Goal: Task Accomplishment & Management: Use online tool/utility

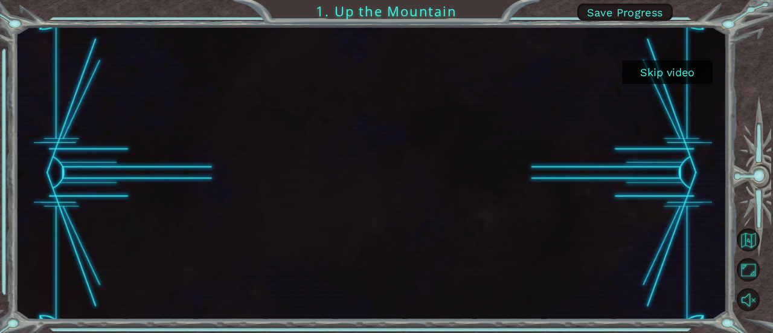
click at [667, 74] on button "Skip video" at bounding box center [667, 72] width 91 height 24
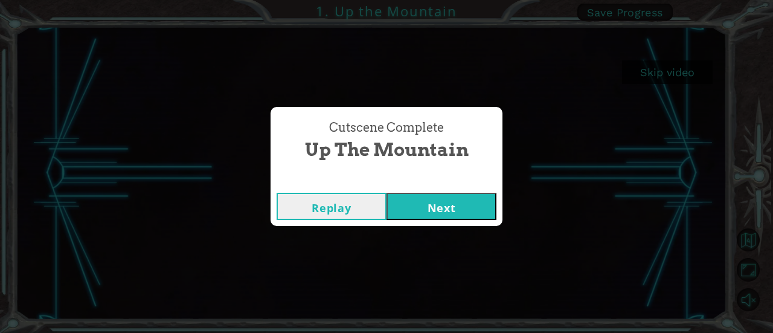
click at [444, 205] on button "Next" at bounding box center [442, 206] width 110 height 27
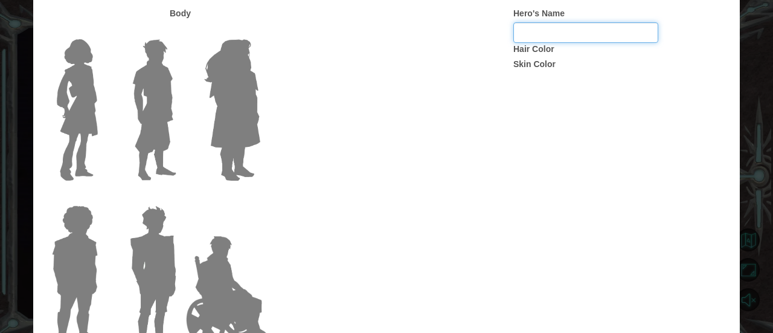
click at [553, 37] on input "Hero's Name" at bounding box center [585, 32] width 145 height 21
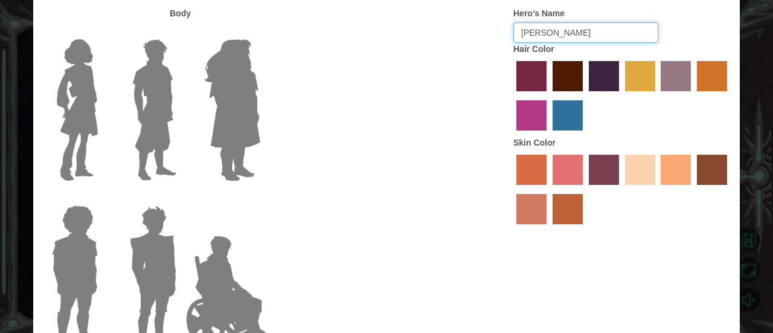
type input "Diandraa"
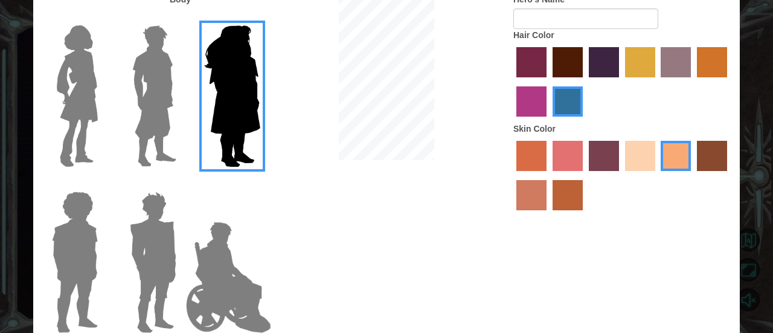
click at [85, 108] on img at bounding box center [77, 96] width 51 height 151
click at [103, 18] on input "Hero Connie" at bounding box center [103, 18] width 0 height 0
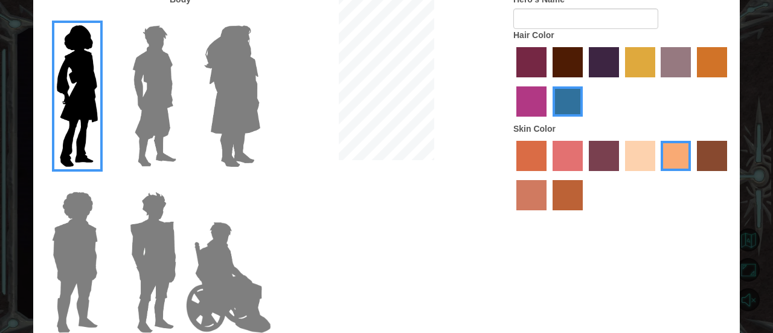
click at [637, 162] on label "sandy beach skin color" at bounding box center [640, 156] width 30 height 30
click at [621, 175] on input "sandy beach skin color" at bounding box center [621, 175] width 0 height 0
click at [603, 156] on label "tosca skin color" at bounding box center [604, 156] width 30 height 30
click at [585, 175] on input "tosca skin color" at bounding box center [585, 175] width 0 height 0
click at [649, 167] on label "sandy beach skin color" at bounding box center [640, 156] width 30 height 30
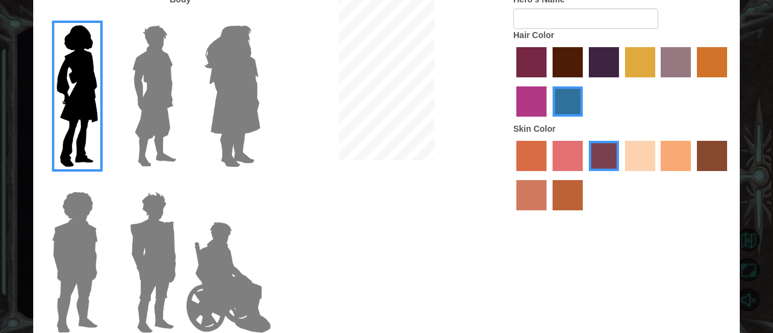
click at [621, 175] on input "sandy beach skin color" at bounding box center [621, 175] width 0 height 0
click at [601, 52] on label "hot purple hair color" at bounding box center [604, 62] width 30 height 30
click at [585, 82] on input "hot purple hair color" at bounding box center [585, 82] width 0 height 0
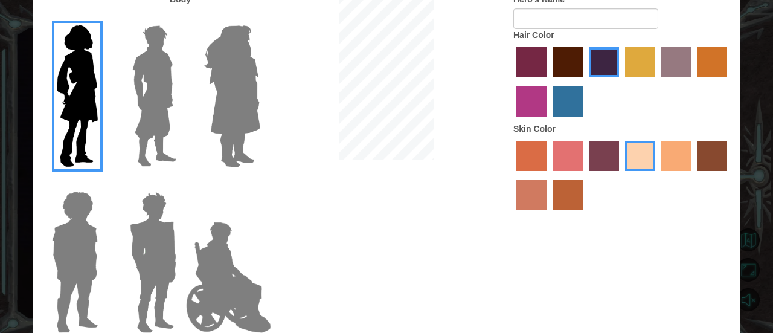
click at [544, 100] on label "medium red violet hair color" at bounding box center [531, 101] width 30 height 30
click at [729, 82] on input "medium red violet hair color" at bounding box center [729, 82] width 0 height 0
click at [235, 298] on img at bounding box center [228, 277] width 95 height 121
click at [260, 184] on input "Hero Jamie" at bounding box center [260, 184] width 0 height 0
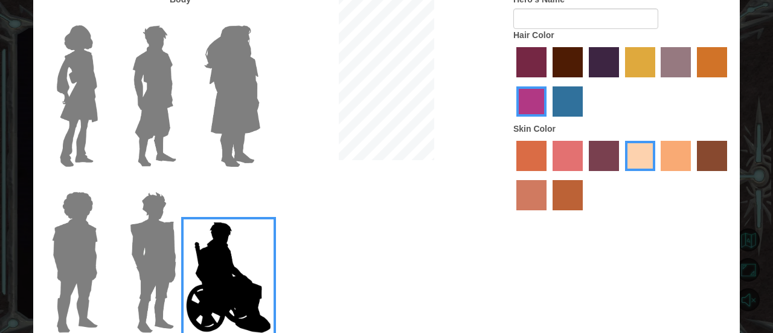
click at [161, 280] on img at bounding box center [153, 262] width 56 height 151
click at [181, 184] on input "Hero Garnet" at bounding box center [181, 184] width 0 height 0
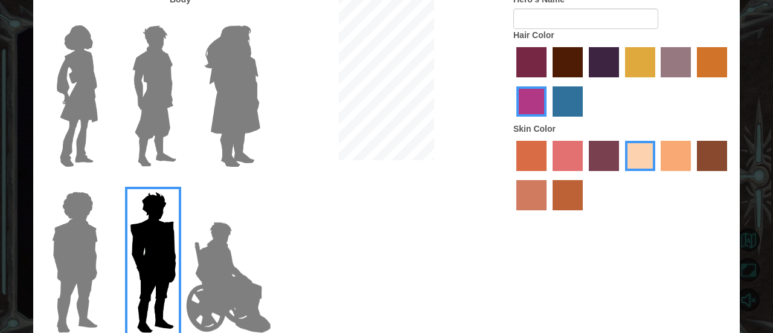
click at [93, 271] on img at bounding box center [75, 262] width 56 height 151
click at [103, 184] on input "Hero Steven" at bounding box center [103, 184] width 0 height 0
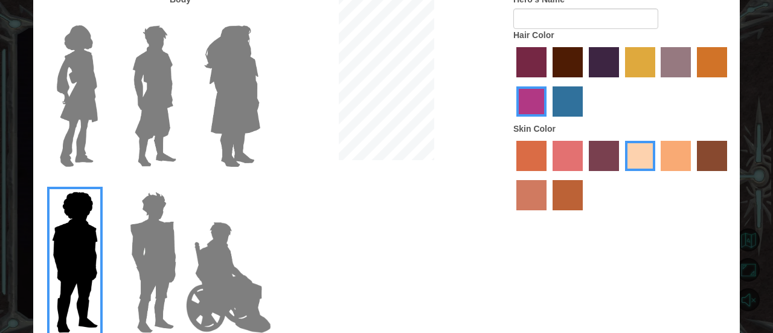
click at [155, 119] on img at bounding box center [154, 96] width 54 height 151
click at [181, 18] on input "Hero Lars" at bounding box center [181, 18] width 0 height 0
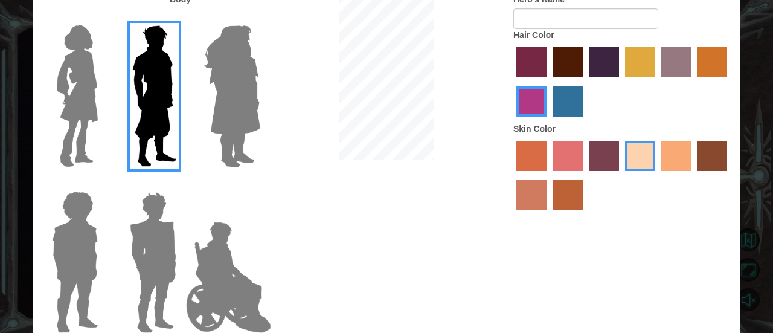
click at [155, 119] on img at bounding box center [154, 96] width 54 height 151
click at [181, 18] on input "Hero Lars" at bounding box center [181, 18] width 0 height 0
click at [99, 115] on img at bounding box center [77, 96] width 51 height 151
click at [103, 18] on input "Hero Connie" at bounding box center [103, 18] width 0 height 0
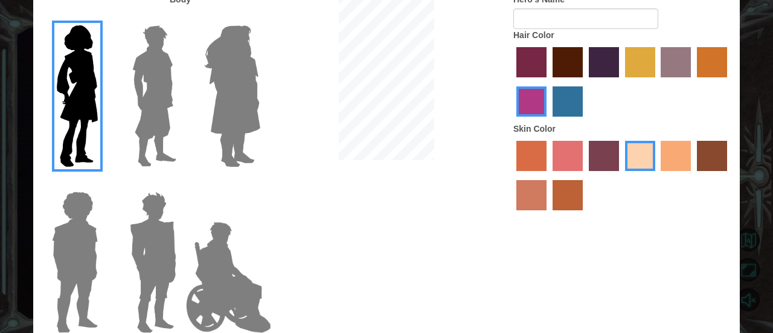
click at [260, 184] on input "Hero Jamie" at bounding box center [260, 184] width 0 height 0
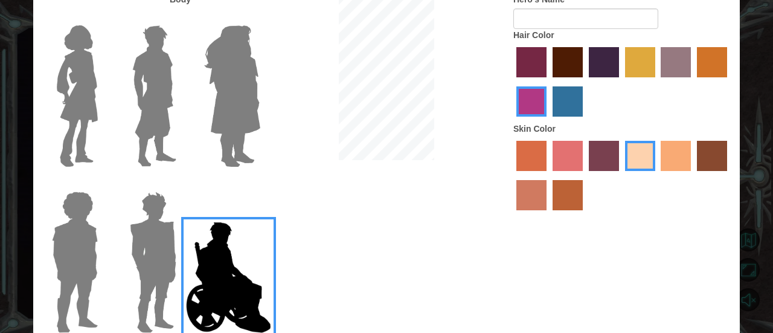
click at [103, 18] on input "Hero Connie" at bounding box center [103, 18] width 0 height 0
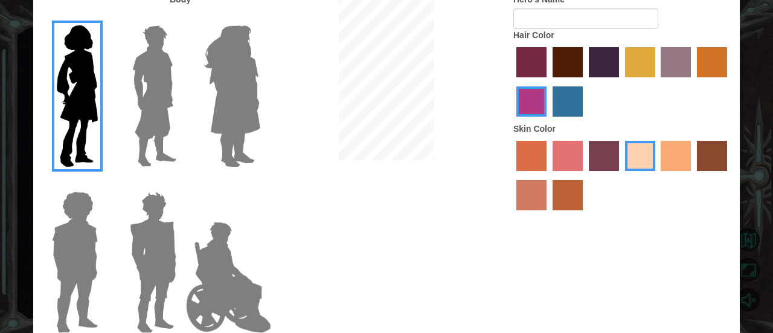
click at [466, 164] on div "Body Hero's Name Hair Color Skin Color" at bounding box center [386, 166] width 707 height 347
click at [563, 16] on input "Hero's Name" at bounding box center [585, 18] width 145 height 21
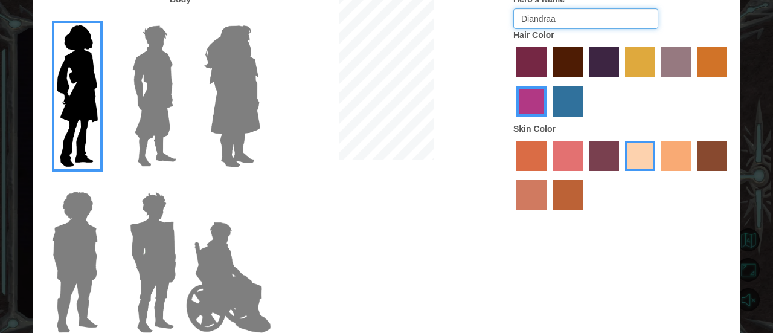
type input "Diandraa"
click at [685, 27] on form "Hero's Name Diandraa" at bounding box center [621, 11] width 217 height 36
click at [136, 88] on img at bounding box center [154, 96] width 54 height 151
click at [181, 18] on input "Hero Lars" at bounding box center [181, 18] width 0 height 0
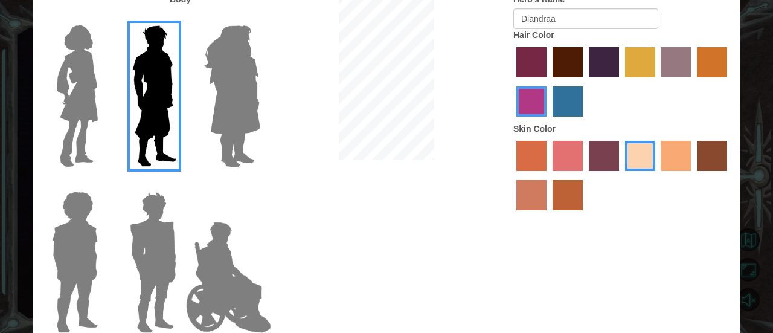
click at [136, 88] on img at bounding box center [154, 96] width 54 height 151
click at [181, 18] on input "Hero Lars" at bounding box center [181, 18] width 0 height 0
click at [83, 92] on img at bounding box center [77, 96] width 51 height 151
click at [103, 18] on input "Hero Connie" at bounding box center [103, 18] width 0 height 0
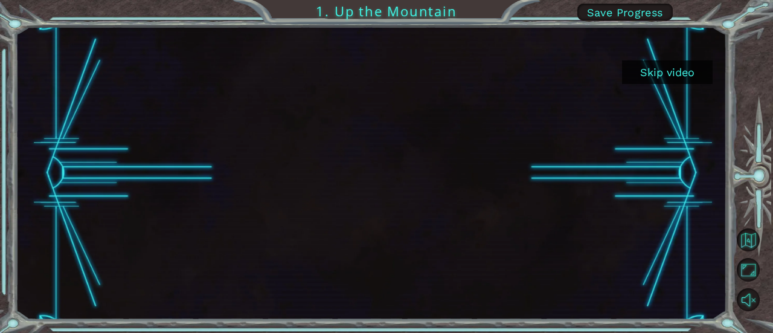
click at [667, 76] on button "Skip video" at bounding box center [667, 72] width 91 height 24
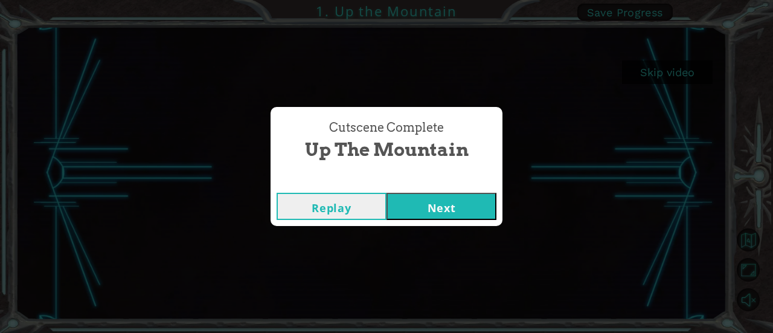
click at [422, 204] on button "Next" at bounding box center [442, 206] width 110 height 27
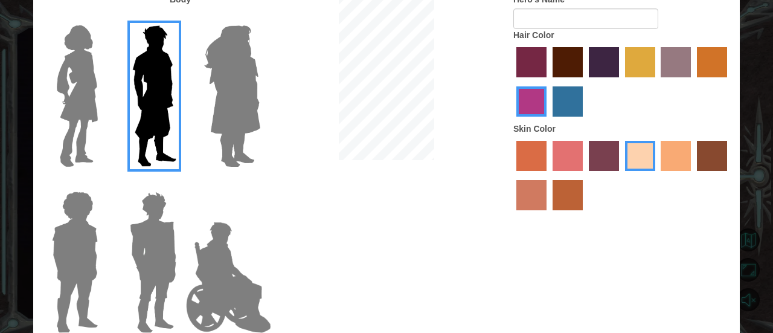
click at [260, 184] on input "Hero Jamie" at bounding box center [260, 184] width 0 height 0
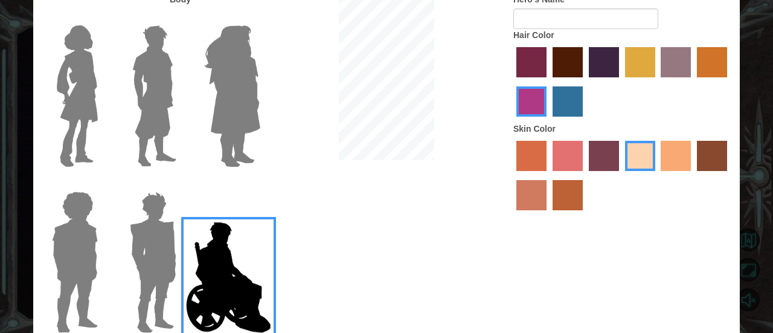
click at [181, 184] on input "Hero Garnet" at bounding box center [181, 184] width 0 height 0
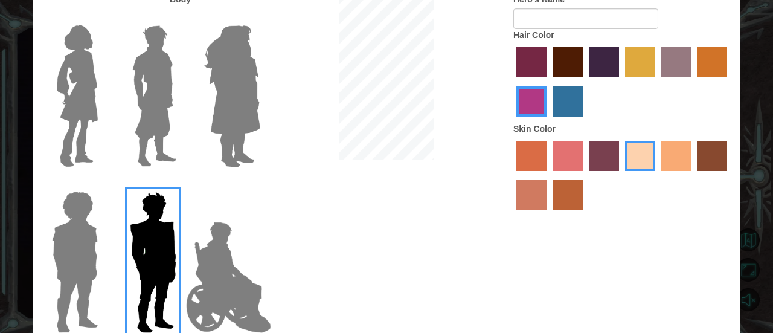
click at [103, 184] on input "Hero Steven" at bounding box center [103, 184] width 0 height 0
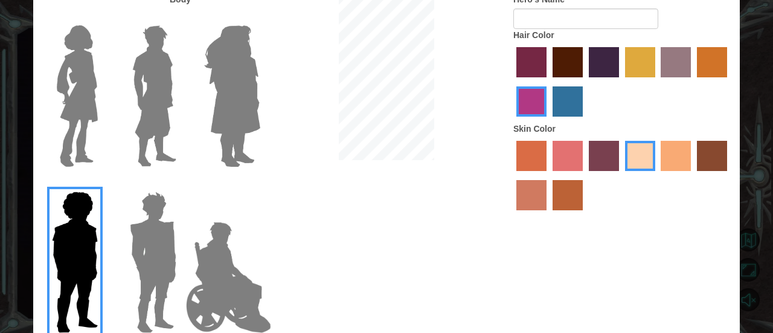
click at [260, 18] on input "Hero Amethyst" at bounding box center [260, 18] width 0 height 0
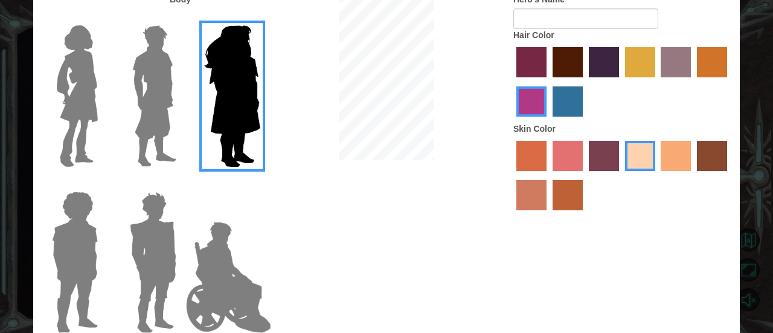
click at [181, 18] on input "Hero Lars" at bounding box center [181, 18] width 0 height 0
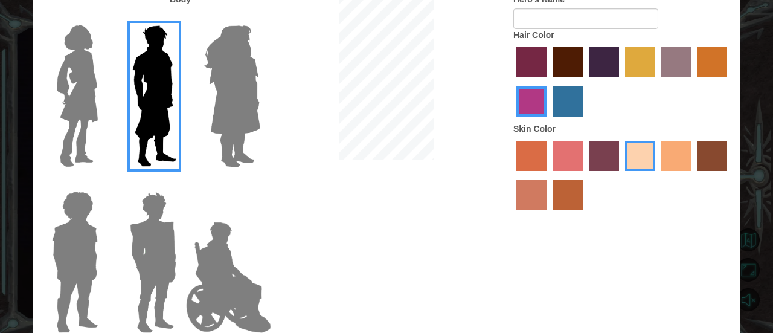
click at [103, 18] on input "Hero Connie" at bounding box center [103, 18] width 0 height 0
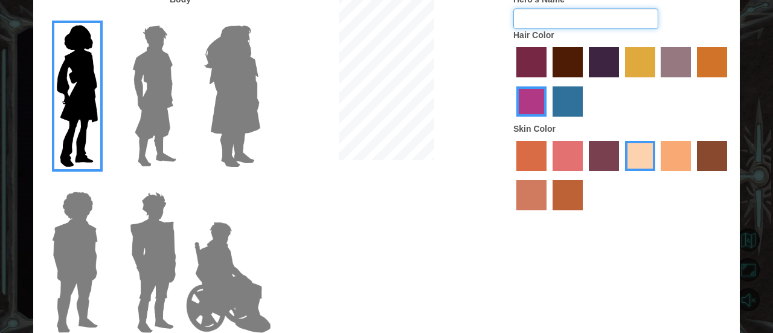
click at [558, 24] on input "Hero's Name" at bounding box center [585, 18] width 145 height 21
type input "Diandraa"
click at [553, 100] on label "lachmara hair color" at bounding box center [568, 101] width 30 height 30
click at [548, 121] on input "lachmara hair color" at bounding box center [548, 121] width 0 height 0
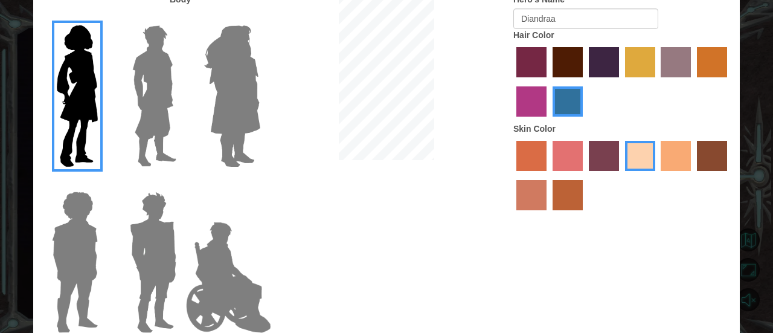
drag, startPoint x: 504, startPoint y: 96, endPoint x: 542, endPoint y: 99, distance: 38.2
click at [542, 99] on div "Hero's Name [PERSON_NAME] Hair Color Skin Color" at bounding box center [622, 104] width 236 height 223
click at [542, 99] on label "medium red violet hair color" at bounding box center [531, 101] width 30 height 30
click at [729, 82] on input "medium red violet hair color" at bounding box center [729, 82] width 0 height 0
click at [693, 82] on input "gold drop hair color" at bounding box center [693, 82] width 0 height 0
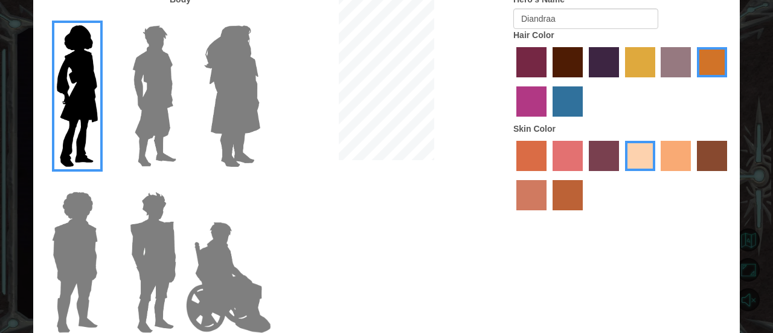
click at [729, 82] on input "medium red violet hair color" at bounding box center [729, 82] width 0 height 0
click at [693, 82] on input "gold drop hair color" at bounding box center [693, 82] width 0 height 0
click at [578, 18] on input "Diandraa" at bounding box center [585, 18] width 145 height 21
drag, startPoint x: 675, startPoint y: 21, endPoint x: 772, endPoint y: 89, distance: 118.3
click at [772, 89] on div "Customize Your Hero Body Hero's Name [PERSON_NAME] Hair Color Skin Color Done" at bounding box center [386, 166] width 773 height 333
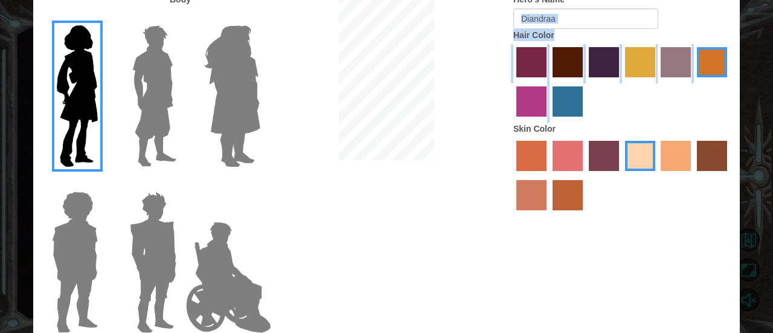
click at [755, 97] on div "Customize Your Hero Body Hero's Name [PERSON_NAME] Hair Color Skin Color Done" at bounding box center [386, 166] width 773 height 333
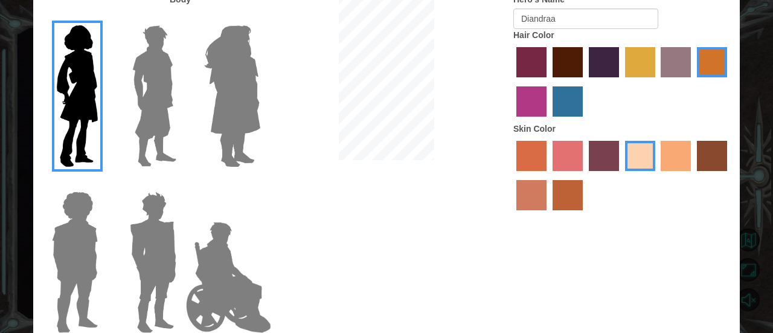
click at [438, 80] on div at bounding box center [387, 78] width 236 height 170
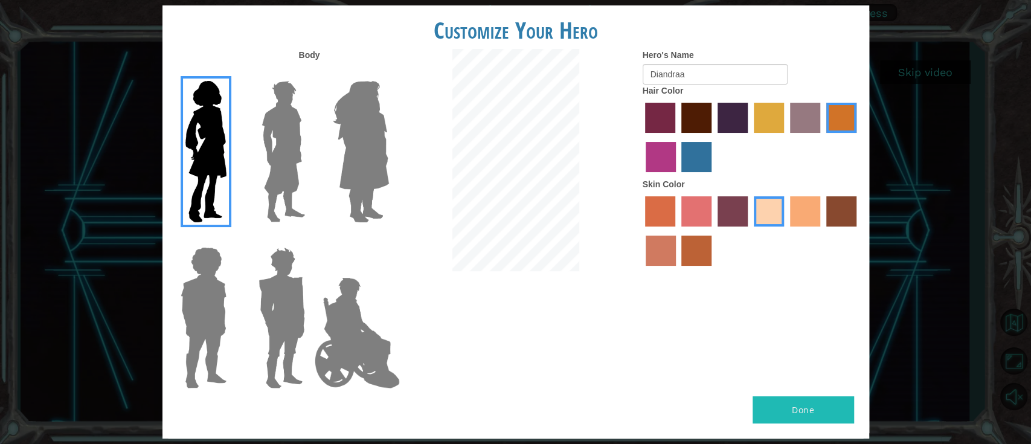
click at [772, 332] on button "Done" at bounding box center [802, 409] width 101 height 27
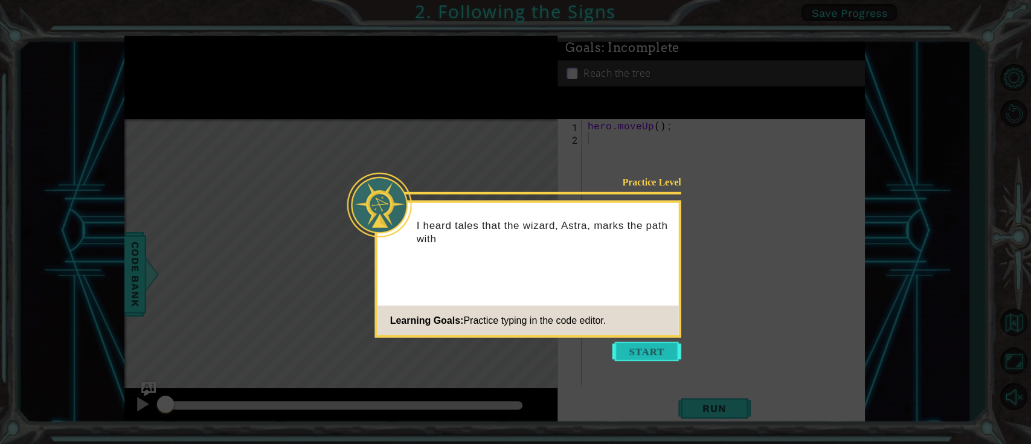
click at [647, 332] on button "Start" at bounding box center [646, 351] width 69 height 19
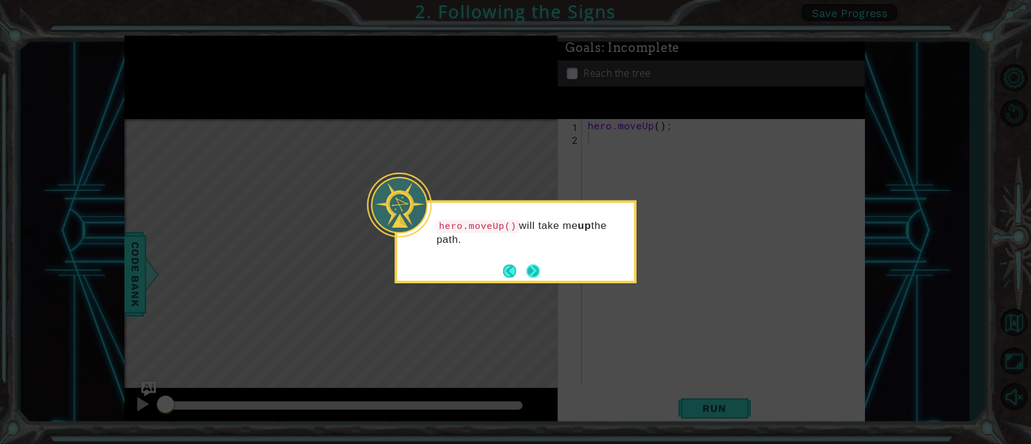
click at [536, 276] on button "Next" at bounding box center [532, 270] width 13 height 13
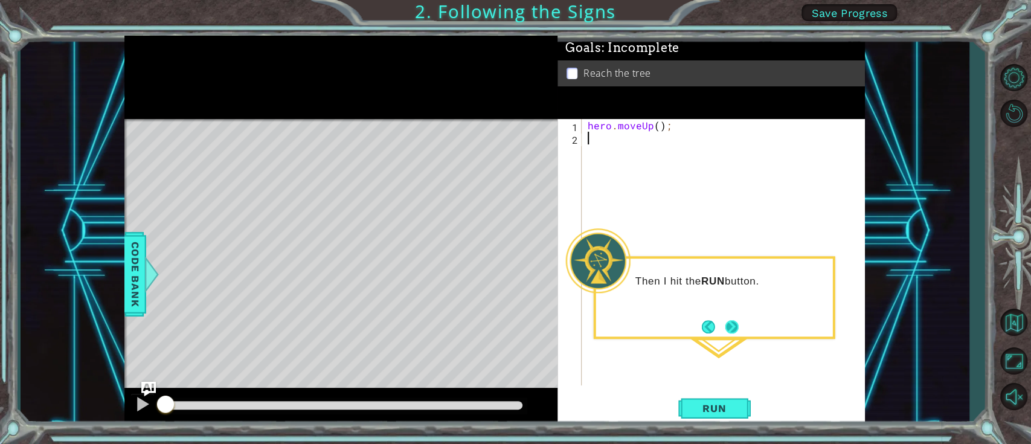
click at [732, 325] on button "Next" at bounding box center [731, 326] width 13 height 13
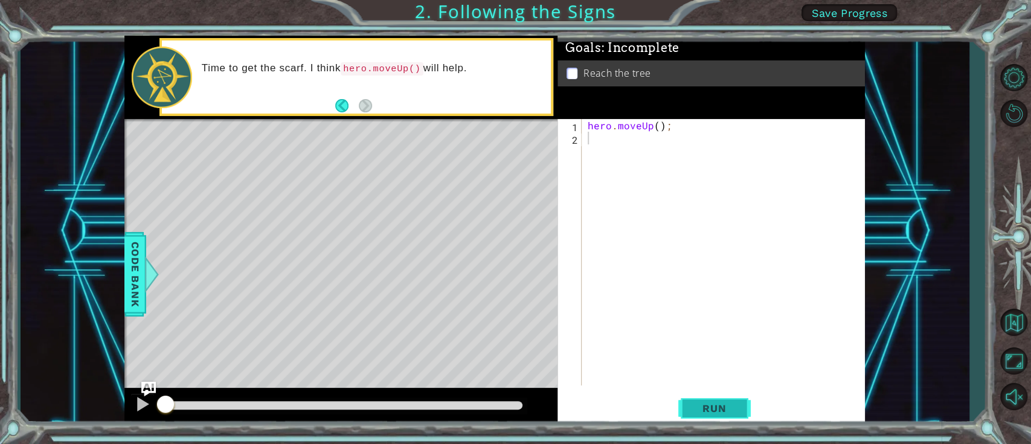
click at [714, 332] on button "Run" at bounding box center [714, 408] width 72 height 31
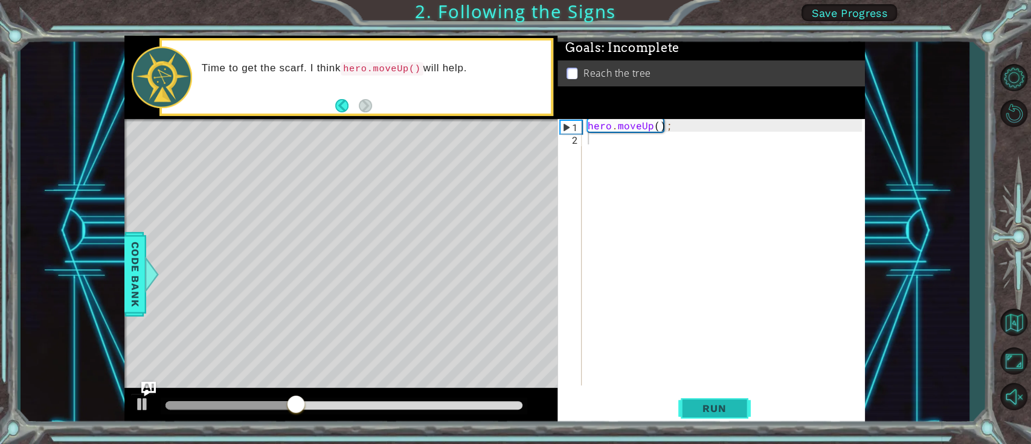
click at [714, 332] on button "Run" at bounding box center [714, 408] width 72 height 31
click at [657, 128] on div "hero . moveUp ( ) ;" at bounding box center [726, 265] width 283 height 292
type textarea "hero.moveUp(2);"
click at [720, 332] on button "Run" at bounding box center [714, 408] width 72 height 31
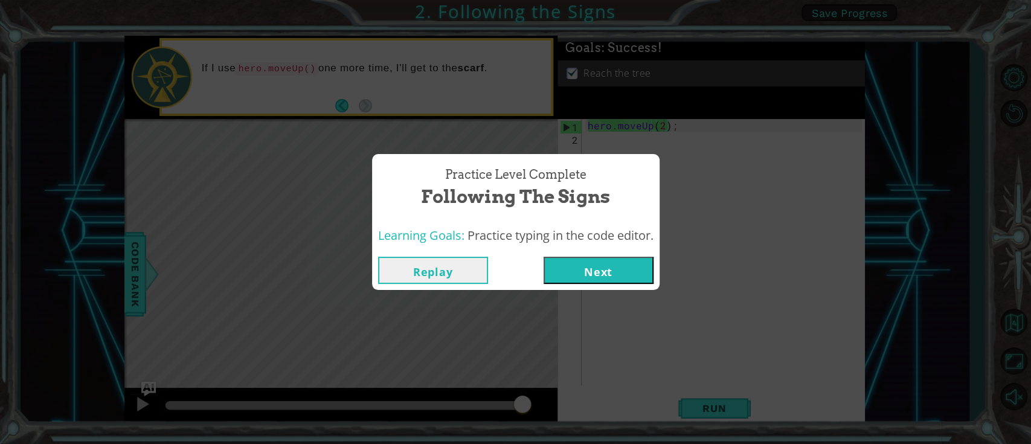
click at [612, 273] on button "Next" at bounding box center [599, 270] width 110 height 27
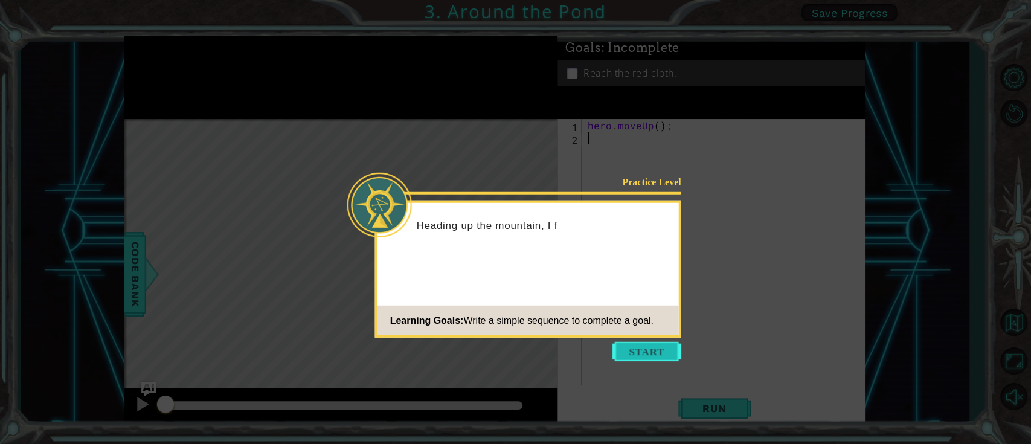
click at [643, 332] on button "Start" at bounding box center [646, 351] width 69 height 19
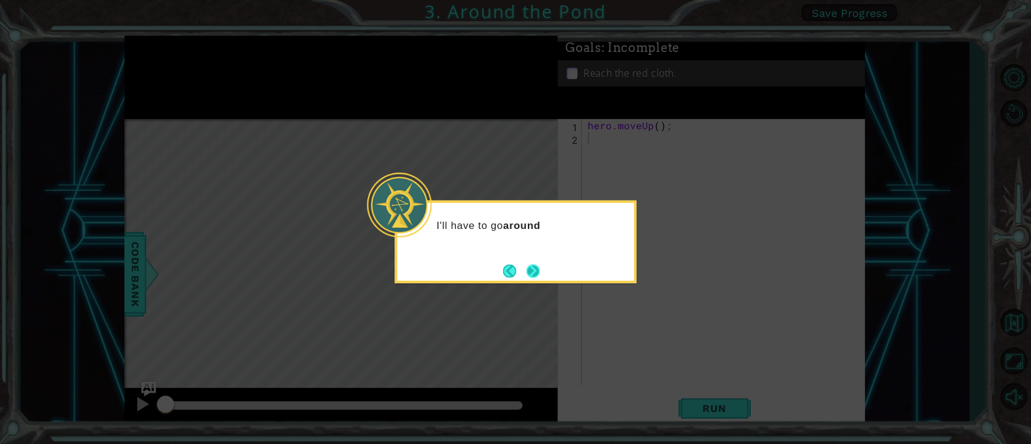
click at [536, 275] on button "Next" at bounding box center [532, 270] width 13 height 13
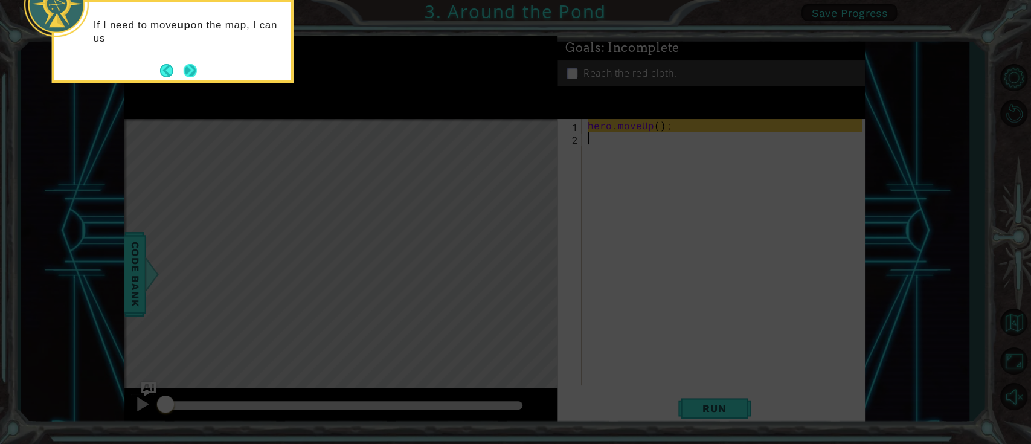
click at [192, 73] on button "Next" at bounding box center [190, 70] width 13 height 13
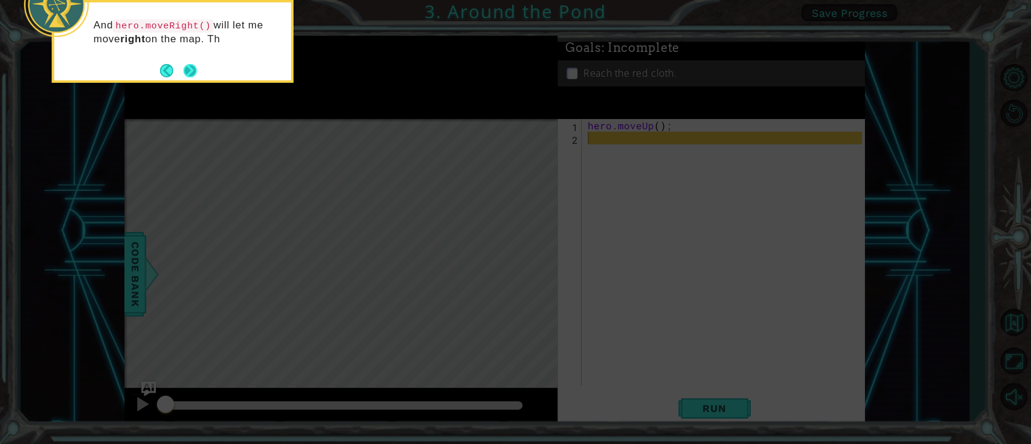
click at [185, 66] on button "Next" at bounding box center [190, 70] width 13 height 13
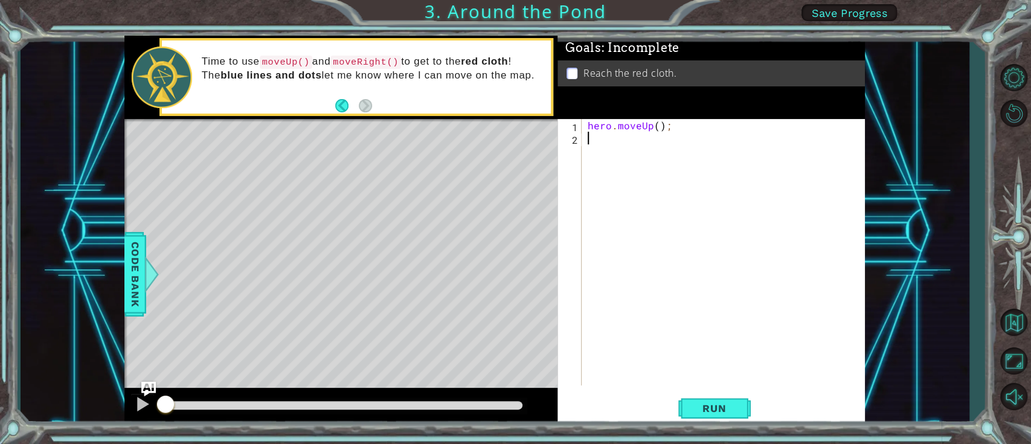
click at [655, 136] on div "hero . moveUp ( ) ;" at bounding box center [726, 265] width 283 height 292
click at [656, 128] on div "hero . moveUp ( ) ;" at bounding box center [726, 265] width 283 height 292
type textarea "hero.moveUp(2);"
click at [734, 159] on div "hero . moveUp ( 2 ) ;" at bounding box center [726, 265] width 283 height 292
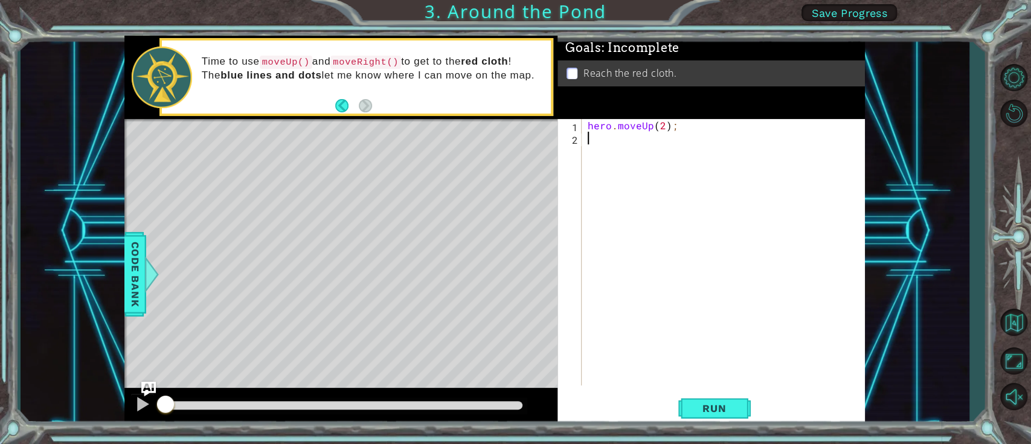
scroll to position [0, 0]
type textarea "he"
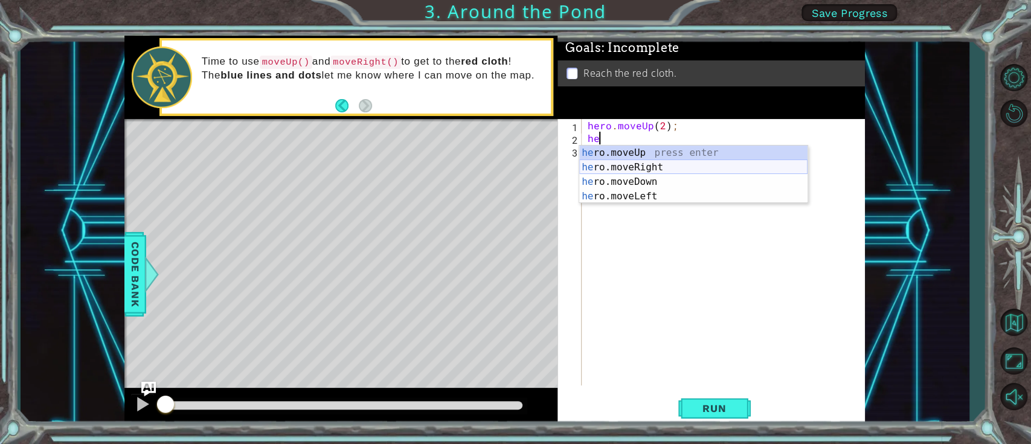
click at [653, 165] on div "he ro.moveUp press enter he ro.moveRight press enter he ro.moveDown press enter…" at bounding box center [693, 189] width 228 height 87
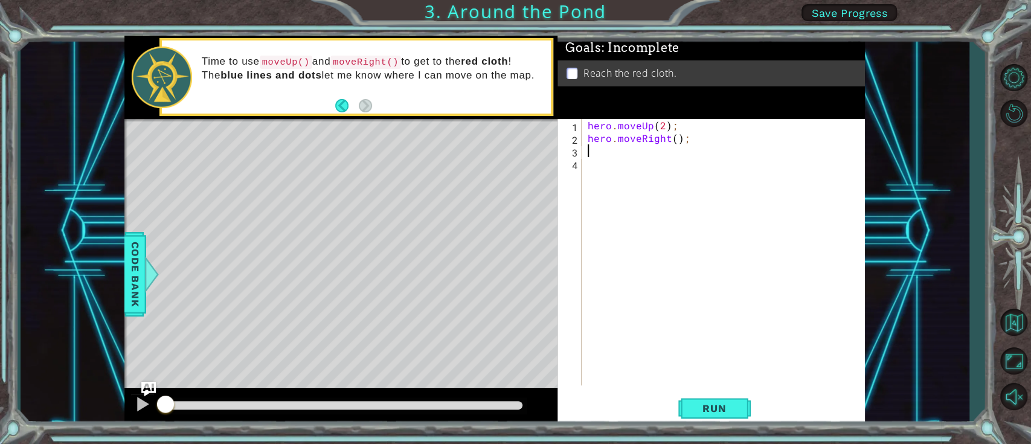
type textarea "he"
click at [690, 332] on button "Run" at bounding box center [714, 408] width 72 height 31
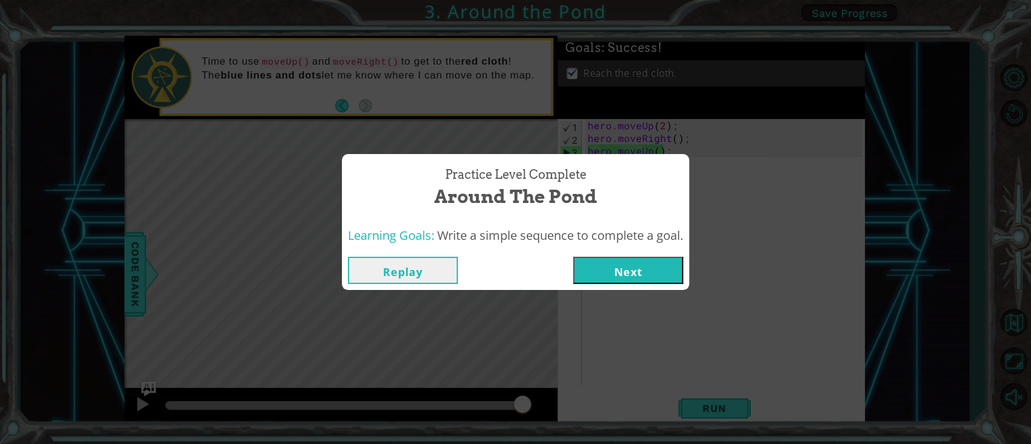
click at [651, 268] on button "Next" at bounding box center [628, 270] width 110 height 27
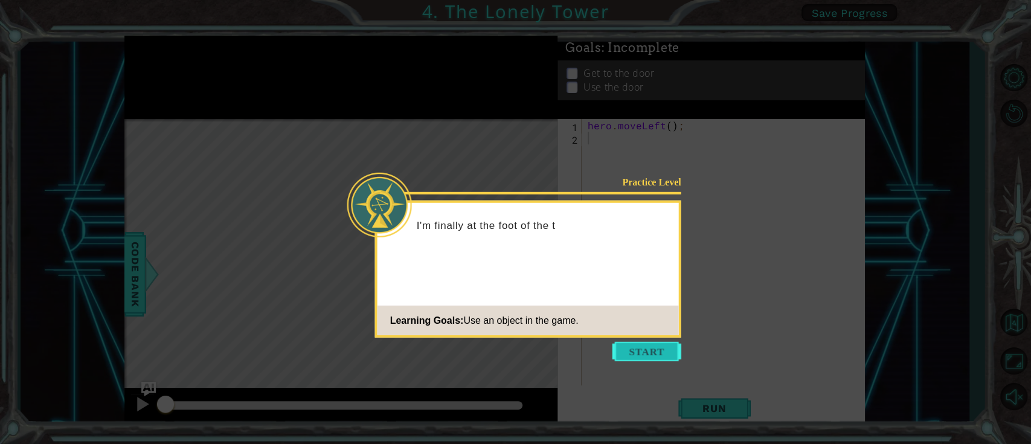
click at [655, 332] on button "Start" at bounding box center [646, 351] width 69 height 19
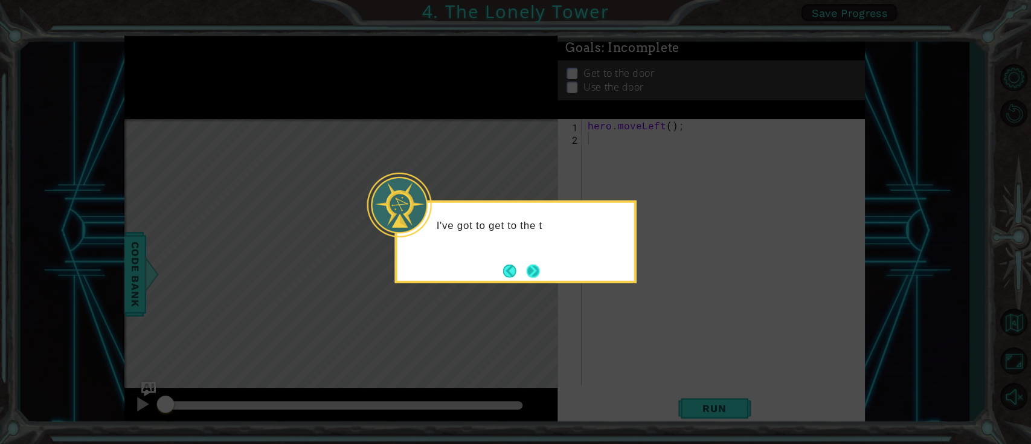
click at [536, 268] on button "Next" at bounding box center [532, 270] width 13 height 13
click at [536, 268] on body "1 ההההההההההההההההההההההההההההההההההההההההההההההההההההההההההההההההההההההההההההה…" at bounding box center [515, 222] width 1031 height 444
click at [536, 268] on button "Next" at bounding box center [532, 270] width 13 height 13
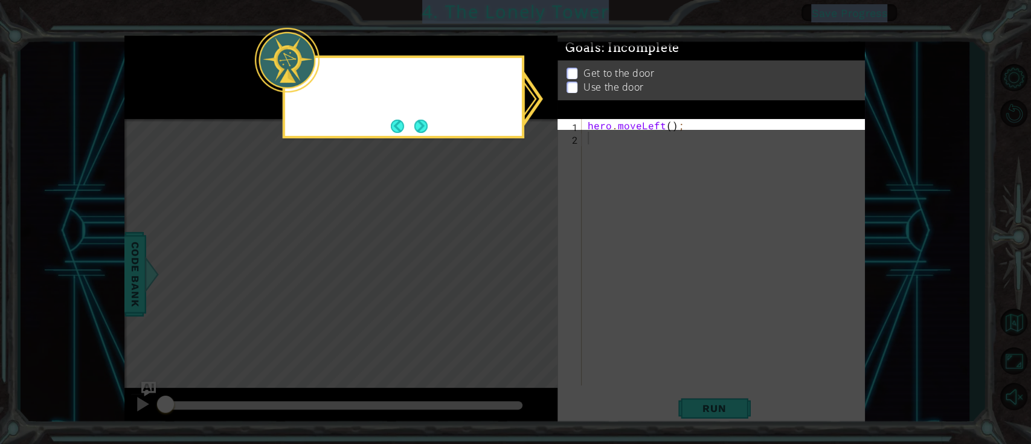
click at [536, 268] on icon at bounding box center [515, 222] width 1031 height 444
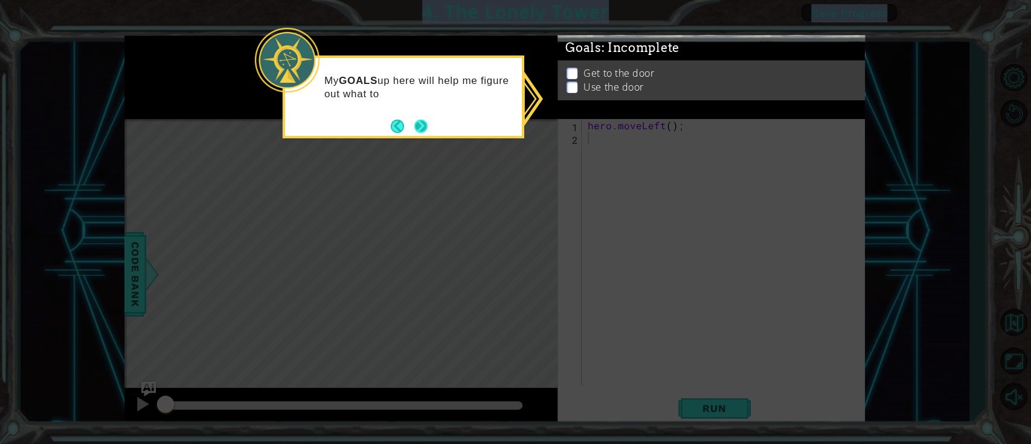
click at [417, 121] on button "Next" at bounding box center [420, 126] width 13 height 13
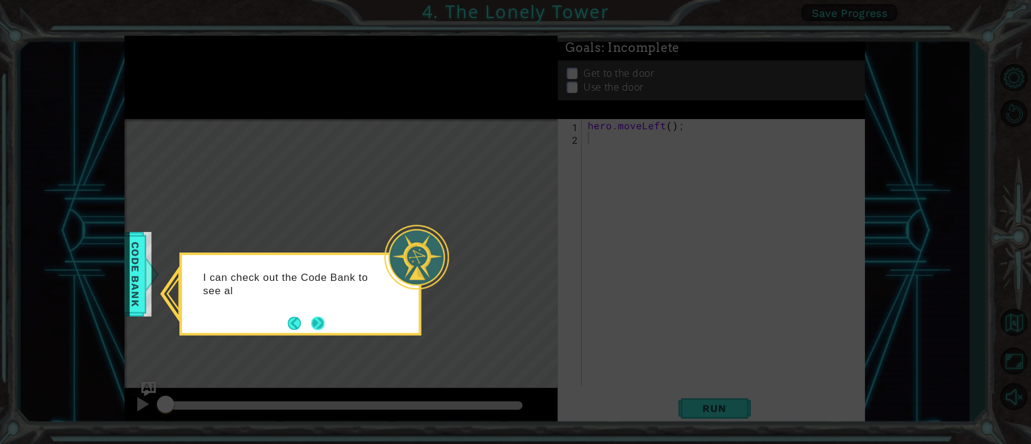
click at [311, 321] on button "Next" at bounding box center [317, 322] width 13 height 13
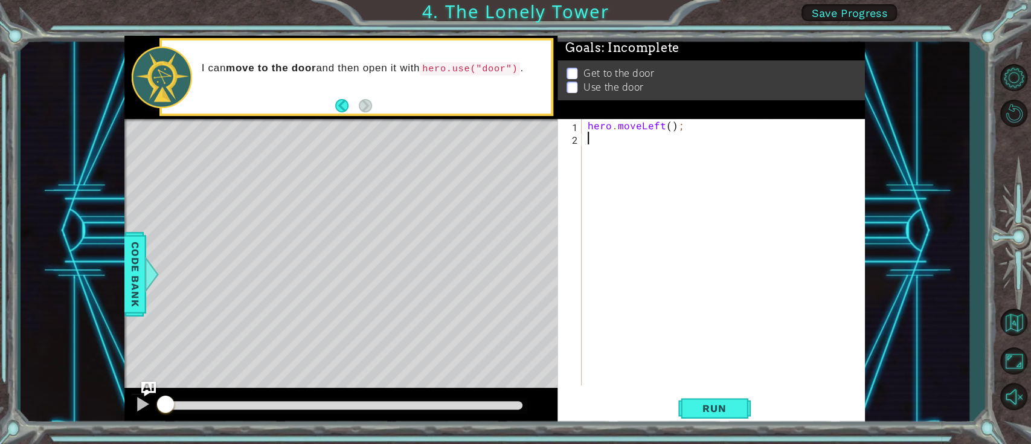
click at [670, 128] on div "hero . moveLeft ( ) ;" at bounding box center [726, 265] width 283 height 292
type textarea "hero.moveLeft(2);"
click at [621, 149] on div "hero . moveLeft ( 2 ) ;" at bounding box center [726, 265] width 283 height 292
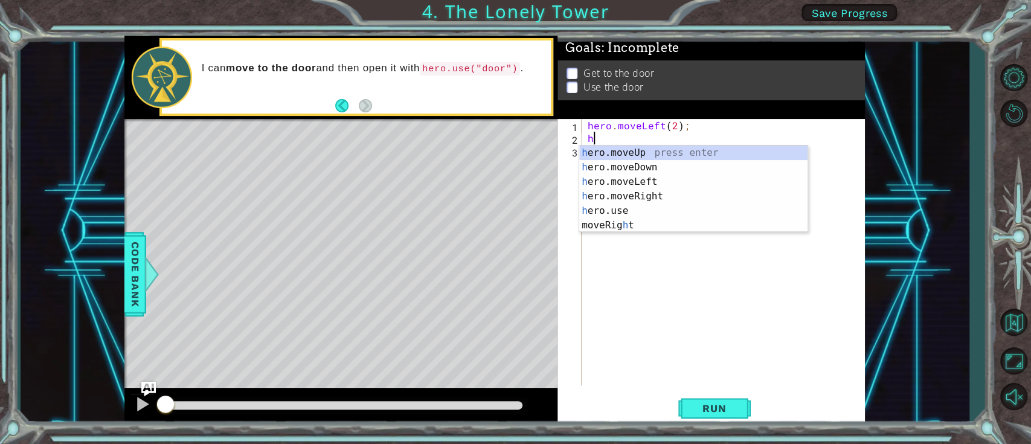
type textarea "her"
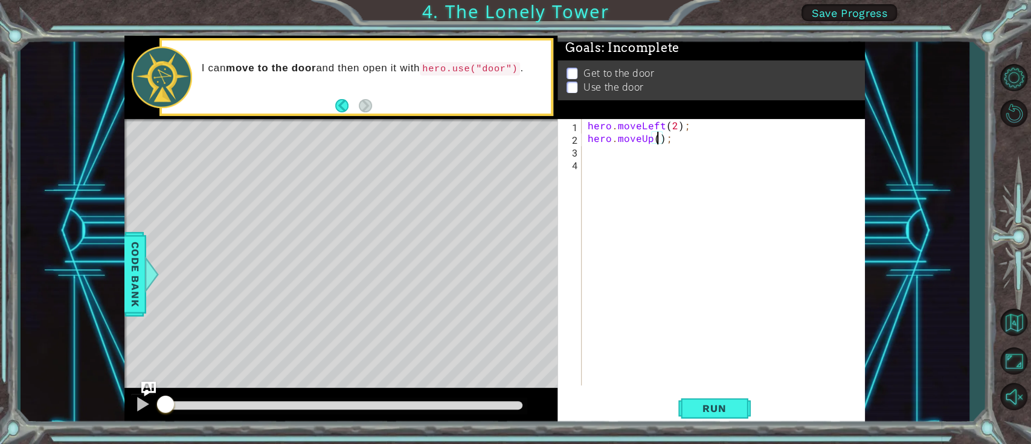
click at [659, 144] on div "hero . moveLeft ( 2 ) ; hero . moveUp ( ) ;" at bounding box center [726, 265] width 283 height 292
type textarea "hero.moveUp(2);"
click at [617, 155] on div "hero . moveLeft ( 2 ) ; hero . moveUp ( 2 ) ;" at bounding box center [726, 265] width 283 height 292
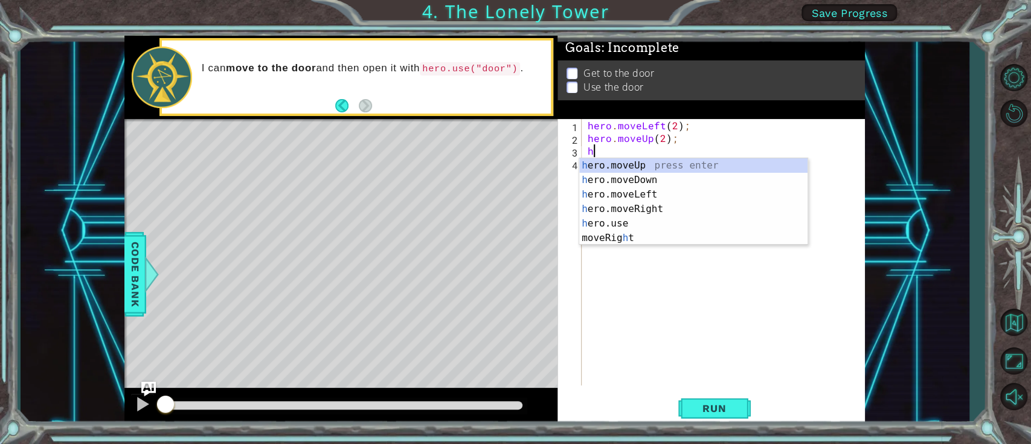
type textarea "he"
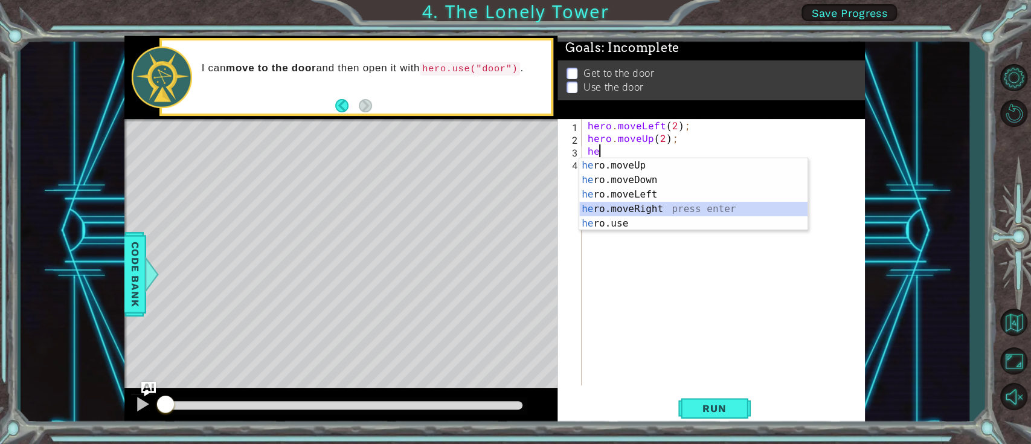
click at [659, 210] on div "he ro.moveUp press enter he ro.moveDown press enter he ro.moveLeft press enter …" at bounding box center [693, 208] width 228 height 101
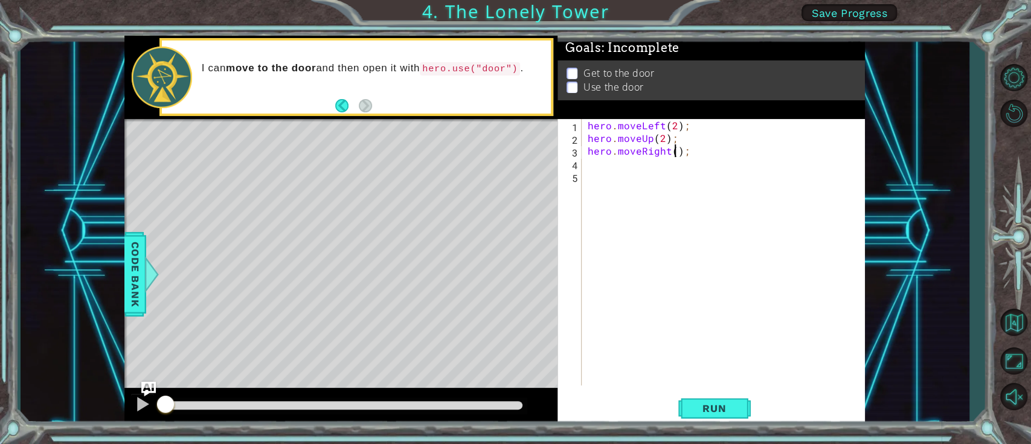
click at [673, 156] on div "hero . moveLeft ( 2 ) ; hero . moveUp ( 2 ) ; hero . moveRight ( ) ;" at bounding box center [726, 265] width 283 height 292
type textarea "hero.moveRight(2);"
click at [614, 167] on div "hero . moveLeft ( 2 ) ; hero . moveUp ( 2 ) ; hero . moveRight ( 2 ) ;" at bounding box center [726, 265] width 283 height 292
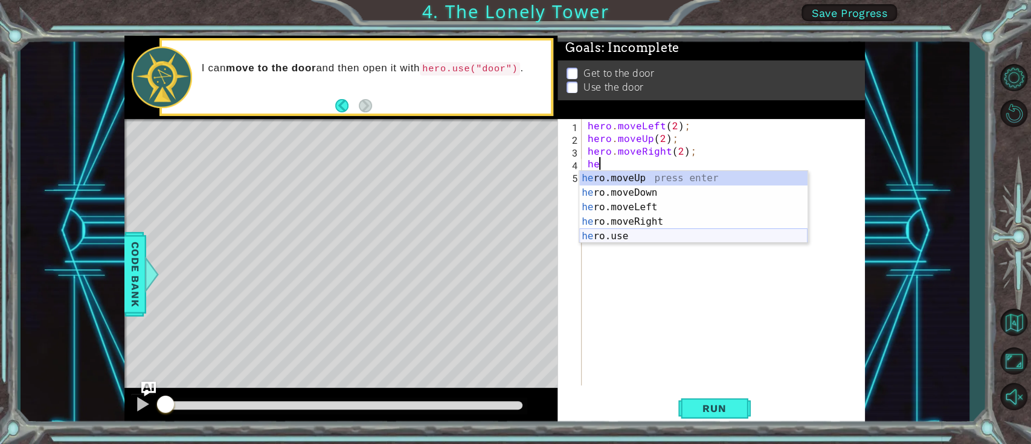
click at [614, 231] on div "he ro.moveUp press enter he ro.moveDown press enter he ro.moveLeft press enter …" at bounding box center [693, 221] width 228 height 101
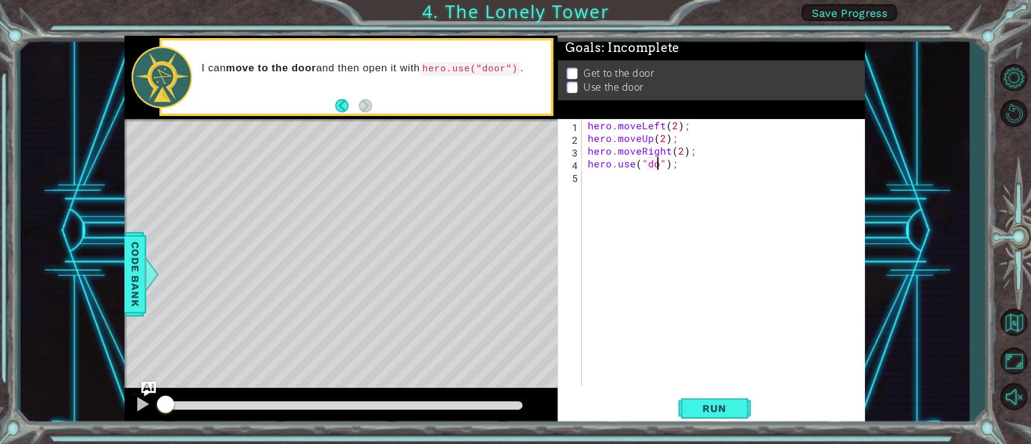
scroll to position [0, 5]
type textarea "hero.use("door");"
click at [716, 332] on span "Run" at bounding box center [714, 408] width 48 height 12
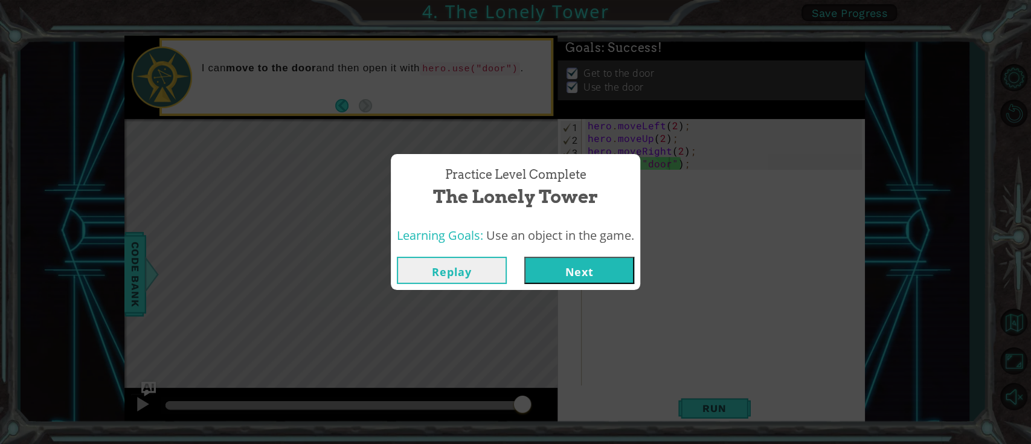
click at [612, 278] on button "Next" at bounding box center [579, 270] width 110 height 27
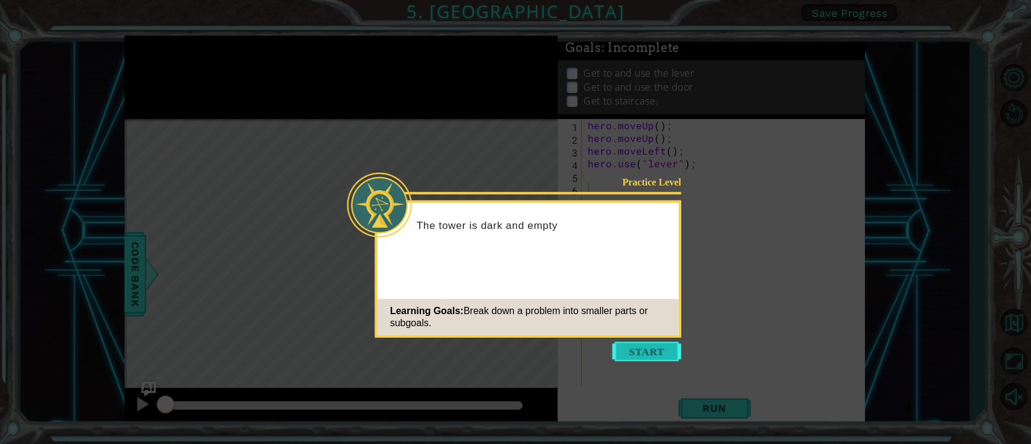
click at [646, 332] on button "Start" at bounding box center [646, 351] width 69 height 19
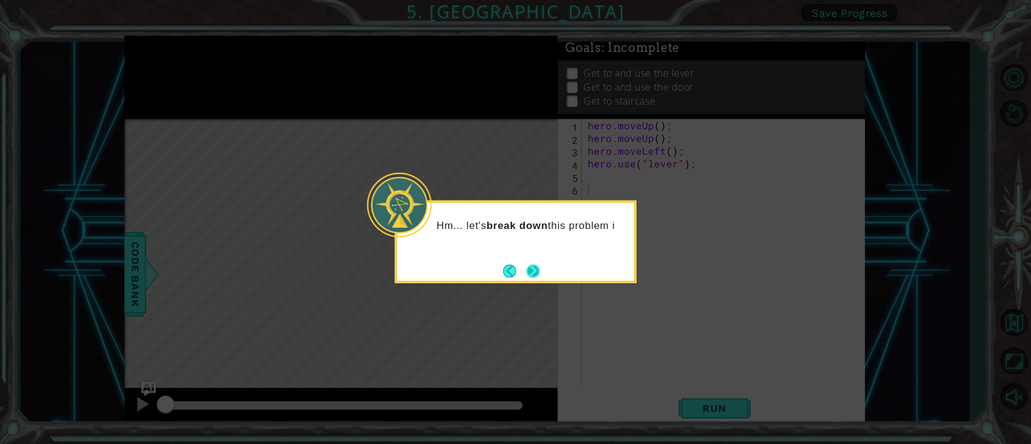
click at [524, 270] on button "Next" at bounding box center [533, 271] width 22 height 22
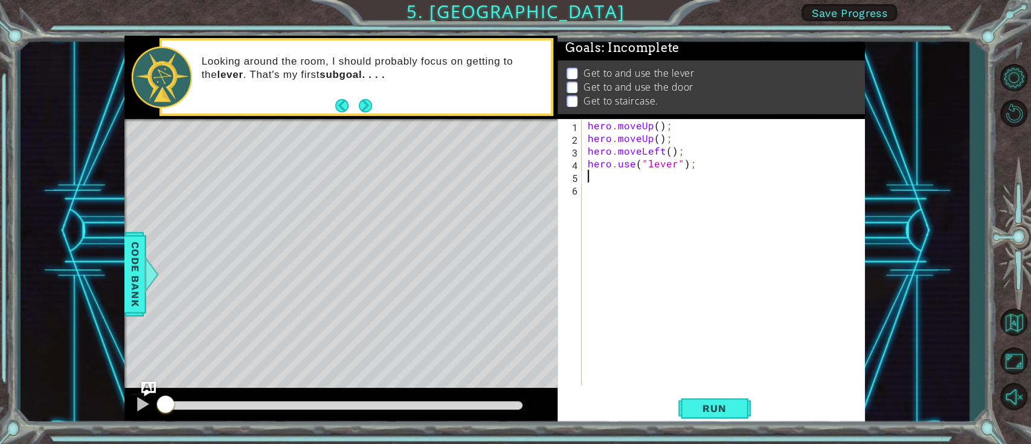
type textarea "h"
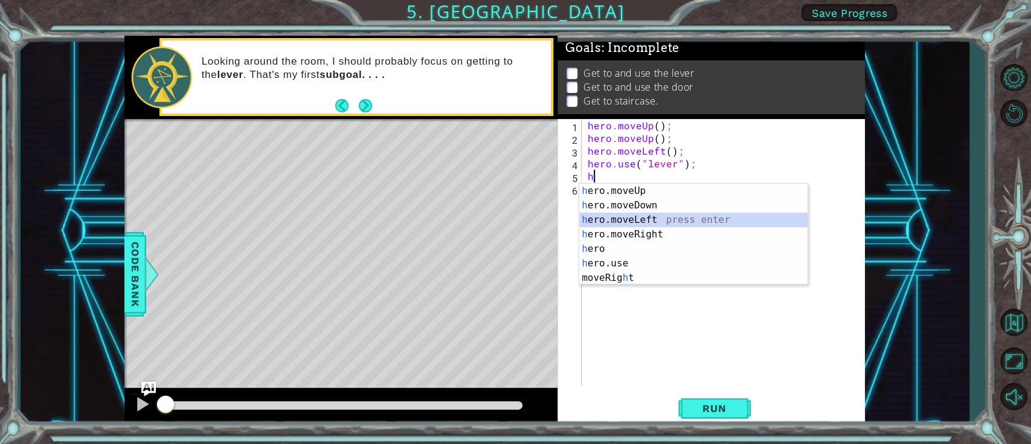
click at [643, 226] on div "h ero.moveUp press enter h ero.moveDown press enter h ero.moveLeft press enter …" at bounding box center [693, 249] width 228 height 130
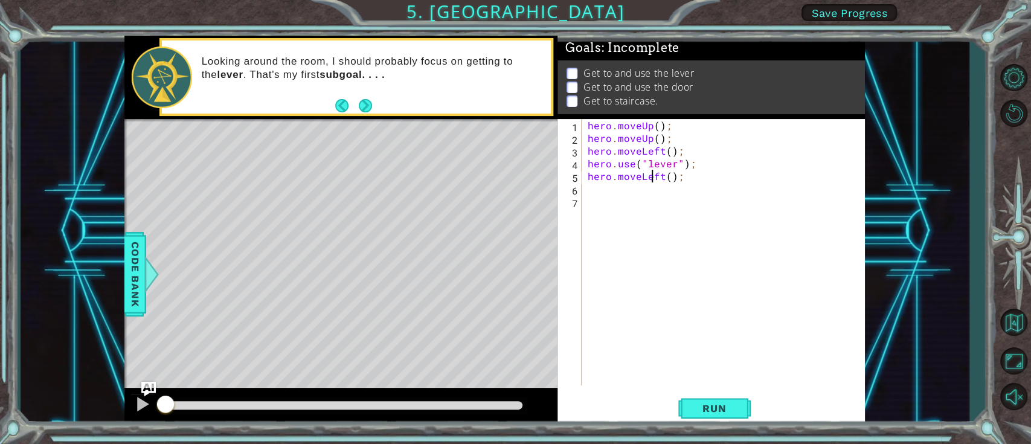
click at [649, 179] on div "hero . moveUp ( ) ; hero . moveUp ( ) ; hero . moveLeft ( ) ; hero . use ( "lev…" at bounding box center [726, 265] width 283 height 292
click at [681, 177] on div "hero . moveUp ( ) ; hero . moveUp ( ) ; hero . moveLeft ( ) ; hero . use ( "lev…" at bounding box center [726, 265] width 283 height 292
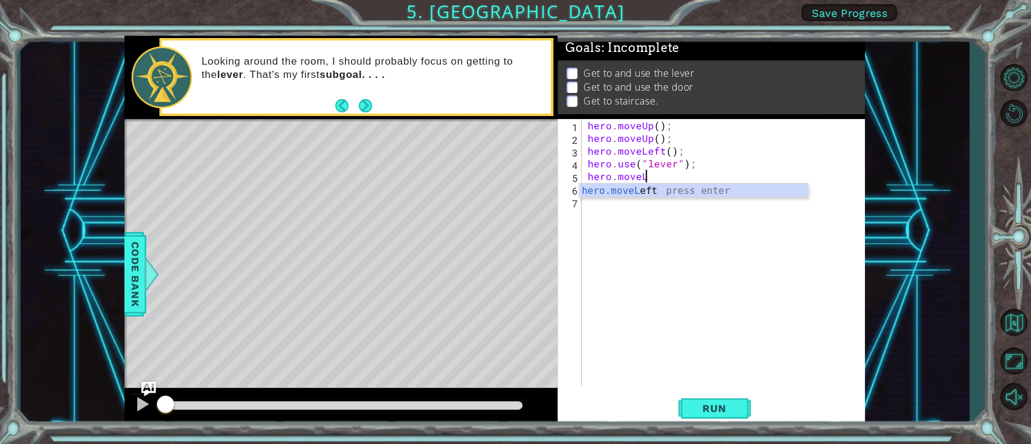
type textarea "hero.move"
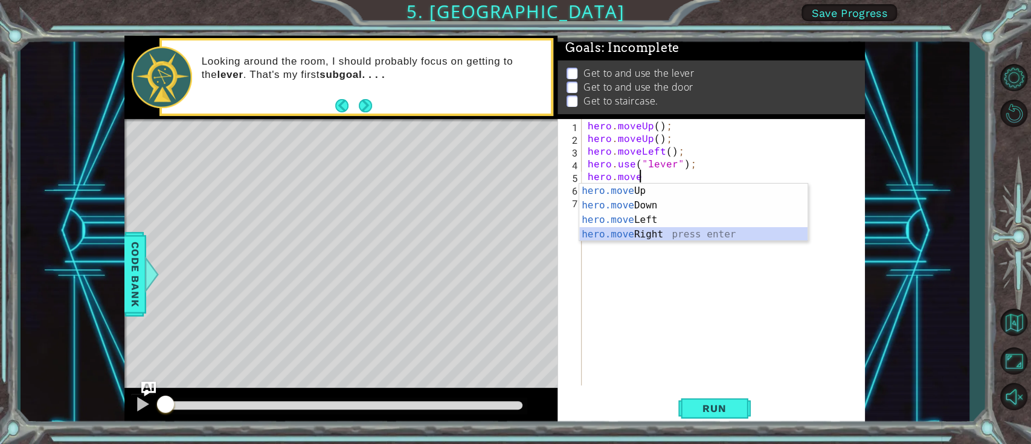
click at [612, 233] on div "hero.move Up press enter hero.move Down press enter hero.move Left press enter …" at bounding box center [693, 227] width 228 height 87
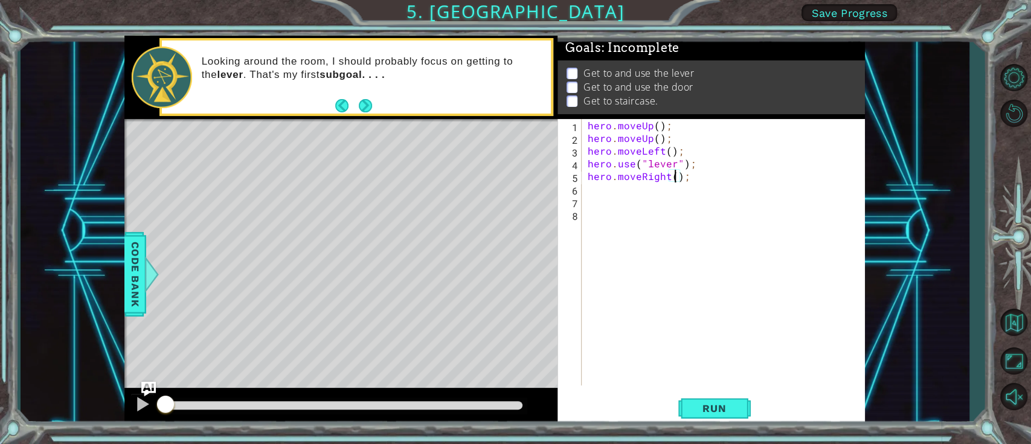
click at [674, 181] on div "hero . moveUp ( ) ; hero . moveUp ( ) ; hero . moveLeft ( ) ; hero . use ( "lev…" at bounding box center [726, 265] width 283 height 292
type textarea "hero.moveRight(3);"
click at [595, 191] on div "hero . moveUp ( ) ; hero . moveUp ( ) ; hero . moveLeft ( ) ; hero . use ( "lev…" at bounding box center [726, 265] width 283 height 292
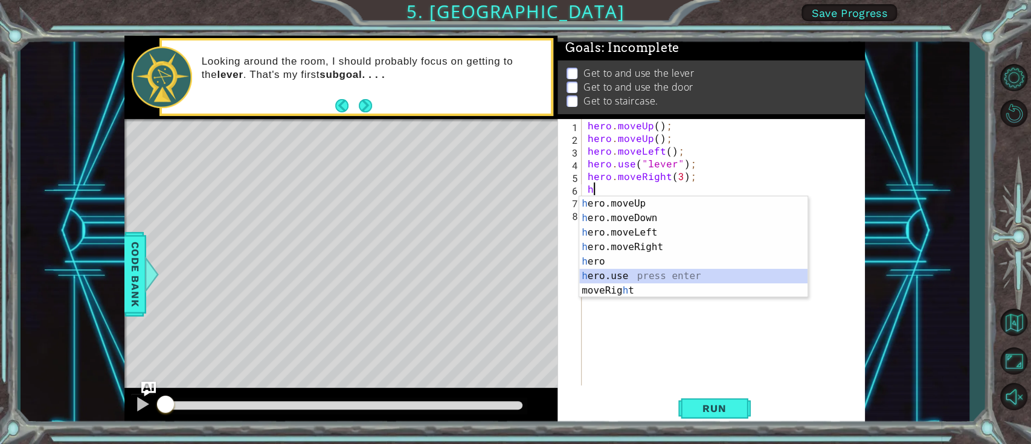
click at [592, 275] on div "h ero.moveUp press enter h ero.moveDown press enter h ero.moveLeft press enter …" at bounding box center [693, 261] width 228 height 130
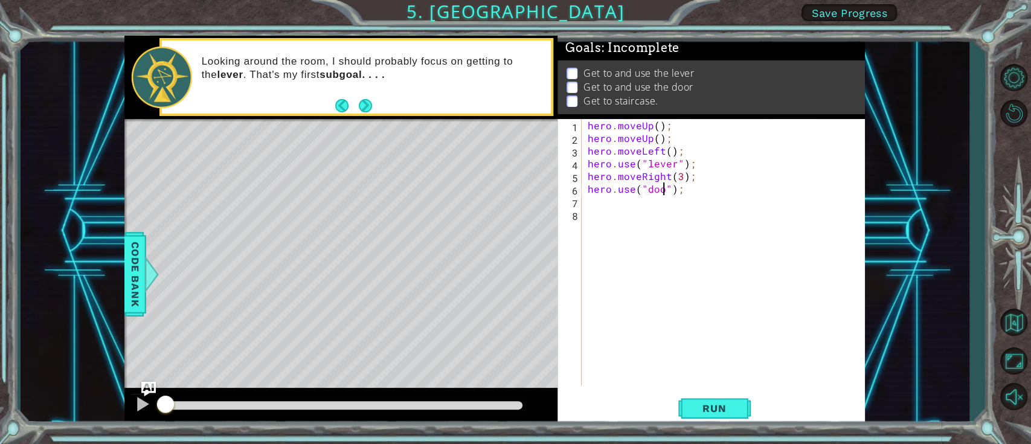
scroll to position [0, 5]
type textarea "hero.use("door");"
click at [620, 211] on div "hero . moveUp ( ) ; hero . moveUp ( ) ; hero . moveLeft ( ) ; hero . use ( "lev…" at bounding box center [726, 265] width 283 height 292
type textarea "he"
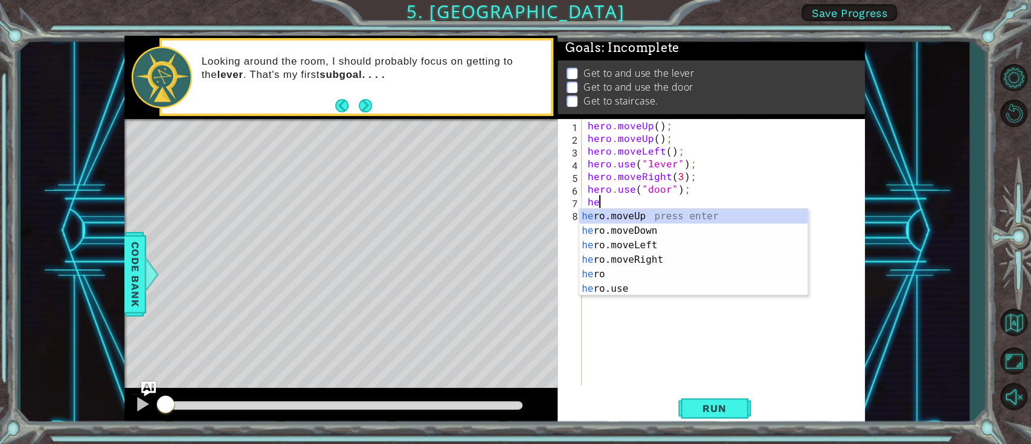
click at [620, 211] on div "he ro.moveUp press enter he ro.moveDown press enter he ro.moveLeft press enter …" at bounding box center [693, 267] width 228 height 116
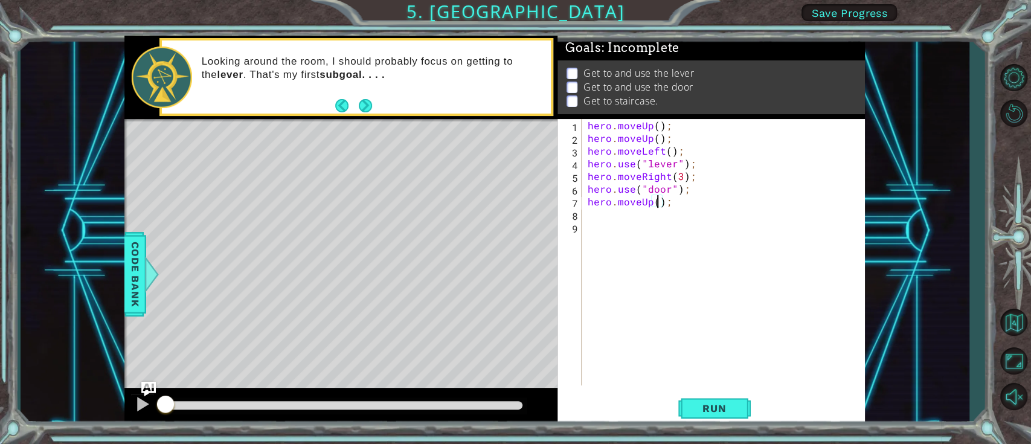
click at [657, 202] on div "hero . moveUp ( ) ; hero . moveUp ( ) ; hero . moveLeft ( ) ; hero . use ( "lev…" at bounding box center [726, 265] width 283 height 292
type textarea "hero.moveUp(2);"
click at [606, 214] on div "hero . moveUp ( ) ; hero . moveUp ( ) ; hero . moveLeft ( ) ; hero . use ( "lev…" at bounding box center [726, 265] width 283 height 292
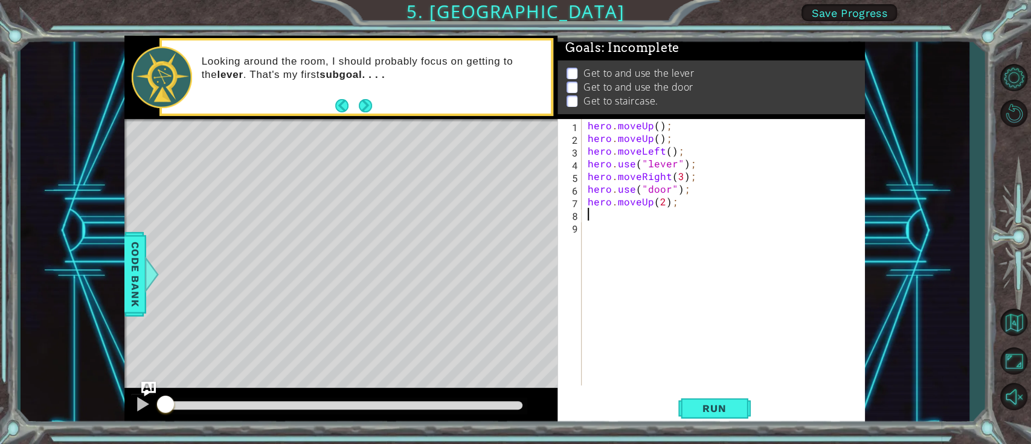
type textarea "h"
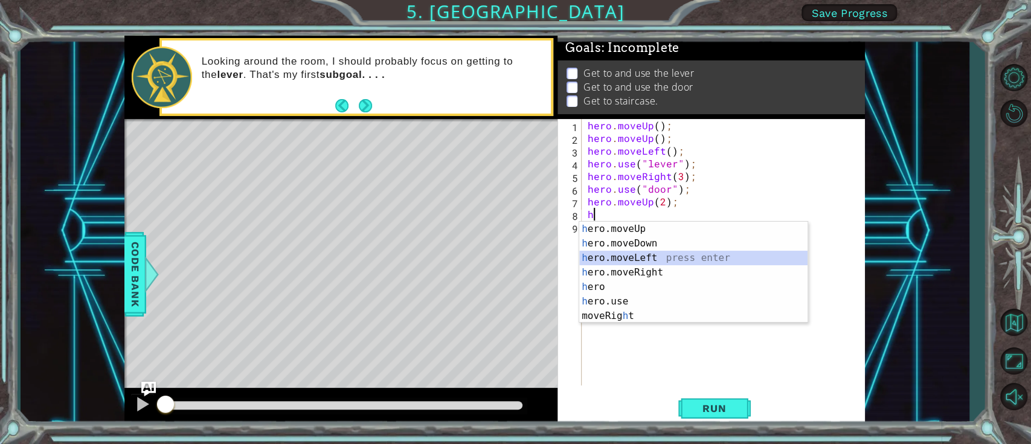
click at [619, 257] on div "h ero.moveUp press enter h ero.moveDown press enter h ero.moveLeft press enter …" at bounding box center [693, 287] width 228 height 130
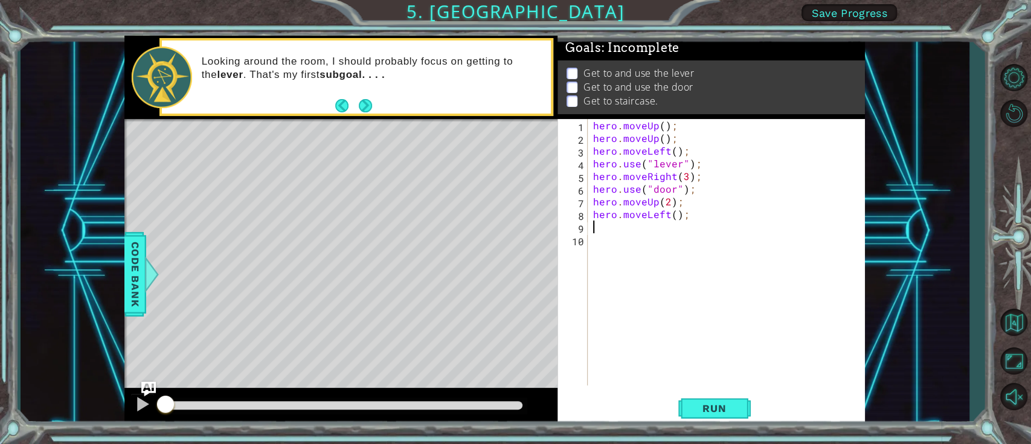
click at [672, 221] on div "hero . moveUp ( ) ; hero . moveUp ( ) ; hero . moveLeft ( ) ; hero . use ( "lev…" at bounding box center [729, 265] width 277 height 292
click at [672, 212] on div "hero . moveUp ( ) ; hero . moveUp ( ) ; hero . moveLeft ( ) ; hero . use ( "lev…" at bounding box center [729, 265] width 277 height 292
type textarea "hero.moveLeft(3);"
click at [607, 231] on div "hero . moveUp ( ) ; hero . moveUp ( ) ; hero . moveLeft ( ) ; hero . use ( "lev…" at bounding box center [729, 265] width 277 height 292
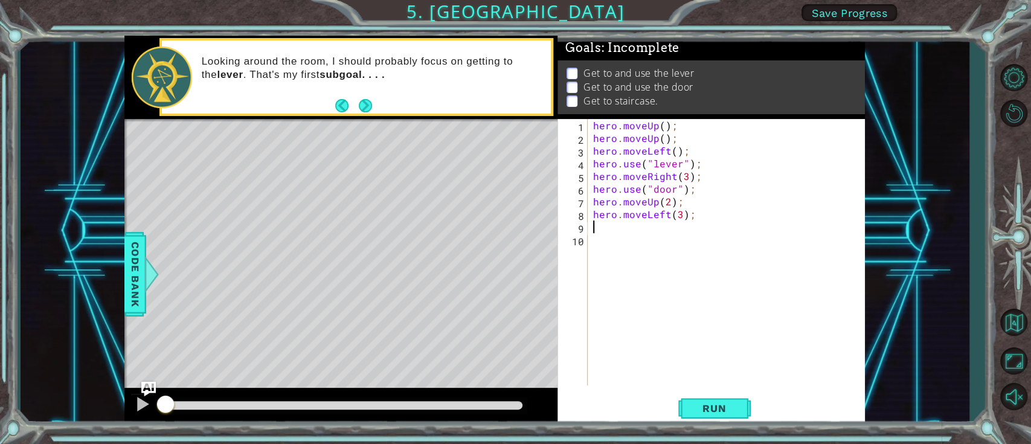
scroll to position [0, 0]
type textarea "h"
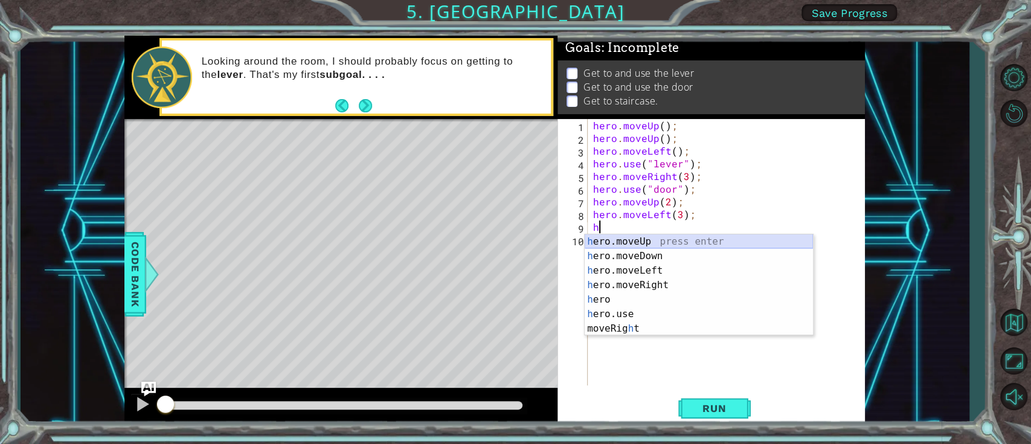
click at [662, 244] on div "h ero.moveUp press enter h ero.moveDown press enter h ero.moveLeft press enter …" at bounding box center [699, 299] width 228 height 130
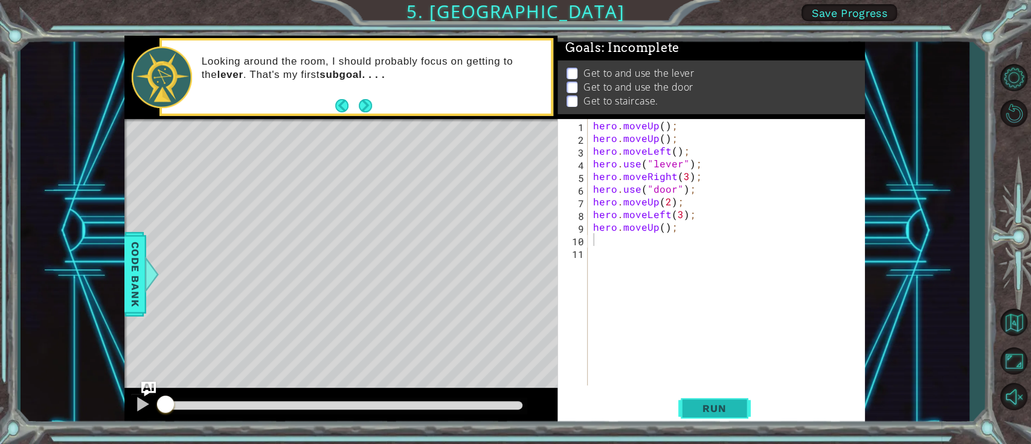
click at [713, 332] on button "Run" at bounding box center [714, 408] width 72 height 31
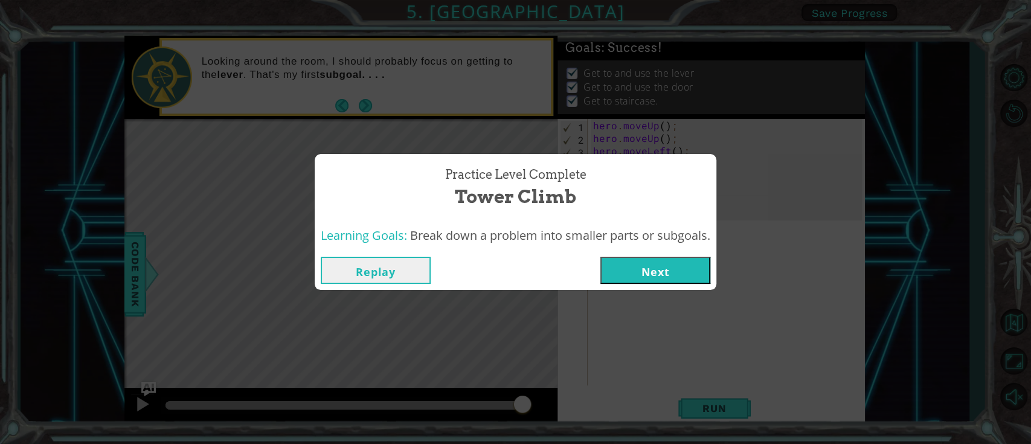
click at [635, 271] on button "Next" at bounding box center [655, 270] width 110 height 27
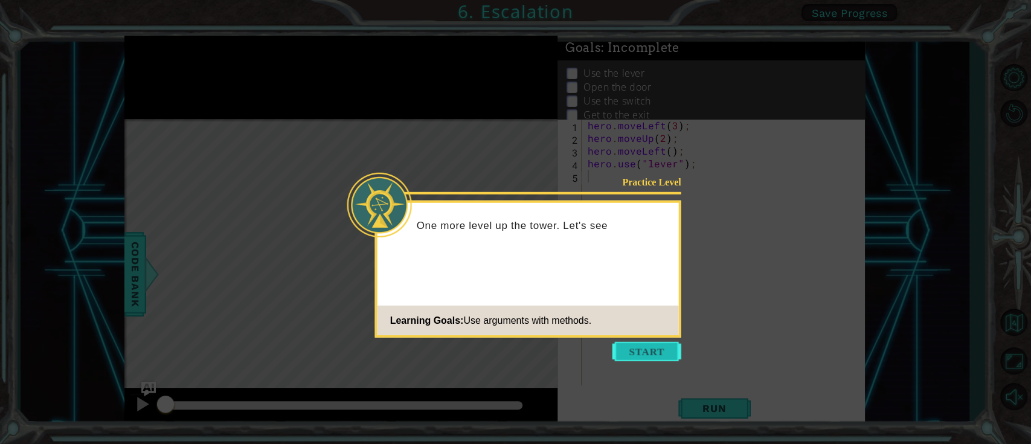
click at [644, 332] on button "Start" at bounding box center [646, 351] width 69 height 19
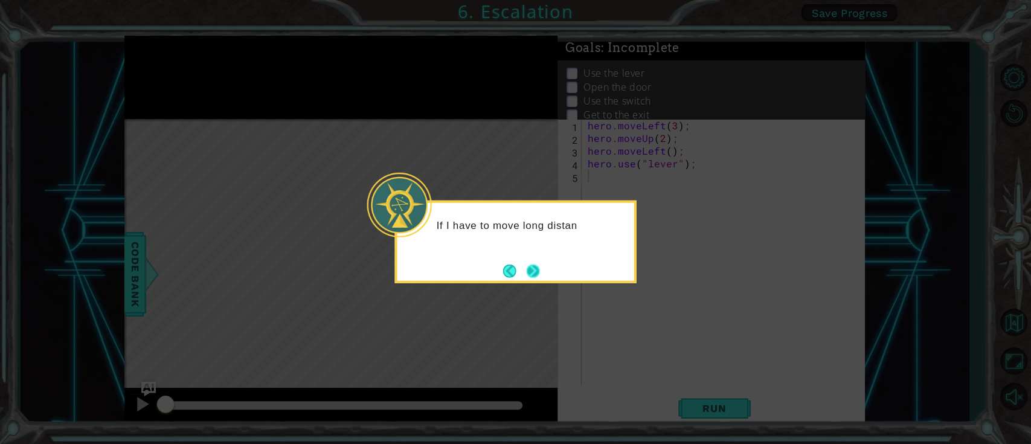
click at [535, 267] on button "Next" at bounding box center [532, 270] width 13 height 13
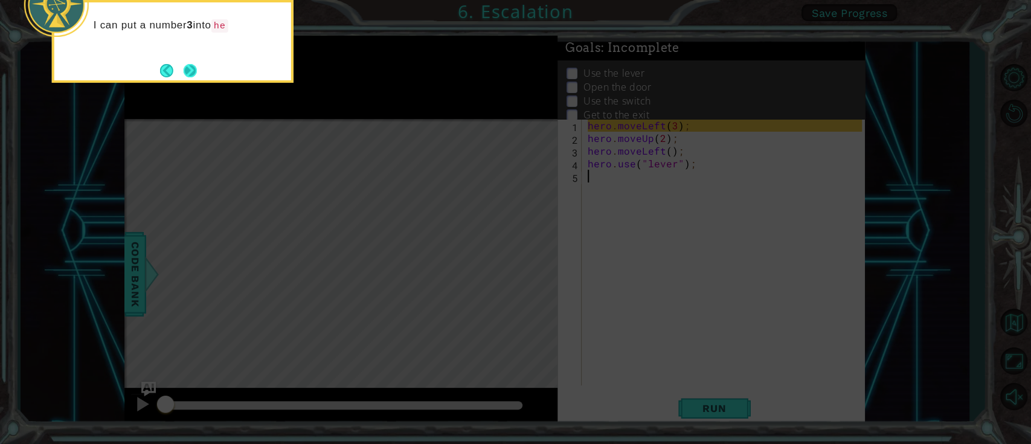
click at [188, 72] on button "Next" at bounding box center [190, 70] width 13 height 13
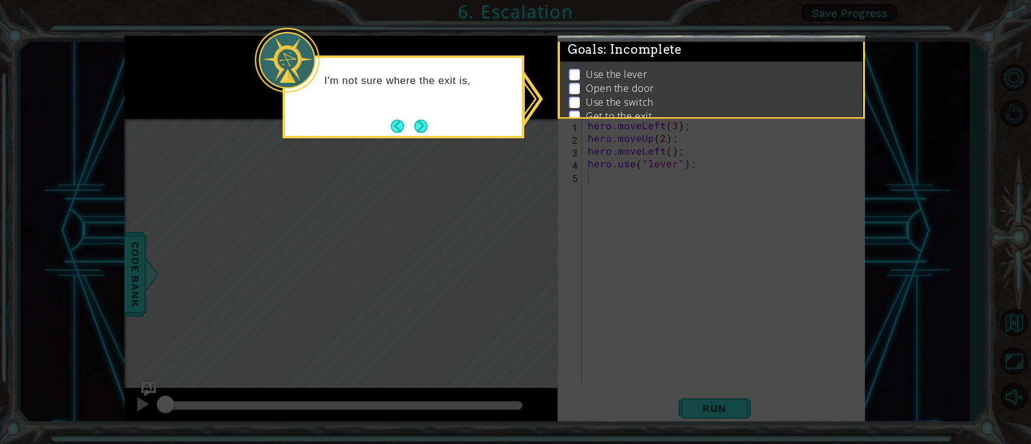
drag, startPoint x: 407, startPoint y: 129, endPoint x: 435, endPoint y: 130, distance: 28.4
click at [435, 130] on div "I'm not sure where the exit is," at bounding box center [404, 97] width 242 height 83
click at [410, 127] on button "Back" at bounding box center [403, 126] width 24 height 13
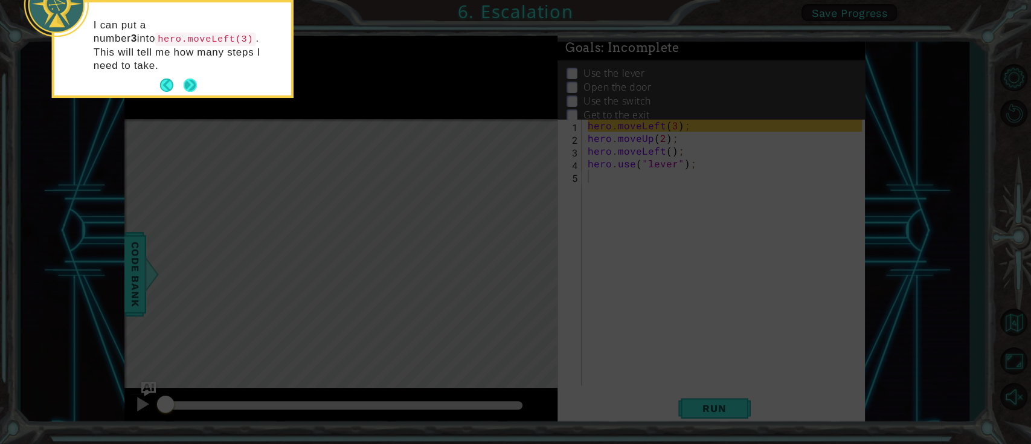
click at [188, 79] on button "Next" at bounding box center [190, 85] width 13 height 13
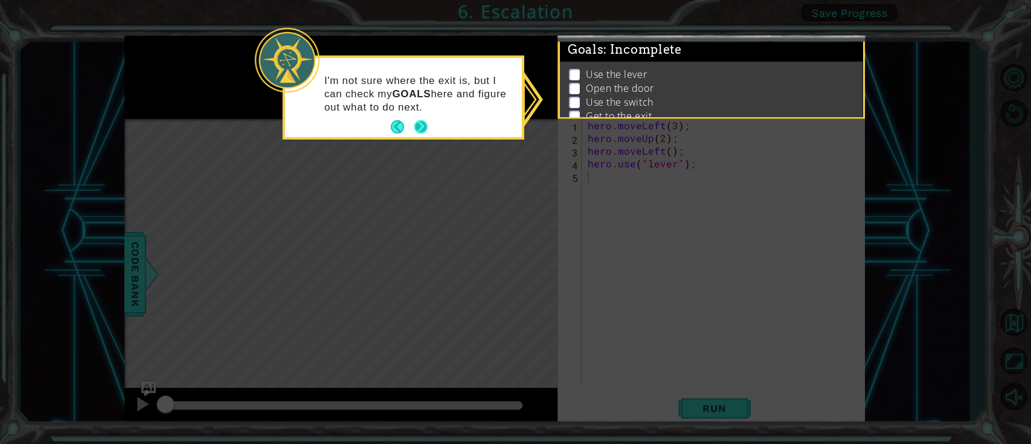
click at [423, 127] on button "Next" at bounding box center [420, 126] width 13 height 13
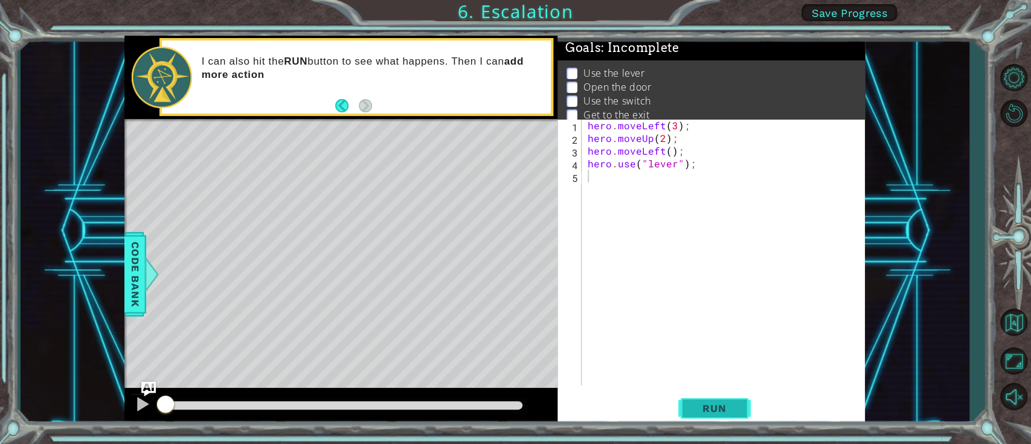
click at [722, 332] on span "Run" at bounding box center [714, 408] width 48 height 12
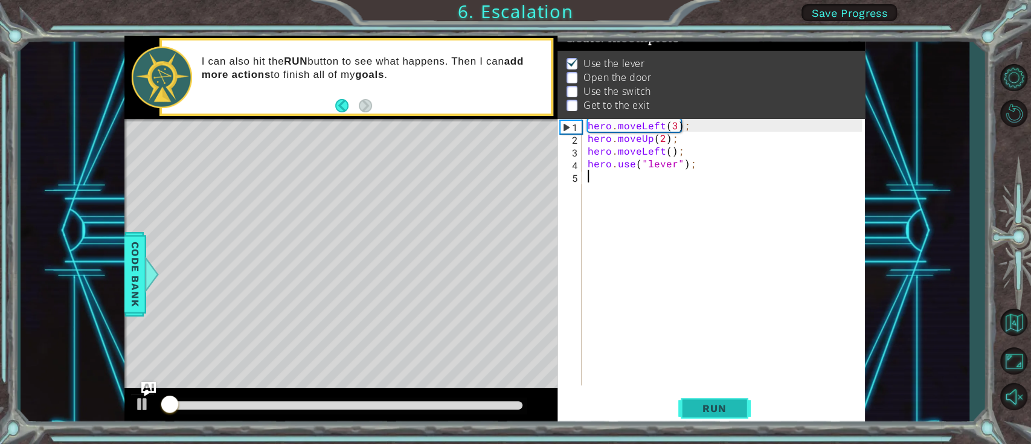
scroll to position [14, 0]
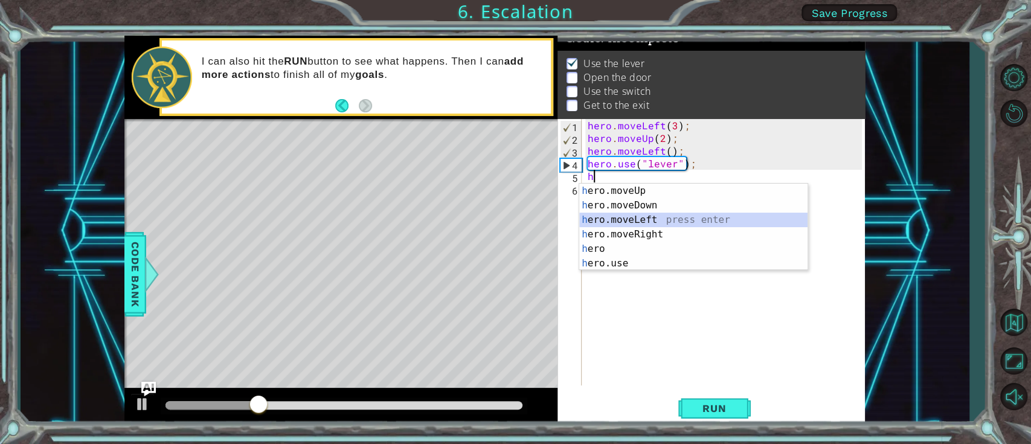
click at [652, 225] on div "h ero.moveUp press enter h ero.moveDown press enter h ero.moveLeft press enter …" at bounding box center [693, 242] width 228 height 116
type textarea "hero.moveLeft(1);"
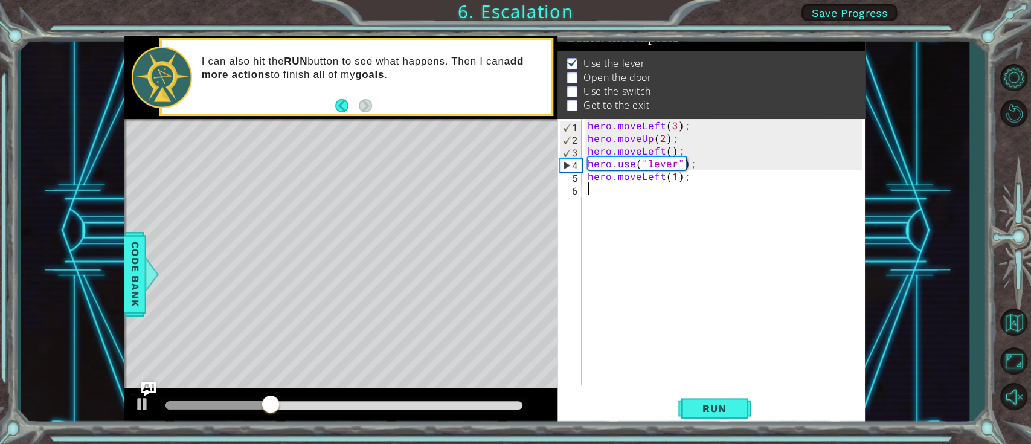
click at [610, 208] on div "hero . moveLeft ( 3 ) ; hero . moveUp ( 2 ) ; hero . moveLeft ( ) ; hero . use …" at bounding box center [726, 265] width 283 height 292
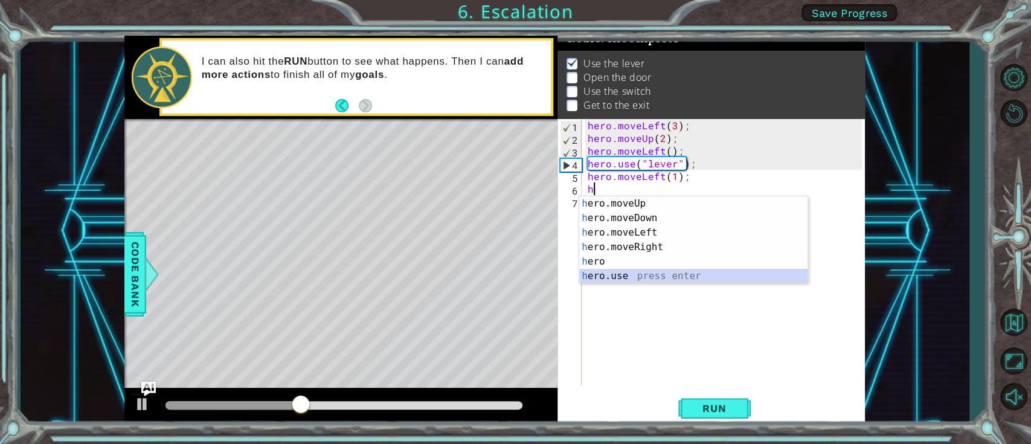
click at [585, 278] on div "h ero.moveUp press enter h ero.moveDown press enter h ero.moveLeft press enter …" at bounding box center [693, 254] width 228 height 116
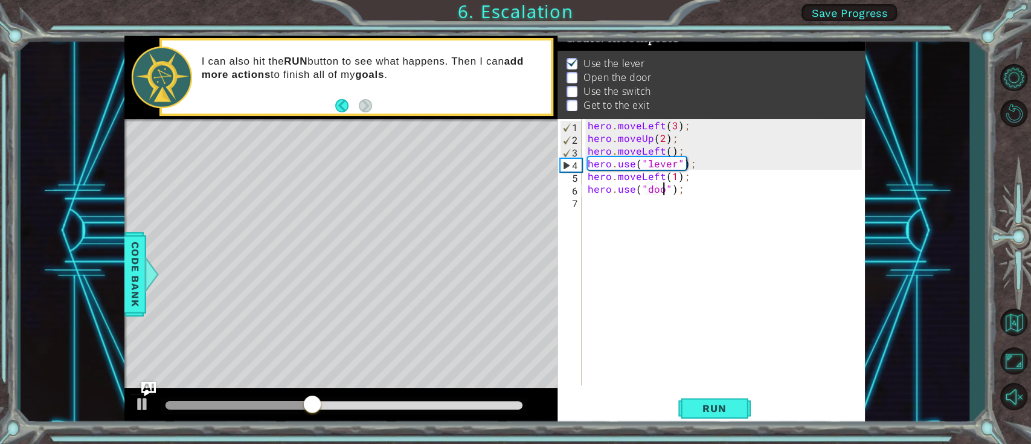
type textarea "hero.use("door");"
click at [595, 201] on div "hero . moveLeft ( 3 ) ; hero . moveUp ( 2 ) ; hero . moveLeft ( ) ; hero . use …" at bounding box center [726, 265] width 283 height 292
type textarea "hero.moveUp(2);"
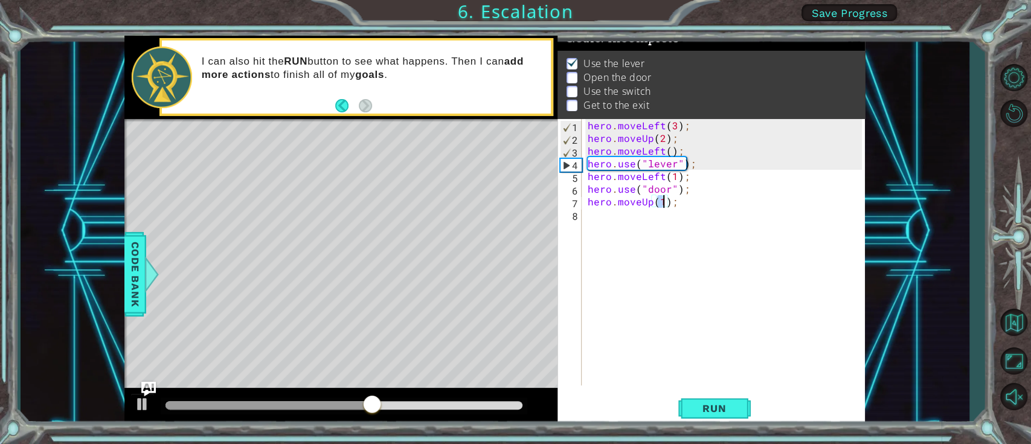
scroll to position [0, 4]
click at [605, 218] on div "hero . moveLeft ( 3 ) ; hero . moveUp ( 2 ) ; hero . moveLeft ( ) ; hero . use …" at bounding box center [726, 265] width 283 height 292
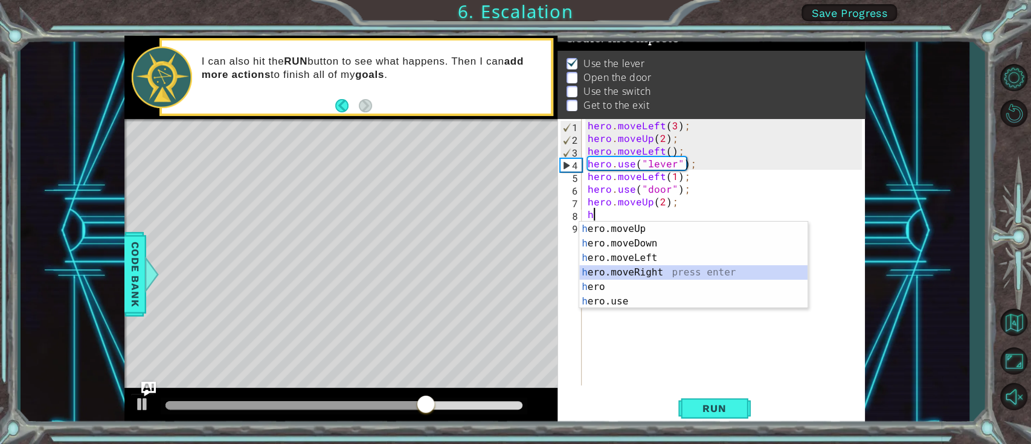
click at [618, 268] on div "h ero.moveUp press enter h ero.moveDown press enter h ero.moveLeft press enter …" at bounding box center [693, 280] width 228 height 116
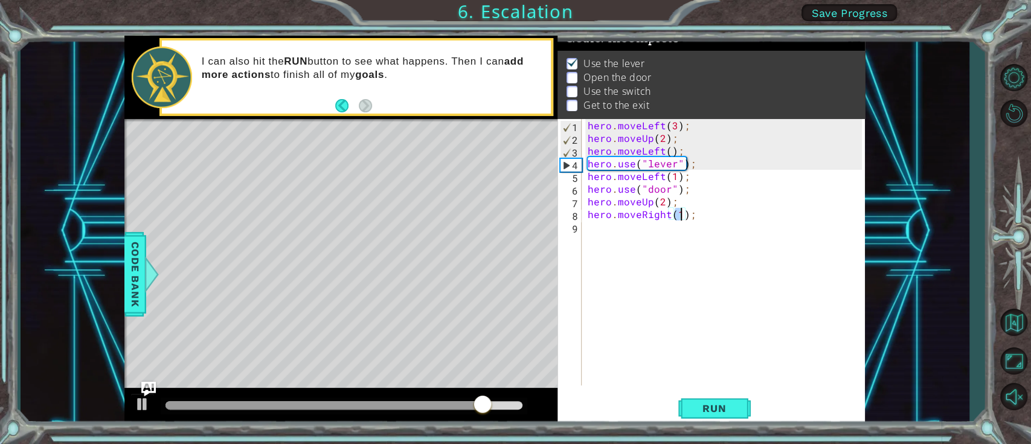
type textarea "hero.moveRight(2);"
click at [614, 239] on div "hero . moveLeft ( 3 ) ; hero . moveUp ( 2 ) ; hero . moveLeft ( ) ; hero . use …" at bounding box center [726, 265] width 283 height 292
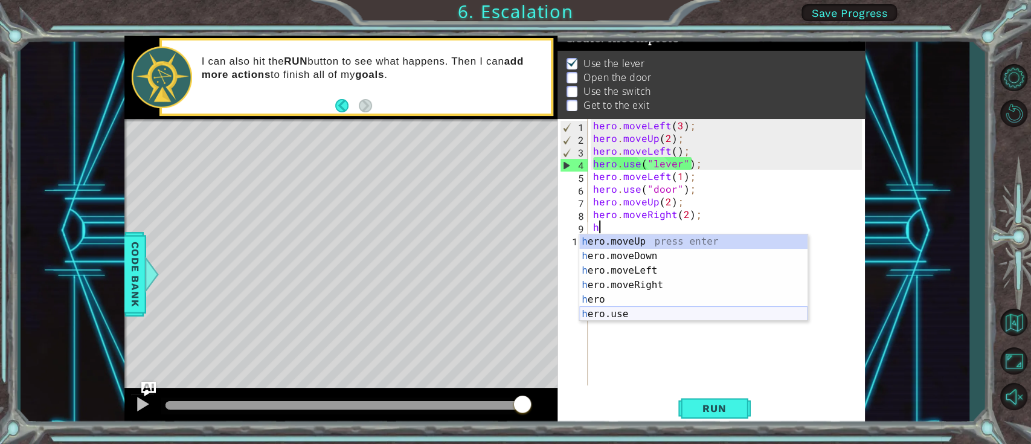
click at [606, 316] on div "h ero.moveUp press enter h ero.moveDown press enter h ero.moveLeft press enter …" at bounding box center [693, 292] width 228 height 116
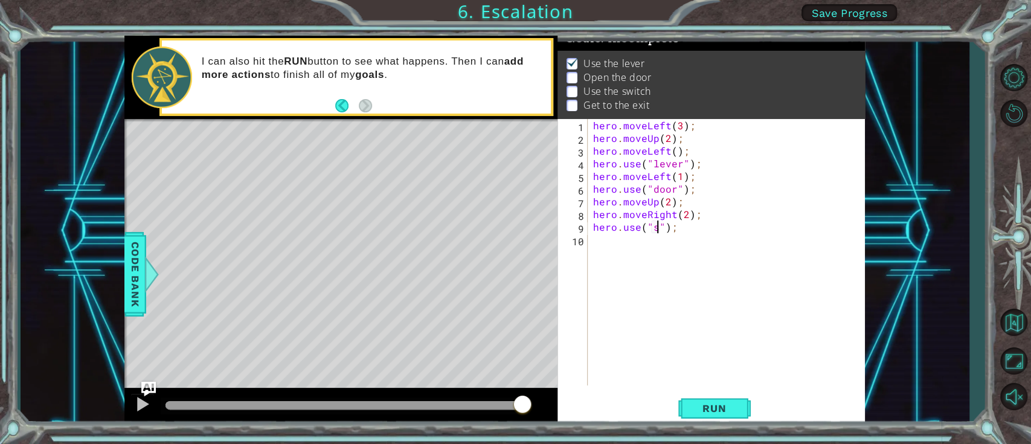
scroll to position [0, 4]
type textarea "hero.use("switch");"
click at [646, 238] on div "hero . moveLeft ( 3 ) ; hero . moveUp ( 2 ) ; hero . moveLeft ( ) ; hero . use …" at bounding box center [729, 265] width 277 height 292
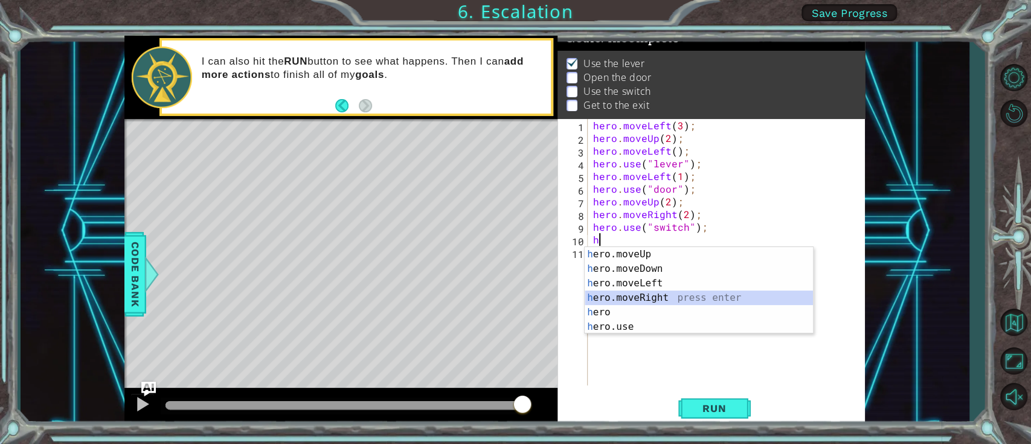
click at [635, 297] on div "h ero.moveUp press enter h ero.moveDown press enter h ero.moveLeft press enter …" at bounding box center [699, 305] width 228 height 116
type textarea "hero.moveRight(1);"
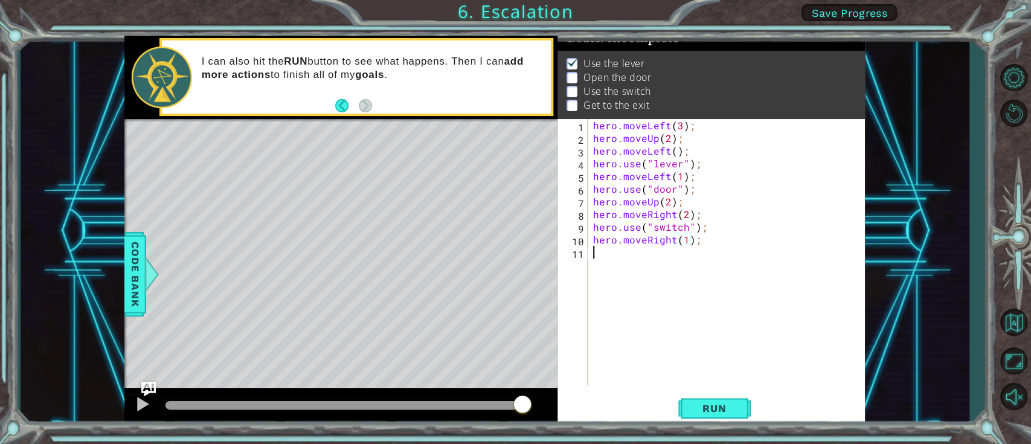
click at [615, 255] on div "hero . moveLeft ( 3 ) ; hero . moveUp ( 2 ) ; hero . moveLeft ( ) ; hero . use …" at bounding box center [729, 265] width 277 height 292
type textarea "hero.moveUp(1);"
click at [716, 332] on button "Run" at bounding box center [714, 408] width 72 height 31
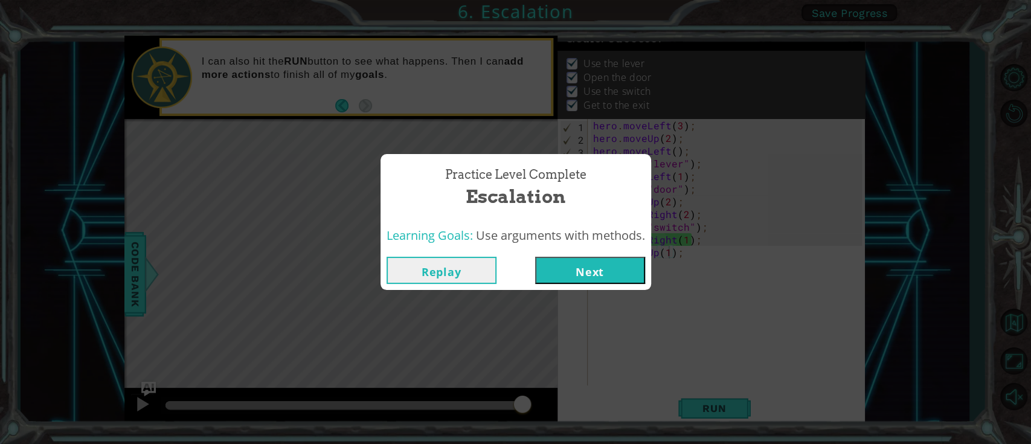
click at [582, 288] on div "Replay Next" at bounding box center [515, 270] width 271 height 39
click at [577, 271] on button "Next" at bounding box center [590, 270] width 110 height 27
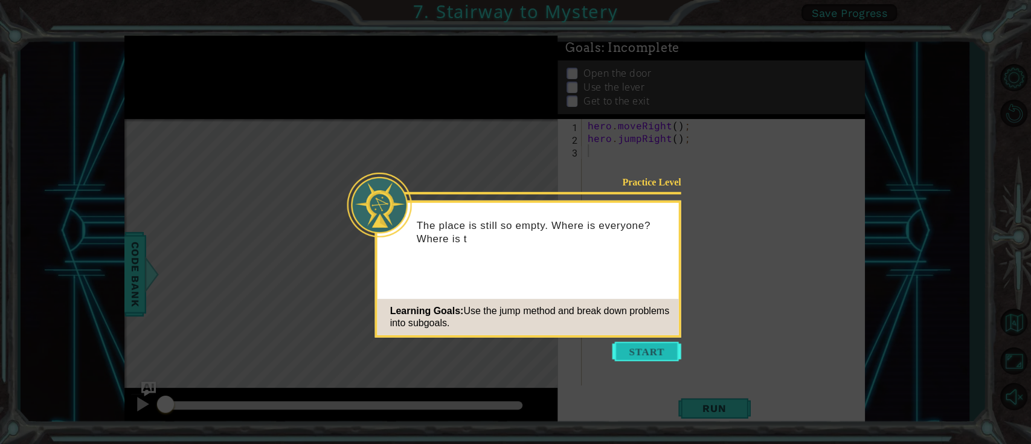
click at [641, 332] on button "Start" at bounding box center [646, 351] width 69 height 19
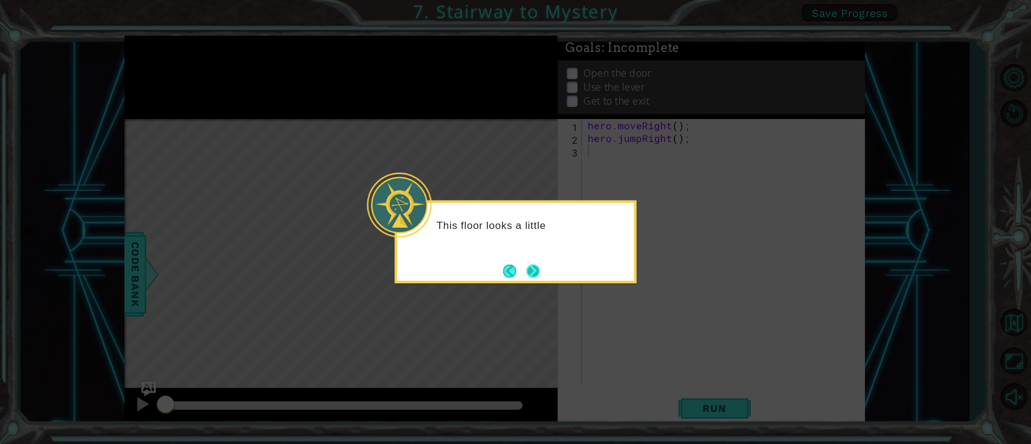
click at [536, 273] on button "Next" at bounding box center [532, 270] width 14 height 14
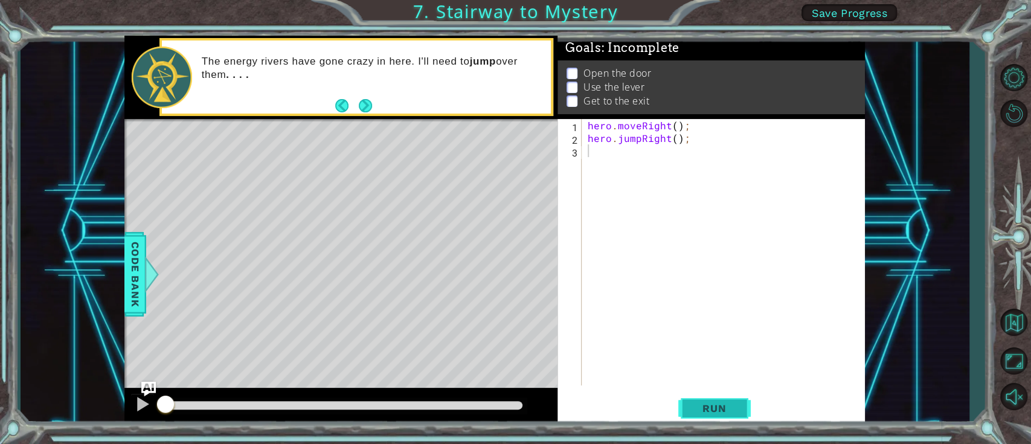
click at [697, 332] on button "Run" at bounding box center [714, 408] width 72 height 31
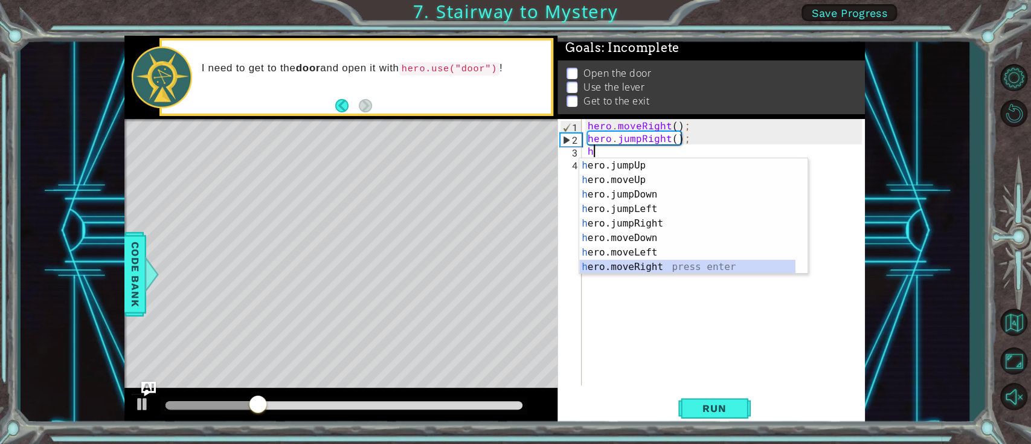
click at [646, 265] on div "h ero.jumpUp press enter h ero.moveUp press enter h ero.jumpDown press enter h …" at bounding box center [687, 230] width 216 height 145
type textarea "hero.moveRight(1);"
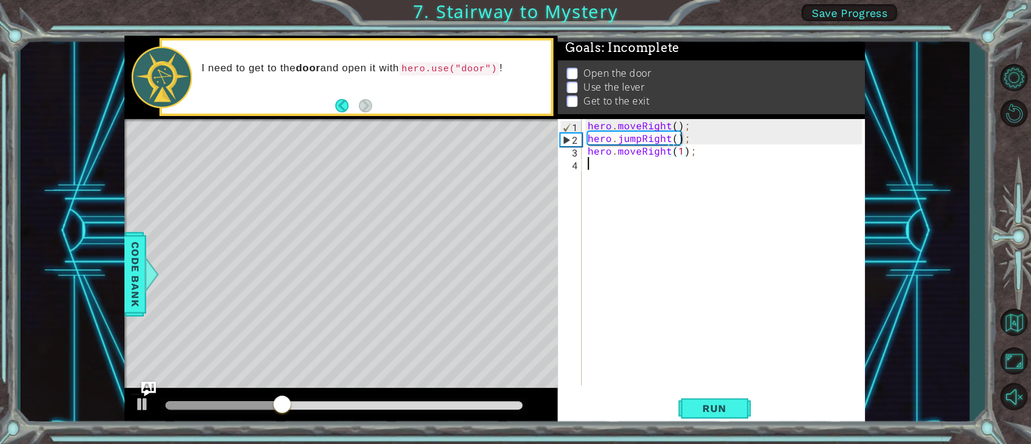
click at [633, 166] on div "hero . moveRight ( ) ; hero . jumpRight ( ) ; hero . moveRight ( 1 ) ;" at bounding box center [726, 265] width 283 height 292
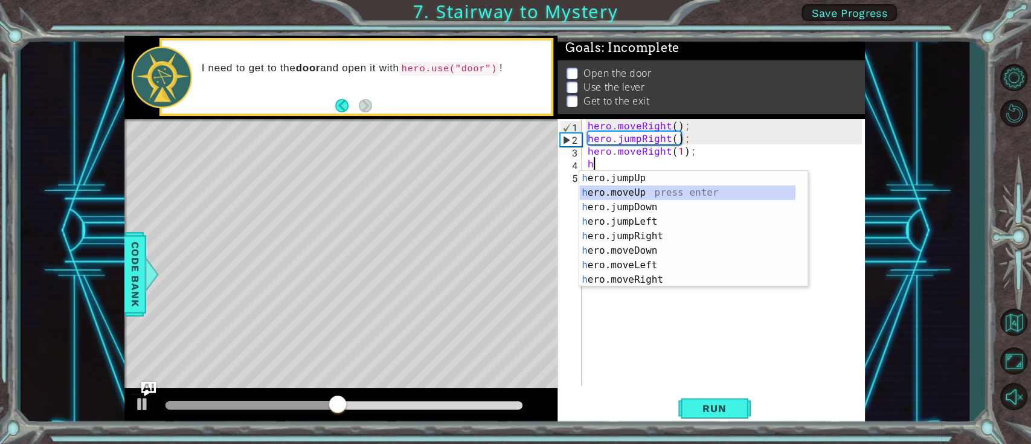
click at [629, 191] on div "h ero.jumpUp press enter h ero.moveUp press enter h ero.jumpDown press enter h …" at bounding box center [687, 243] width 216 height 145
type textarea "hero.moveUp(1);"
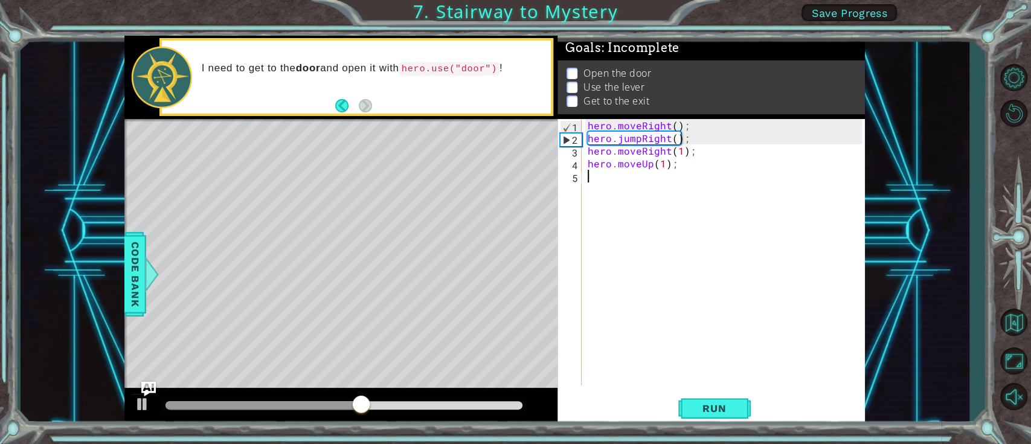
click at [643, 193] on div "hero . moveRight ( ) ; hero . jumpRight ( ) ; hero . moveRight ( 1 ) ; hero . m…" at bounding box center [726, 265] width 283 height 292
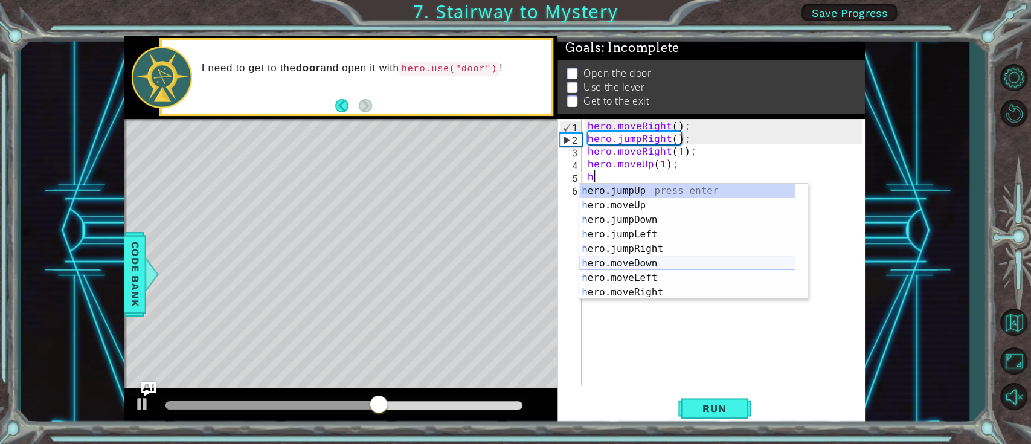
scroll to position [14, 0]
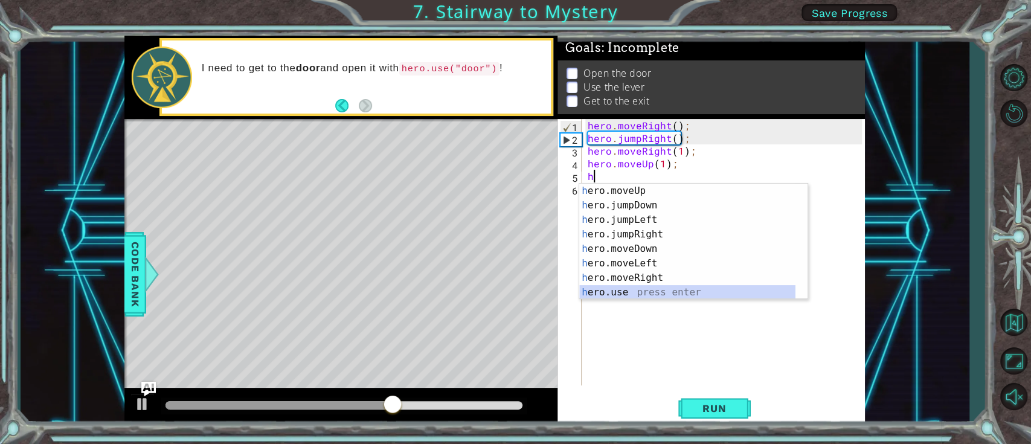
click at [597, 297] on div "h ero.moveUp press enter h ero.jumpDown press enter h ero.jumpLeft press enter …" at bounding box center [687, 256] width 216 height 145
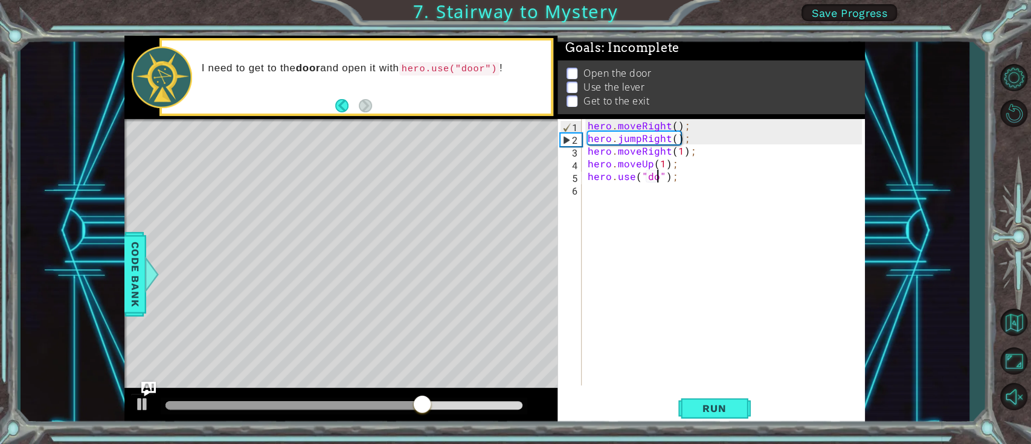
scroll to position [0, 5]
type textarea "hero.use("door");"
click at [627, 196] on div "hero . moveRight ( ) ; hero . jumpRight ( ) ; hero . moveRight ( 1 ) ; hero . m…" at bounding box center [726, 265] width 283 height 292
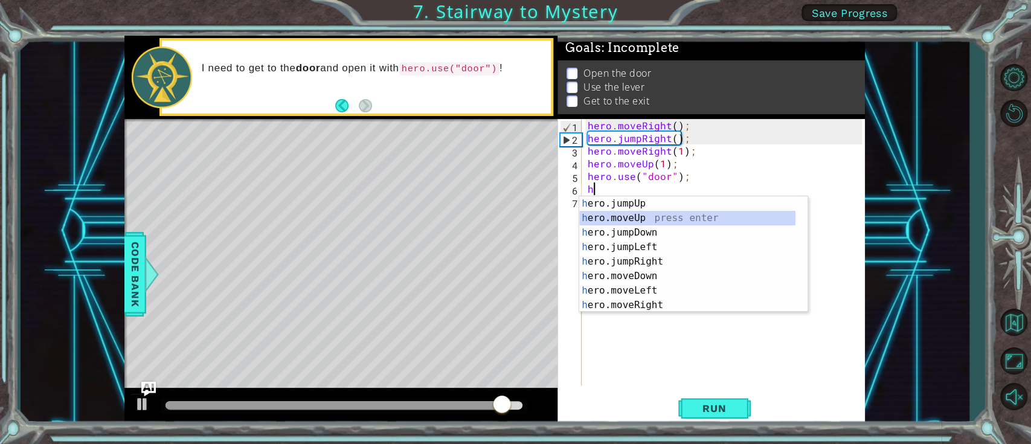
click at [644, 220] on div "h ero.jumpUp press enter h ero.moveUp press enter h ero.jumpDown press enter h …" at bounding box center [687, 268] width 216 height 145
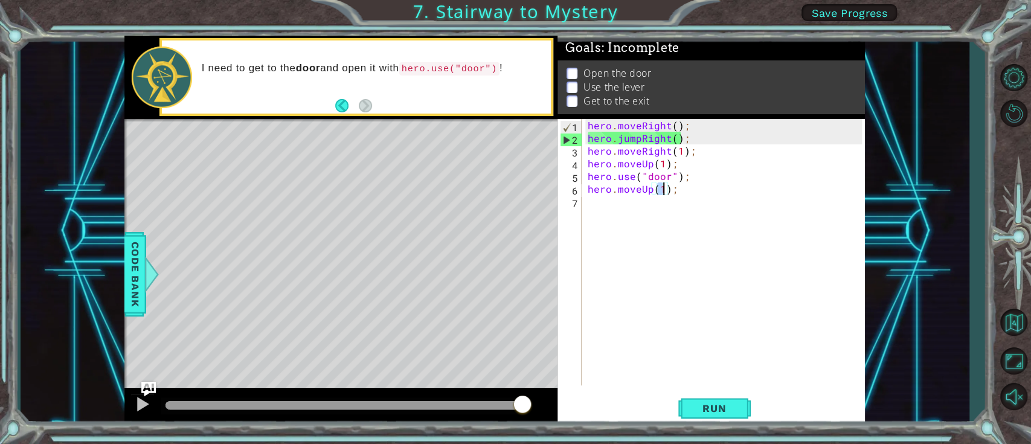
type textarea "hero.moveUp(2);"
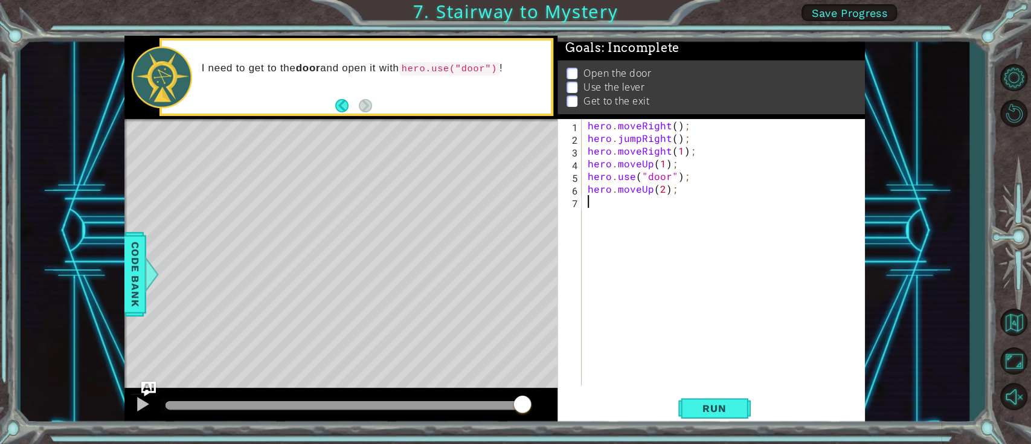
click at [614, 200] on div "hero . moveRight ( ) ; hero . jumpRight ( ) ; hero . moveRight ( 1 ) ; hero . m…" at bounding box center [726, 265] width 283 height 292
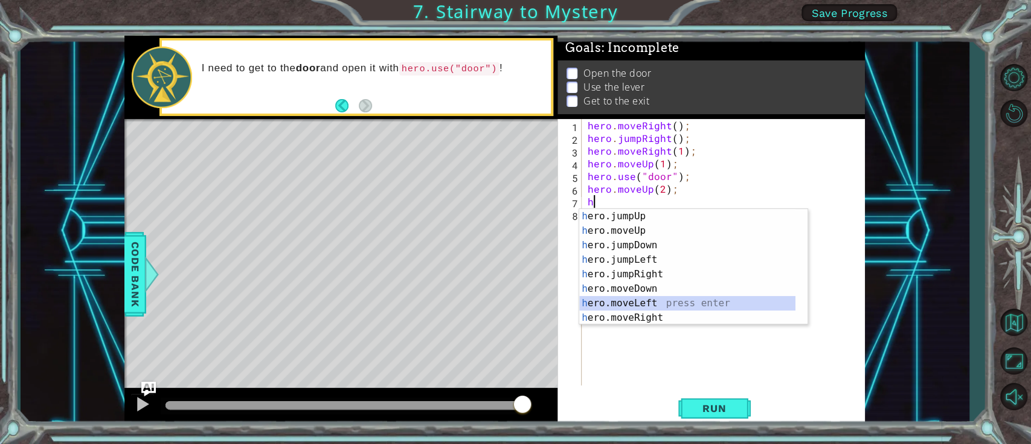
click at [641, 300] on div "h ero.jumpUp press enter h ero.moveUp press enter h ero.jumpDown press enter h …" at bounding box center [687, 281] width 216 height 145
type textarea "hero.moveLeft(1);"
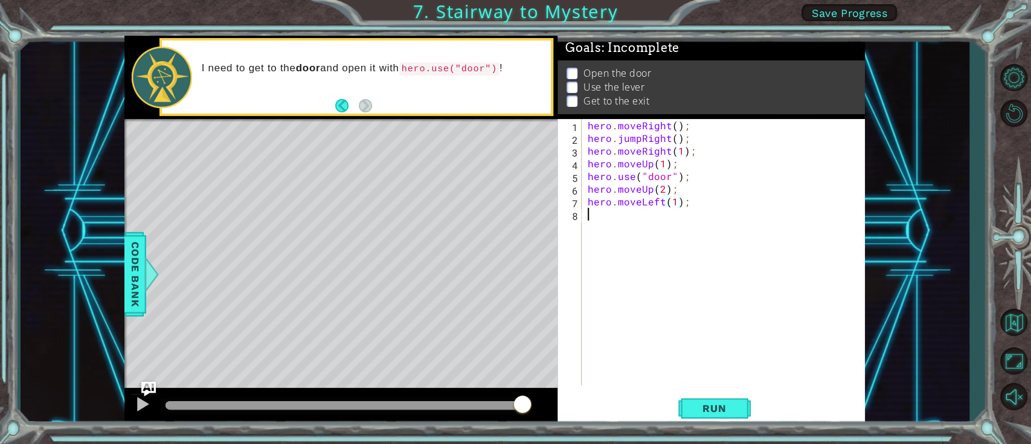
click at [606, 218] on div "hero . moveRight ( ) ; hero . jumpRight ( ) ; hero . moveRight ( 1 ) ; hero . m…" at bounding box center [726, 265] width 283 height 292
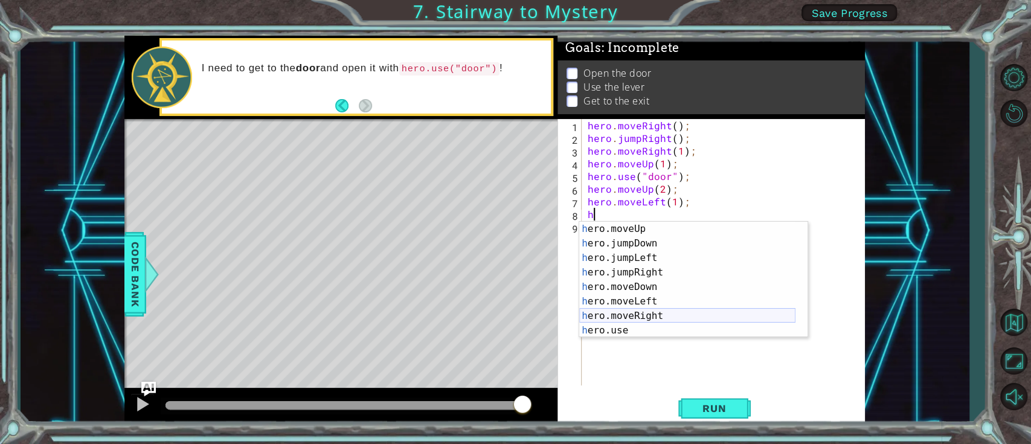
scroll to position [14, 0]
click at [600, 326] on div "h ero.moveUp press enter h ero.jumpDown press enter h ero.jumpLeft press enter …" at bounding box center [687, 294] width 216 height 145
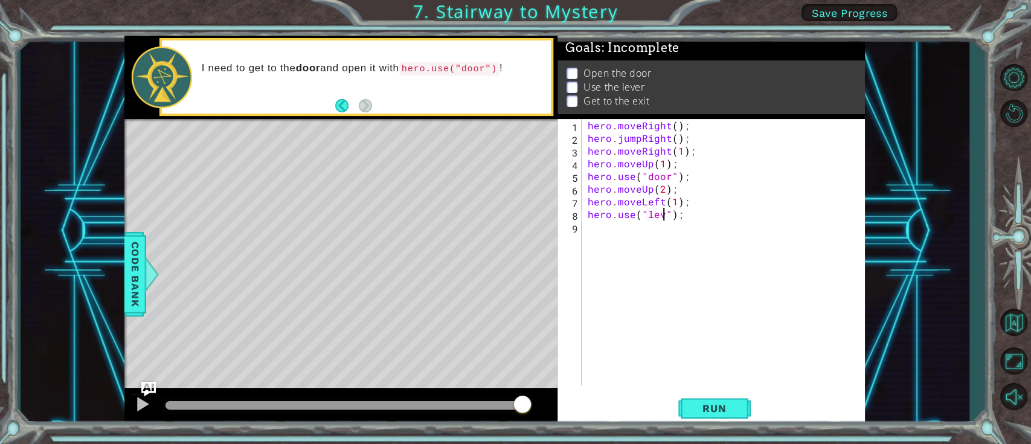
scroll to position [0, 5]
type textarea "hero.use("lever");"
click at [621, 225] on div "hero . moveRight ( ) ; hero . jumpRight ( ) ; hero . moveRight ( 1 ) ; hero . m…" at bounding box center [726, 265] width 283 height 292
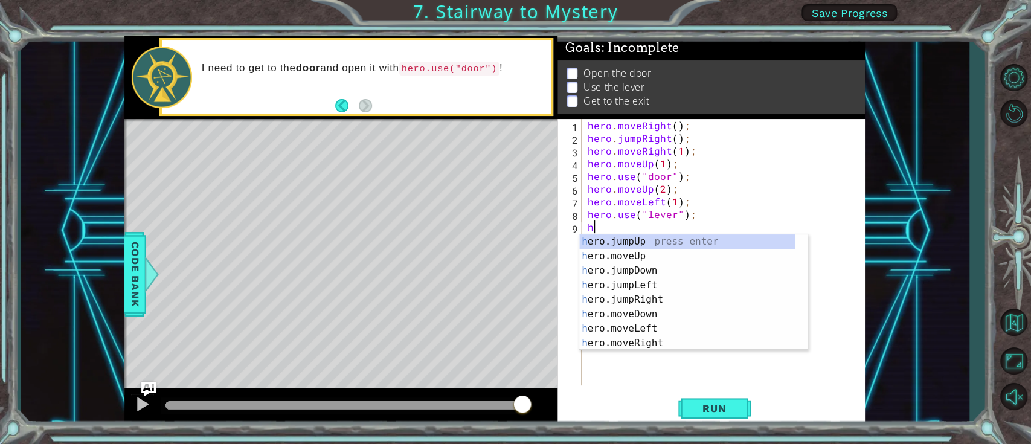
scroll to position [0, 0]
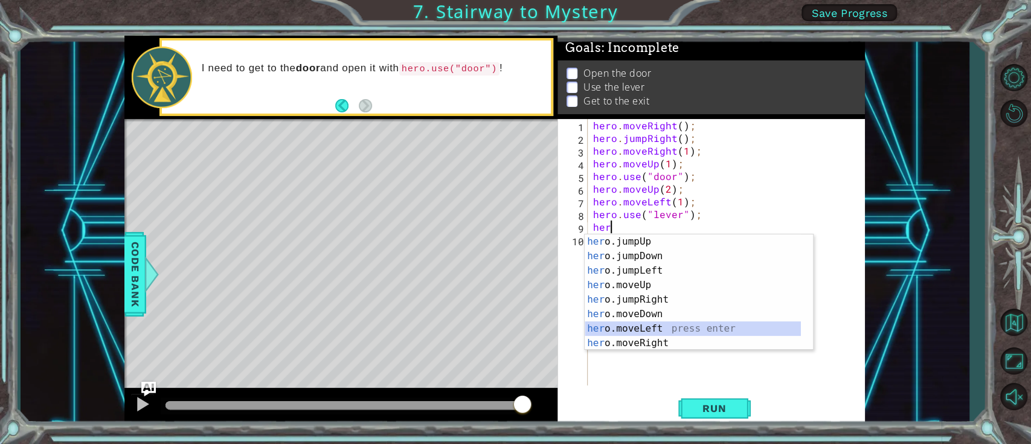
click at [647, 327] on div "her o.jumpUp press enter her o.jumpDown press enter her o.jumpLeft press enter …" at bounding box center [693, 306] width 216 height 145
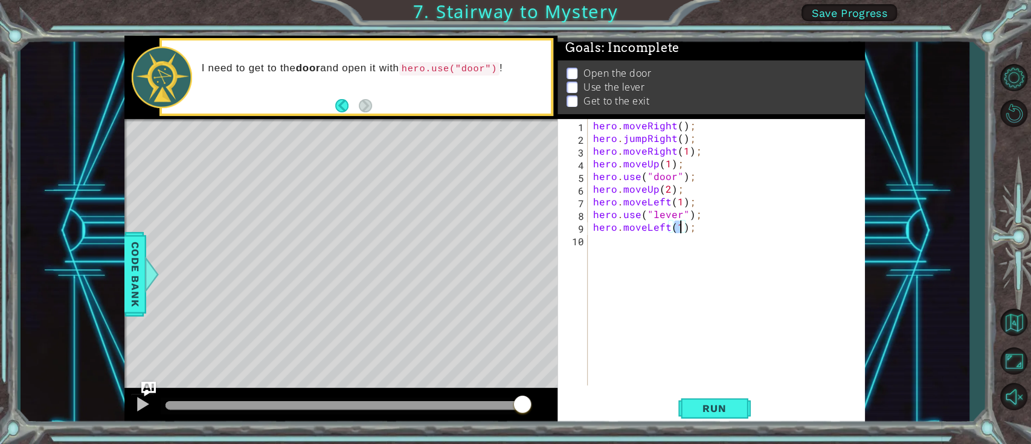
type textarea "hero.moveLeft(2);"
type textarea "h"
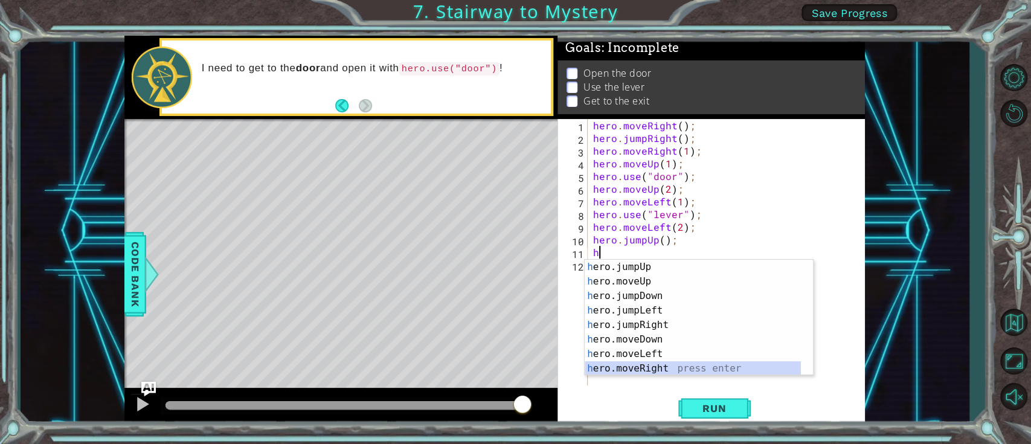
click at [649, 332] on div "h ero.jumpUp press enter h ero.moveUp press enter h ero.jumpDown press enter h …" at bounding box center [693, 332] width 216 height 145
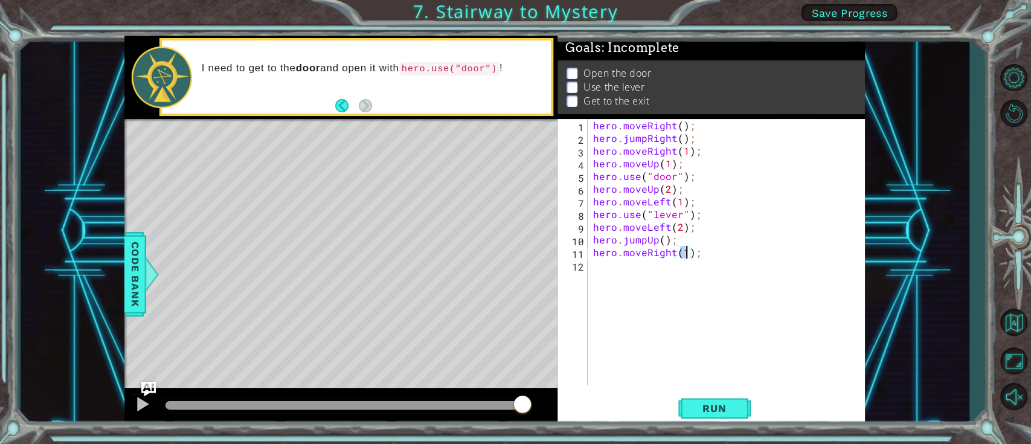
type textarea "hero.moveRight(2);"
click at [636, 265] on div "hero . moveRight ( ) ; hero . jumpRight ( ) ; hero . moveRight ( 1 ) ; hero . m…" at bounding box center [729, 265] width 277 height 292
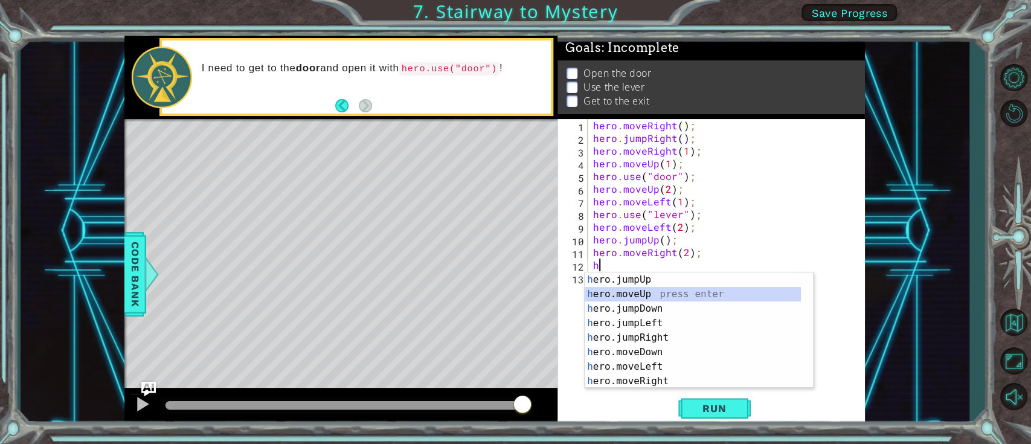
click at [609, 289] on div "h ero.jumpUp press enter h ero.moveUp press enter h ero.jumpDown press enter h …" at bounding box center [693, 344] width 216 height 145
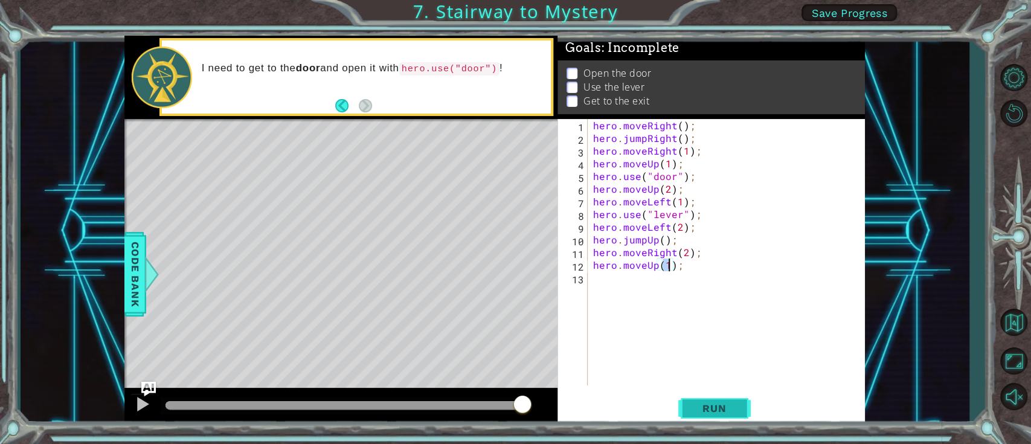
type textarea "hero.moveUp(1);"
click at [715, 332] on span "Run" at bounding box center [714, 408] width 48 height 12
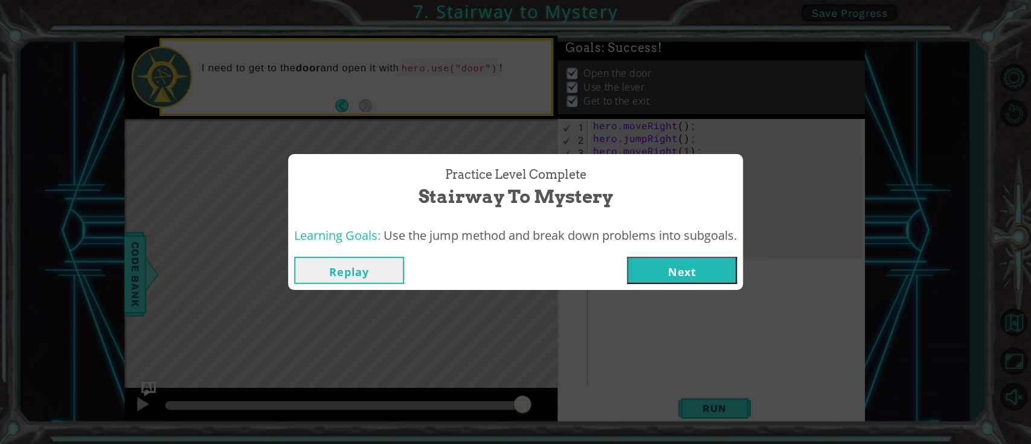
click at [691, 272] on button "Next" at bounding box center [682, 270] width 110 height 27
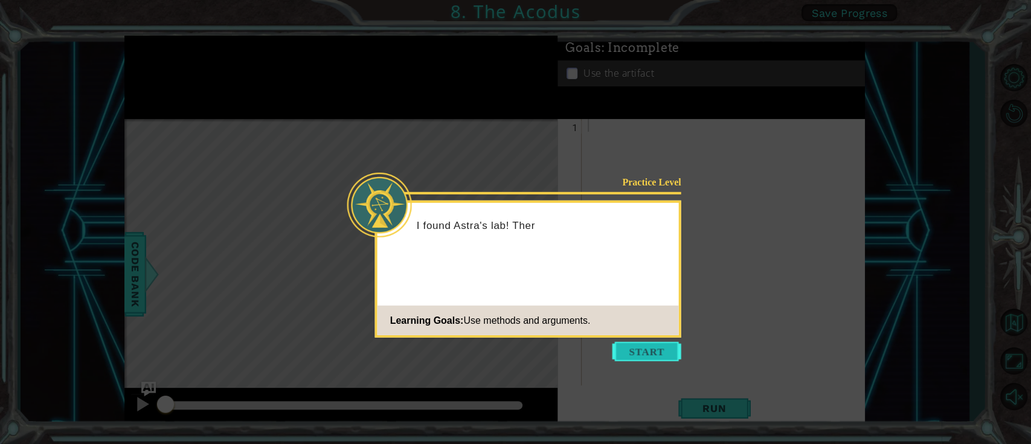
click at [661, 332] on button "Start" at bounding box center [646, 351] width 69 height 19
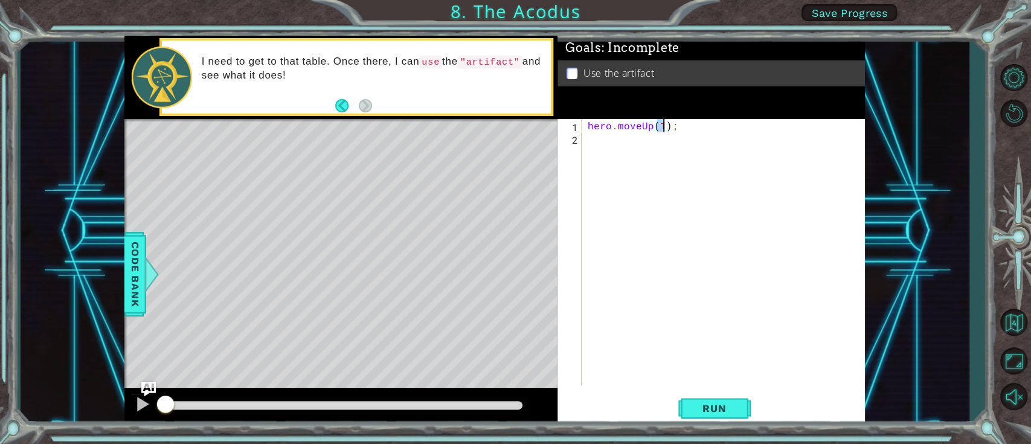
type textarea "hero.moveUp(2);"
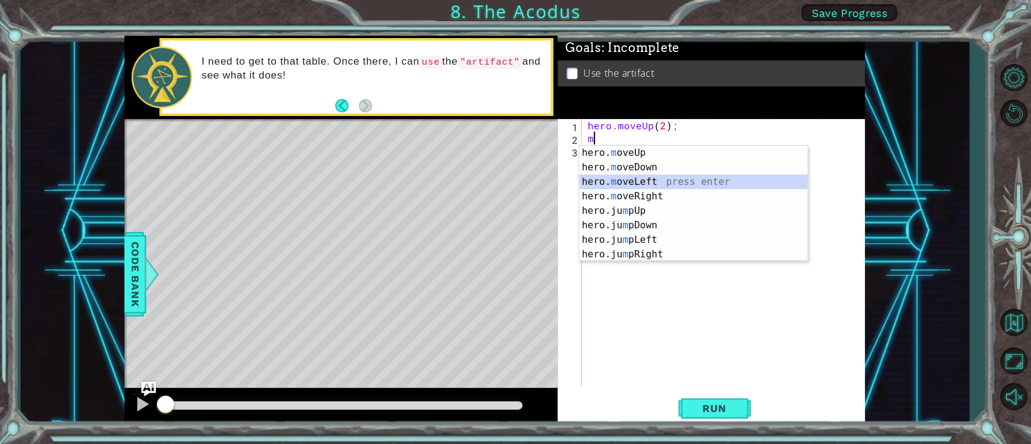
click at [643, 181] on div "hero. m oveUp press enter hero. m oveDown press enter hero. m oveLeft press ent…" at bounding box center [693, 218] width 228 height 145
type textarea "hero.moveLeft(1);"
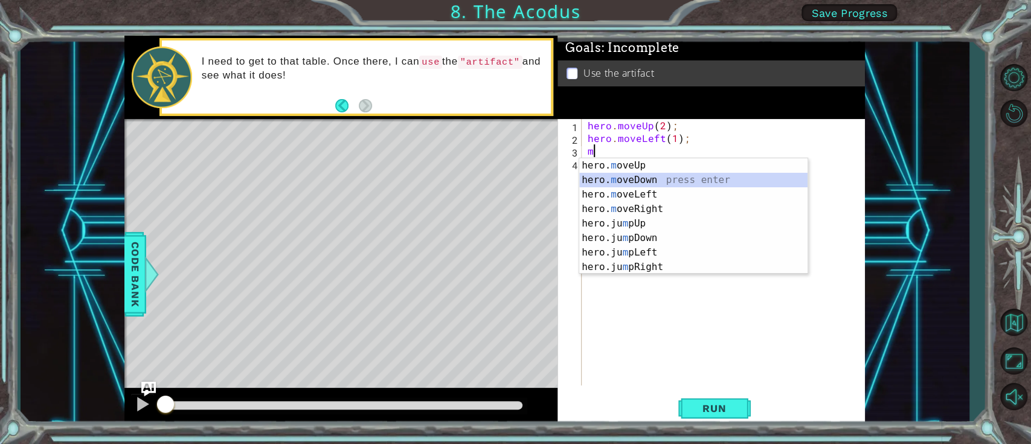
click at [619, 181] on div "hero. m oveUp press enter hero. m oveDown press enter hero. m oveLeft press ent…" at bounding box center [693, 230] width 228 height 145
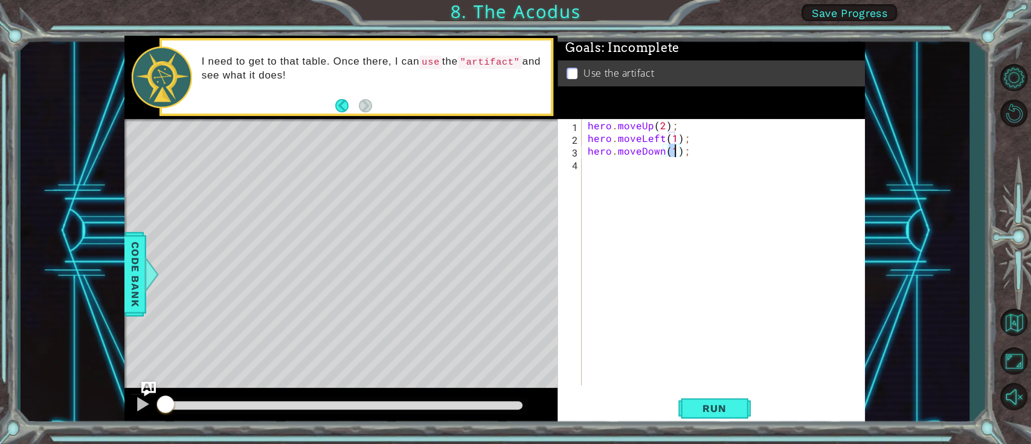
type textarea "hero.moveDown(2);"
type textarea "h"
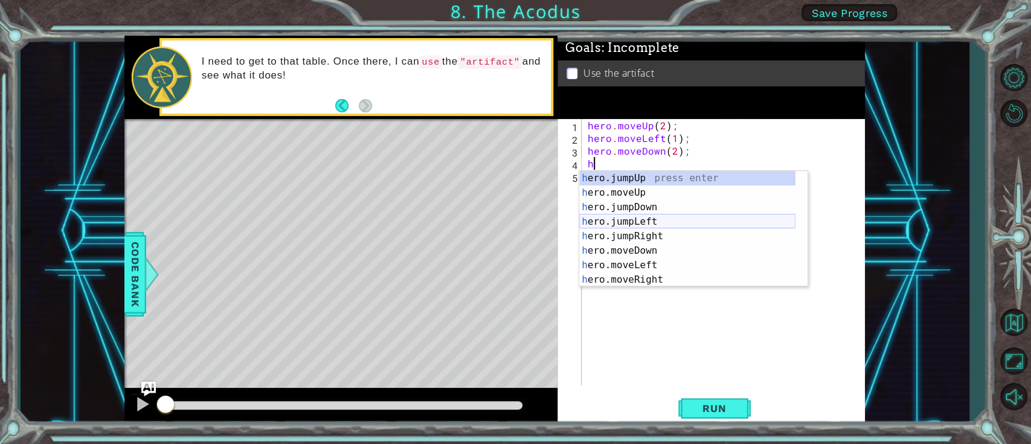
click at [633, 221] on div "h ero.jumpUp press enter h ero.moveUp press enter h ero.jumpDown press enter h …" at bounding box center [687, 243] width 216 height 145
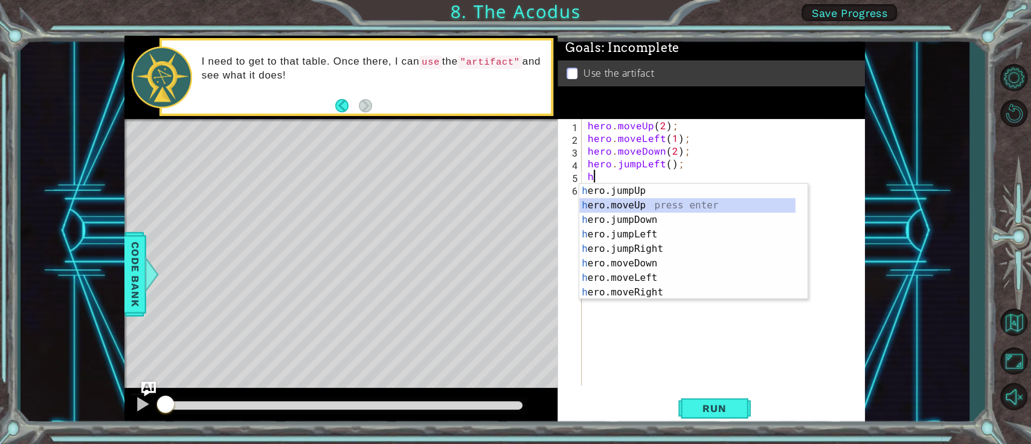
click at [645, 202] on div "h ero.jumpUp press enter h ero.moveUp press enter h ero.jumpDown press enter h …" at bounding box center [687, 256] width 216 height 145
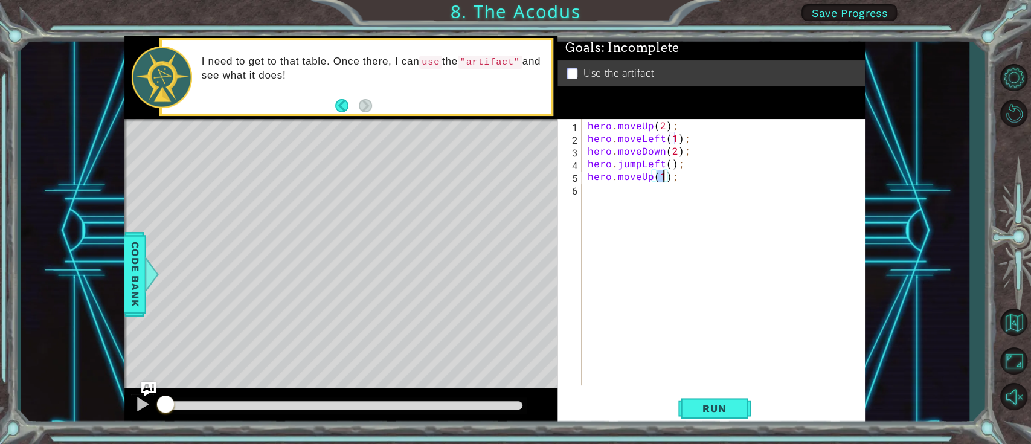
type textarea "hero.moveUp(2);"
click at [614, 190] on div "hero . moveUp ( 2 ) ; hero . moveLeft ( 1 ) ; hero . moveDown ( 2 ) ; hero . ju…" at bounding box center [726, 265] width 283 height 292
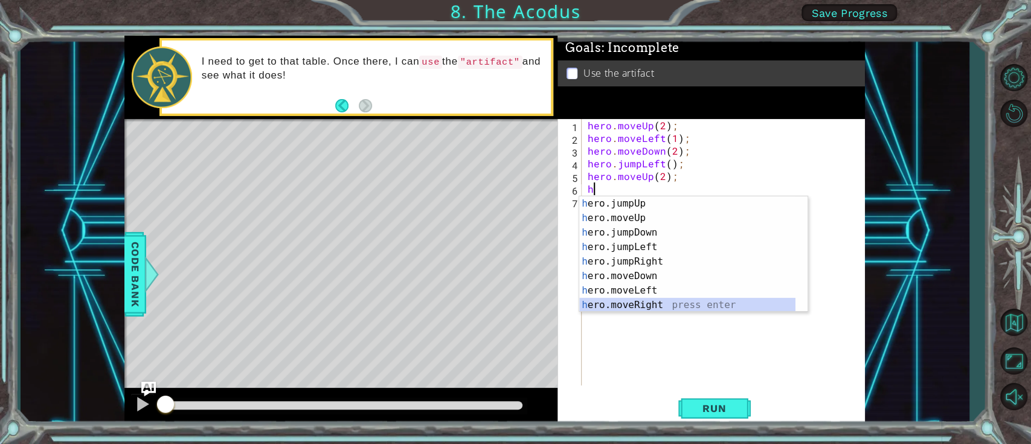
click at [630, 300] on div "h ero.jumpUp press enter h ero.moveUp press enter h ero.jumpDown press enter h …" at bounding box center [687, 268] width 216 height 145
type textarea "hero.moveRight(1);"
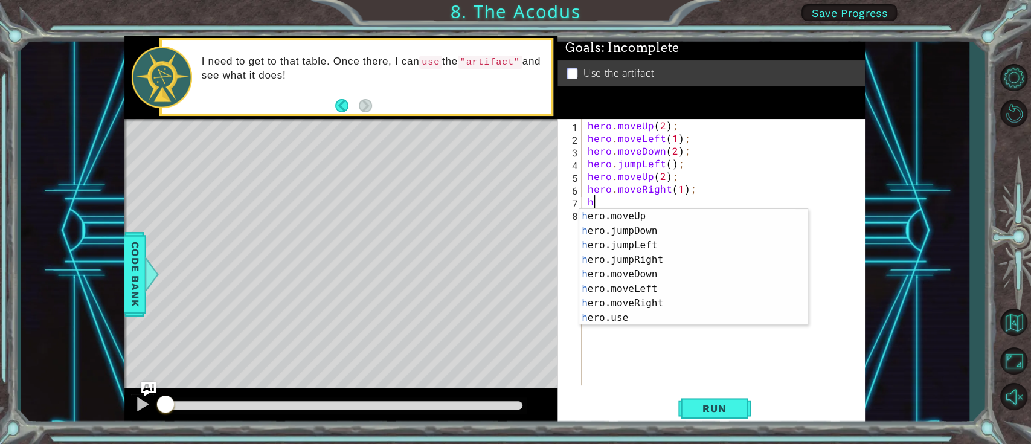
scroll to position [14, 0]
click at [605, 315] on div "h ero.moveUp press enter h ero.jumpDown press enter h ero.jumpLeft press enter …" at bounding box center [687, 281] width 216 height 145
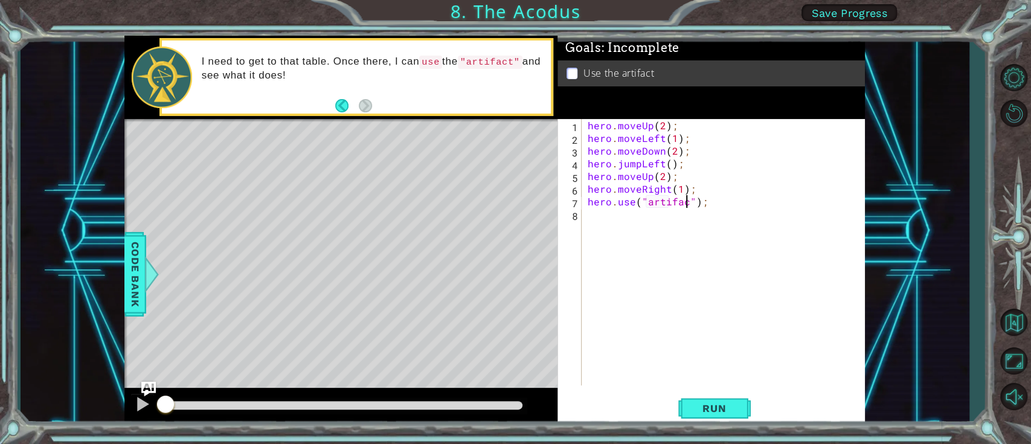
scroll to position [0, 6]
type textarea "hero.use("artifact");"
click at [694, 332] on span "Run" at bounding box center [714, 408] width 48 height 12
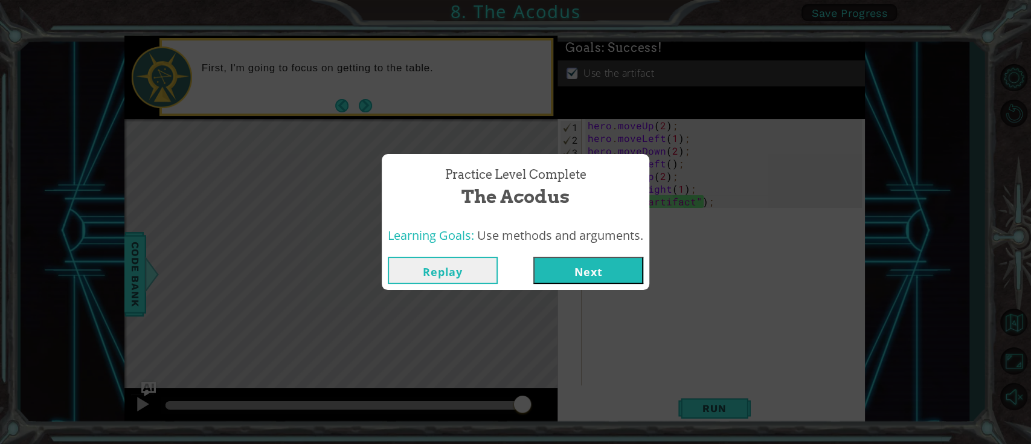
click at [598, 261] on button "Next" at bounding box center [588, 270] width 110 height 27
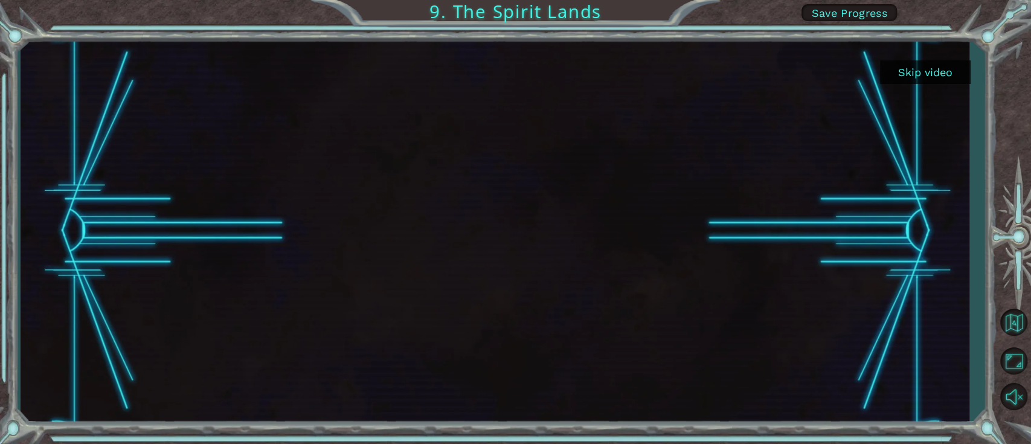
click at [772, 63] on button "Skip video" at bounding box center [925, 72] width 91 height 24
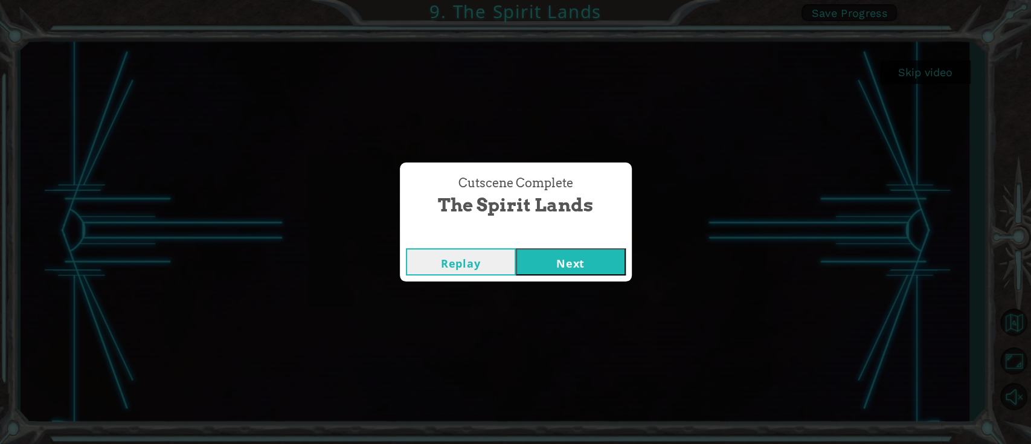
click at [566, 251] on button "Next" at bounding box center [571, 261] width 110 height 27
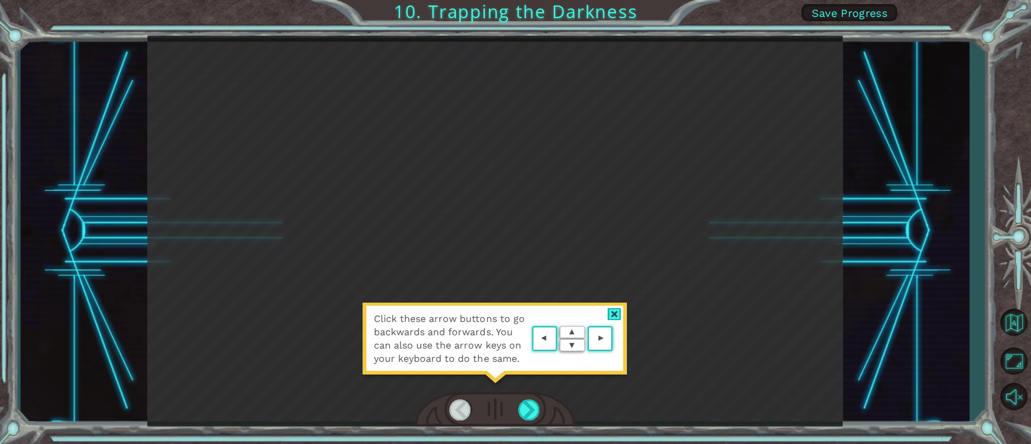
click at [615, 332] on area at bounding box center [615, 339] width 0 height 0
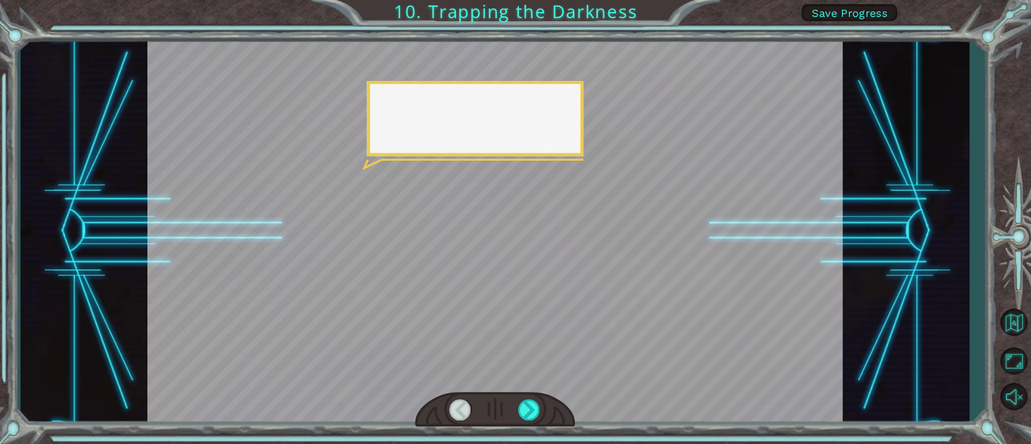
click at [600, 332] on div at bounding box center [494, 231] width 695 height 391
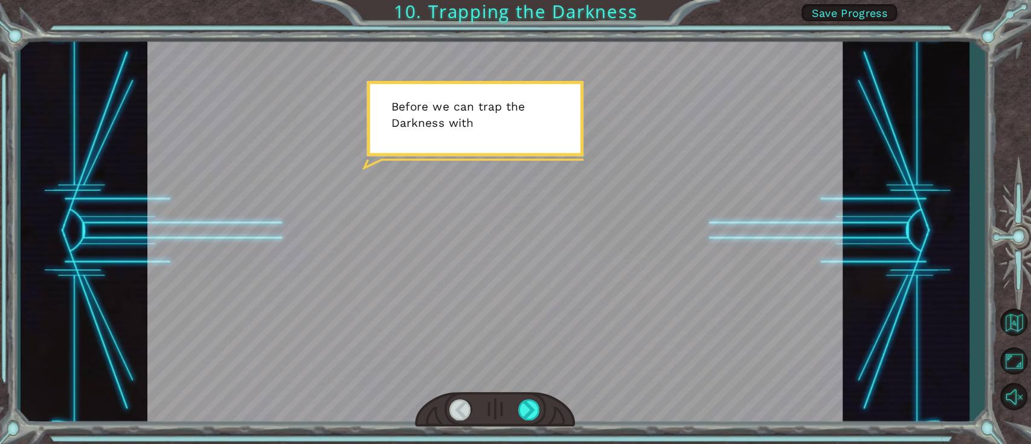
click at [510, 211] on div at bounding box center [494, 231] width 695 height 391
click at [477, 112] on div at bounding box center [494, 231] width 695 height 391
click at [519, 332] on div at bounding box center [529, 409] width 22 height 21
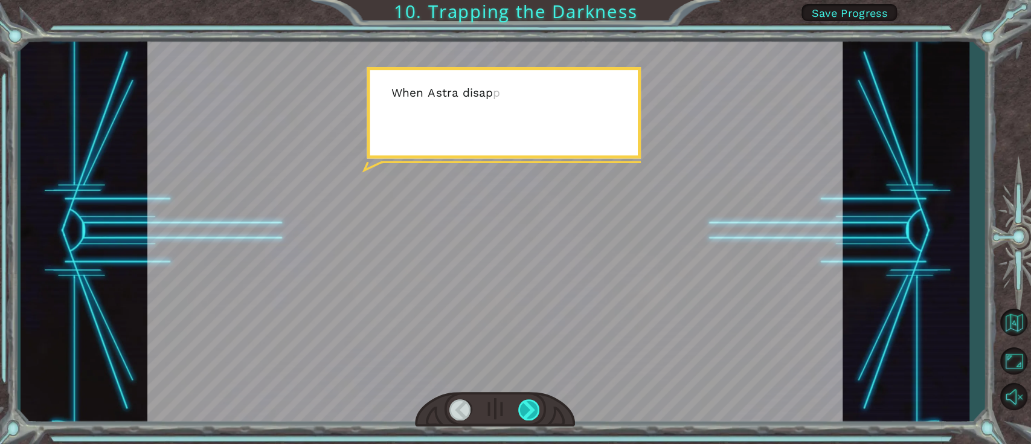
click at [519, 332] on div at bounding box center [529, 409] width 22 height 21
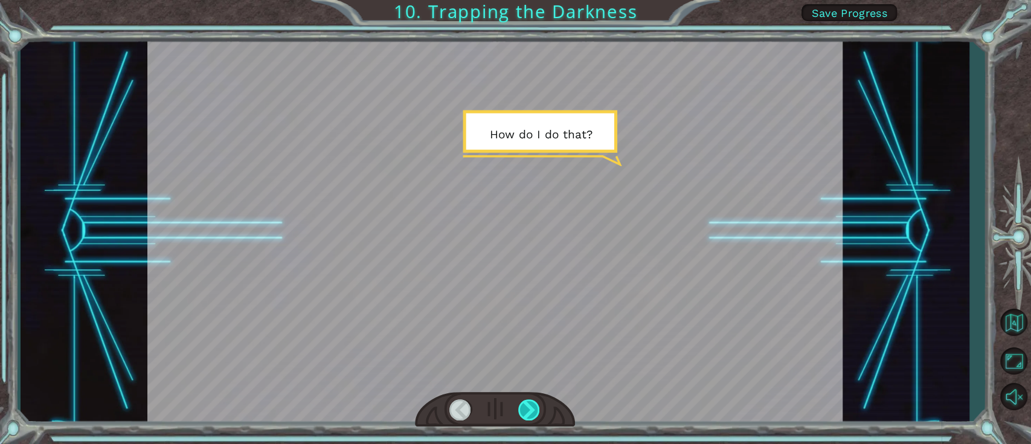
click at [519, 332] on div at bounding box center [529, 409] width 22 height 21
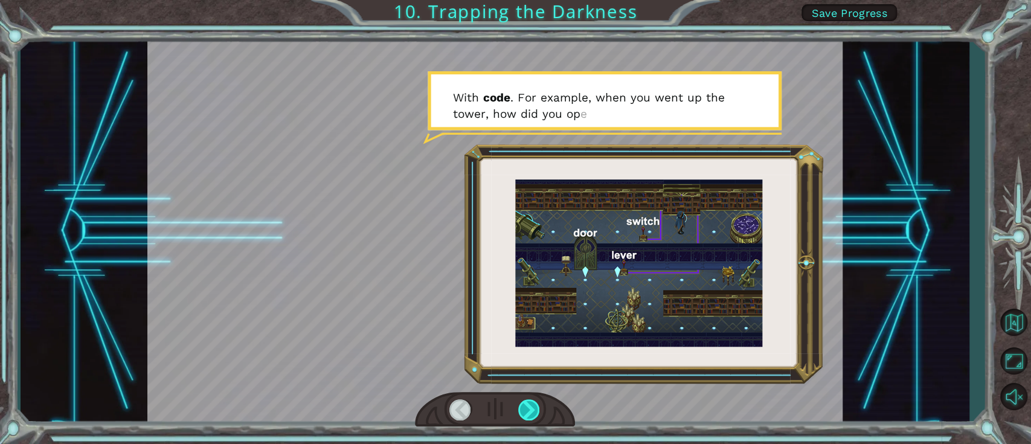
click at [528, 332] on div at bounding box center [529, 409] width 22 height 21
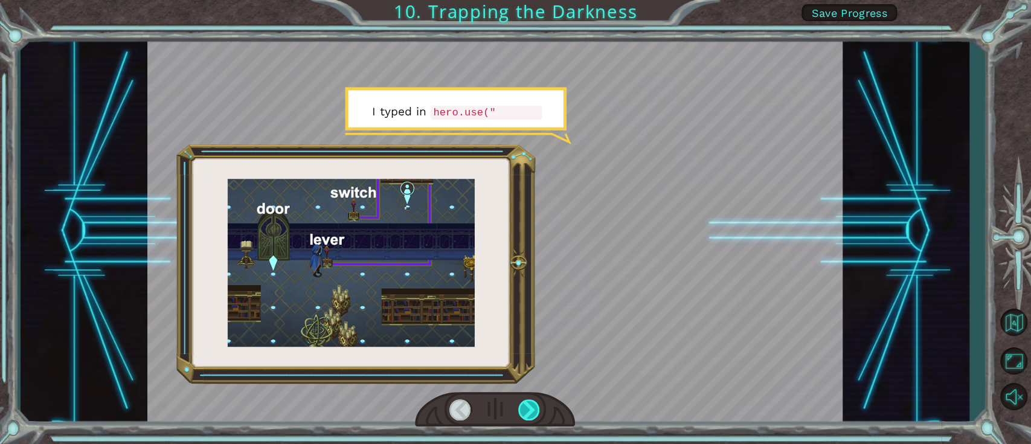
click at [528, 332] on div at bounding box center [529, 409] width 22 height 21
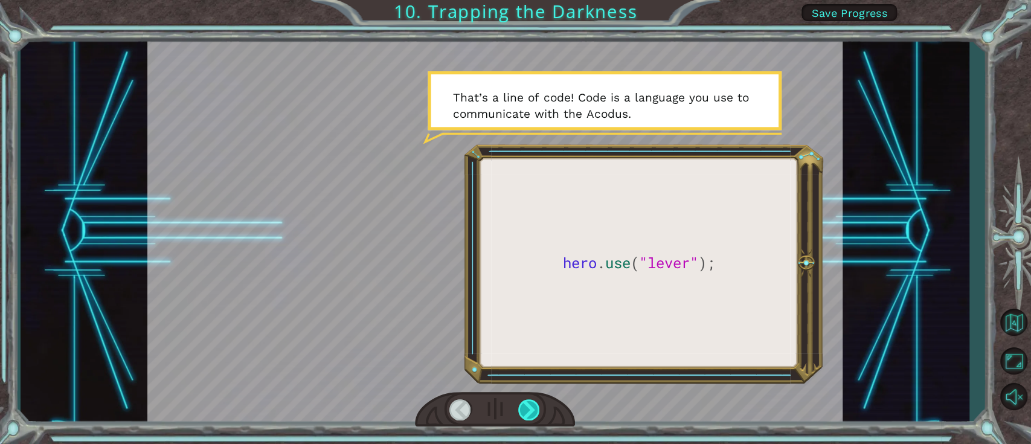
click at [523, 332] on div at bounding box center [529, 409] width 22 height 21
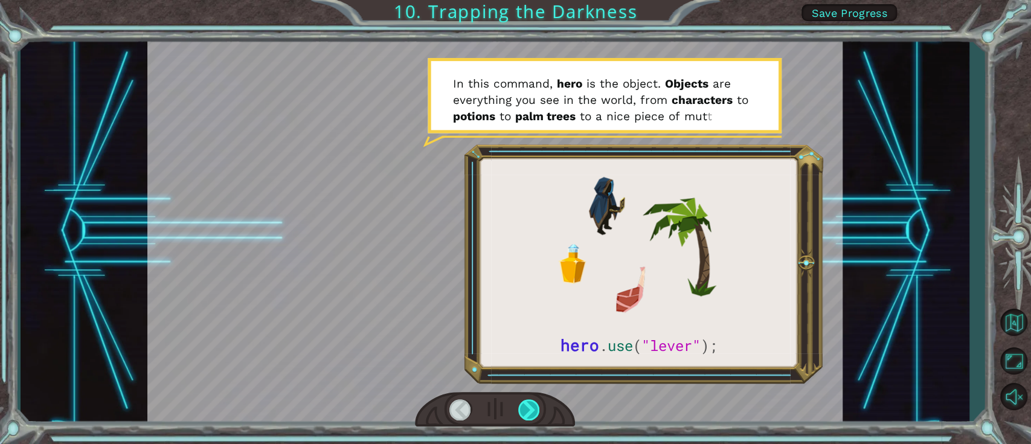
click at [528, 332] on div at bounding box center [529, 409] width 22 height 21
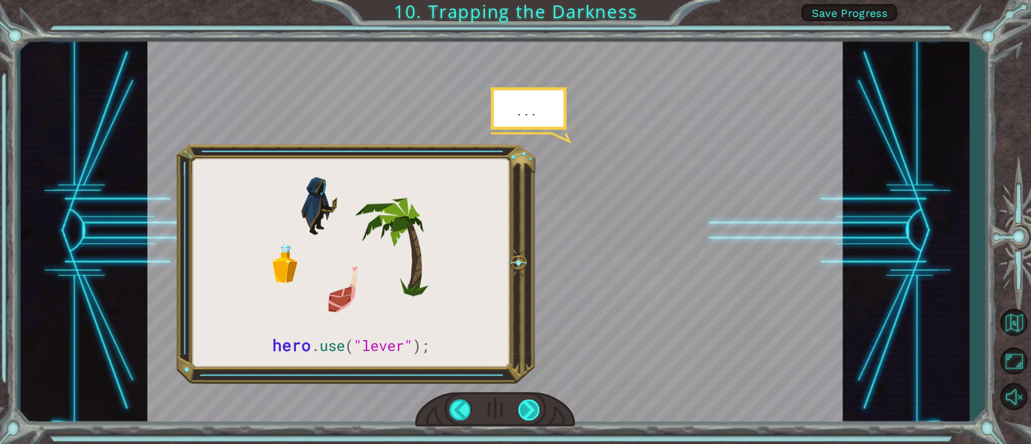
click at [528, 332] on div at bounding box center [529, 409] width 22 height 21
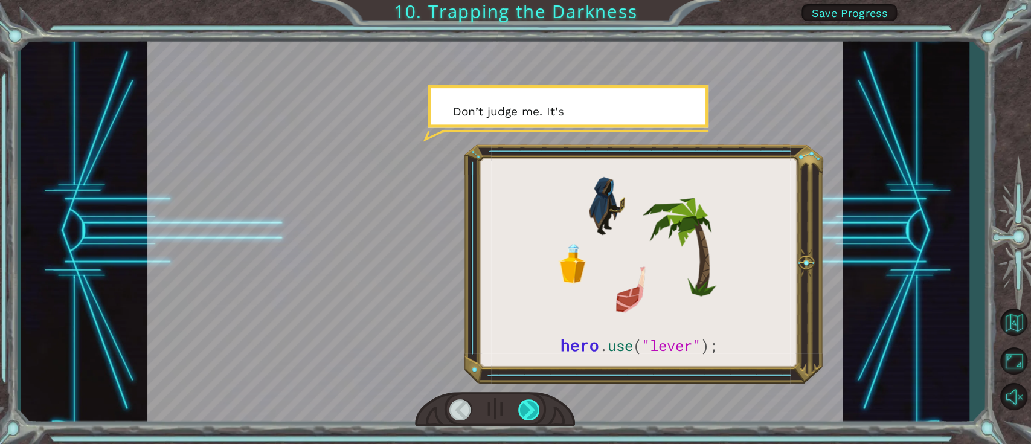
click at [528, 332] on div at bounding box center [529, 409] width 22 height 21
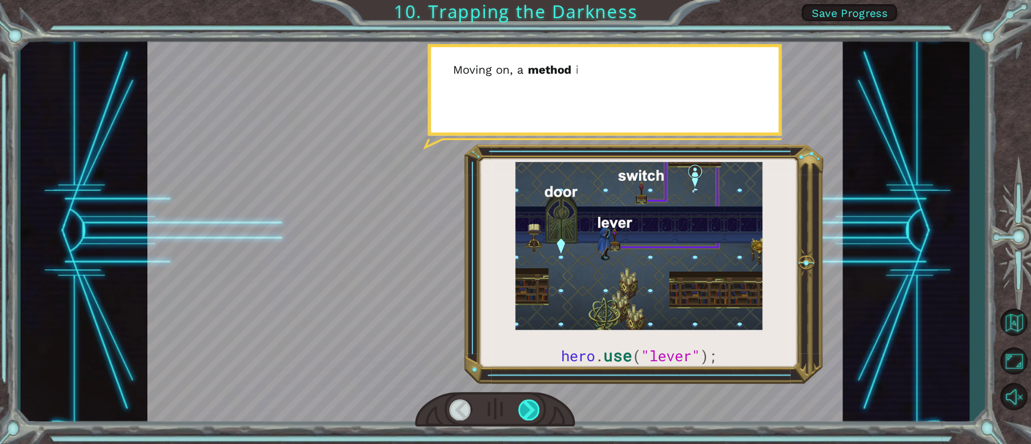
click at [528, 332] on div at bounding box center [529, 409] width 22 height 21
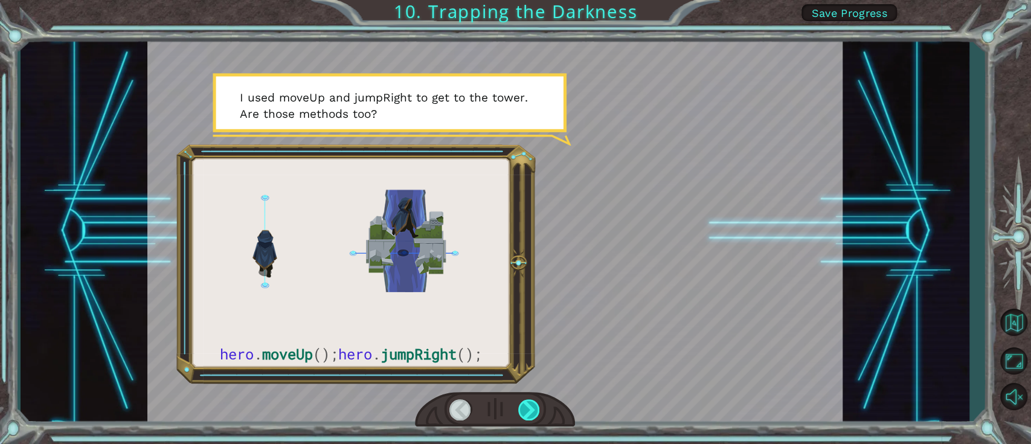
click at [528, 332] on div at bounding box center [529, 409] width 22 height 21
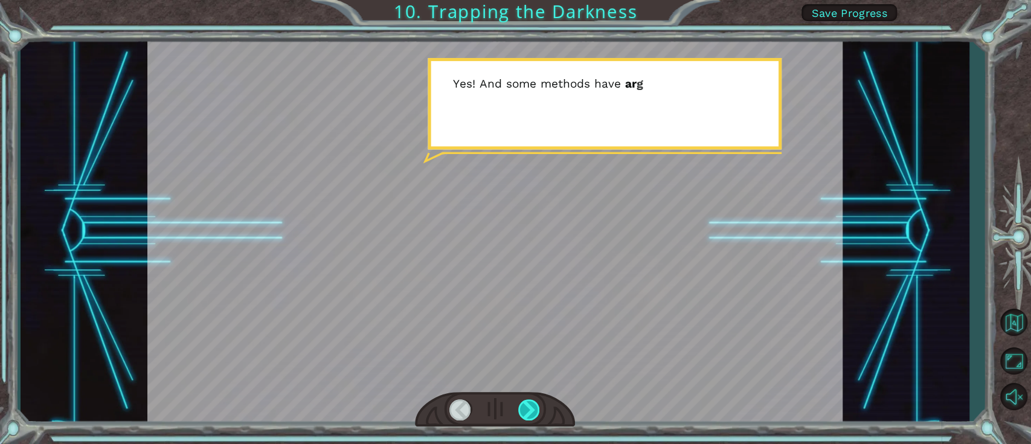
click at [528, 332] on div at bounding box center [529, 409] width 22 height 21
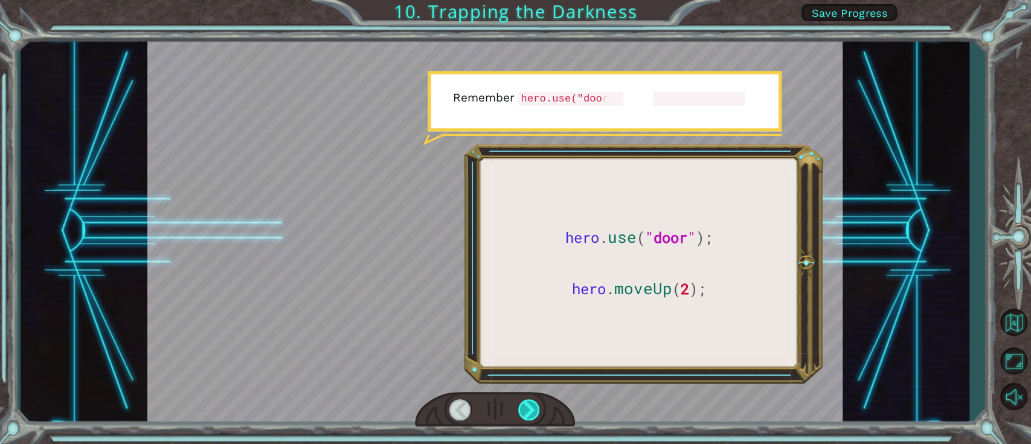
click at [528, 332] on div at bounding box center [529, 409] width 22 height 21
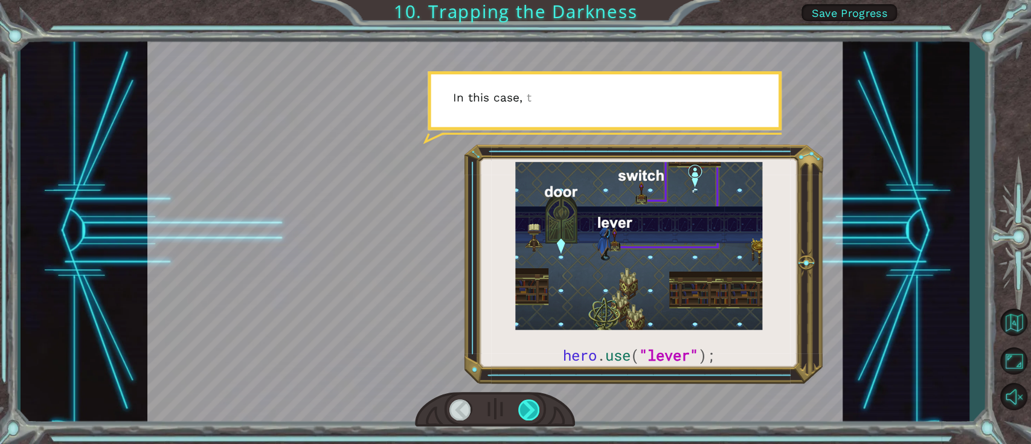
click at [528, 332] on div at bounding box center [529, 409] width 22 height 21
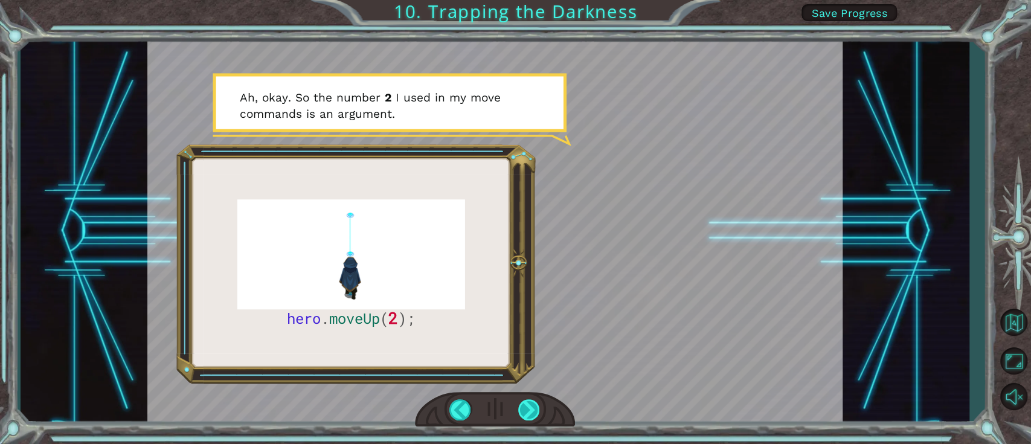
click at [527, 332] on div at bounding box center [529, 409] width 22 height 21
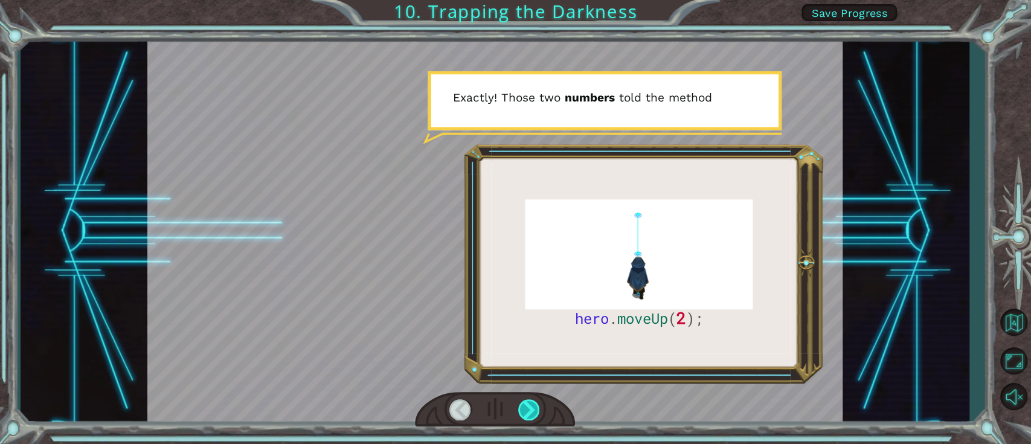
click at [527, 332] on div at bounding box center [529, 409] width 22 height 21
